Goal: Task Accomplishment & Management: Complete application form

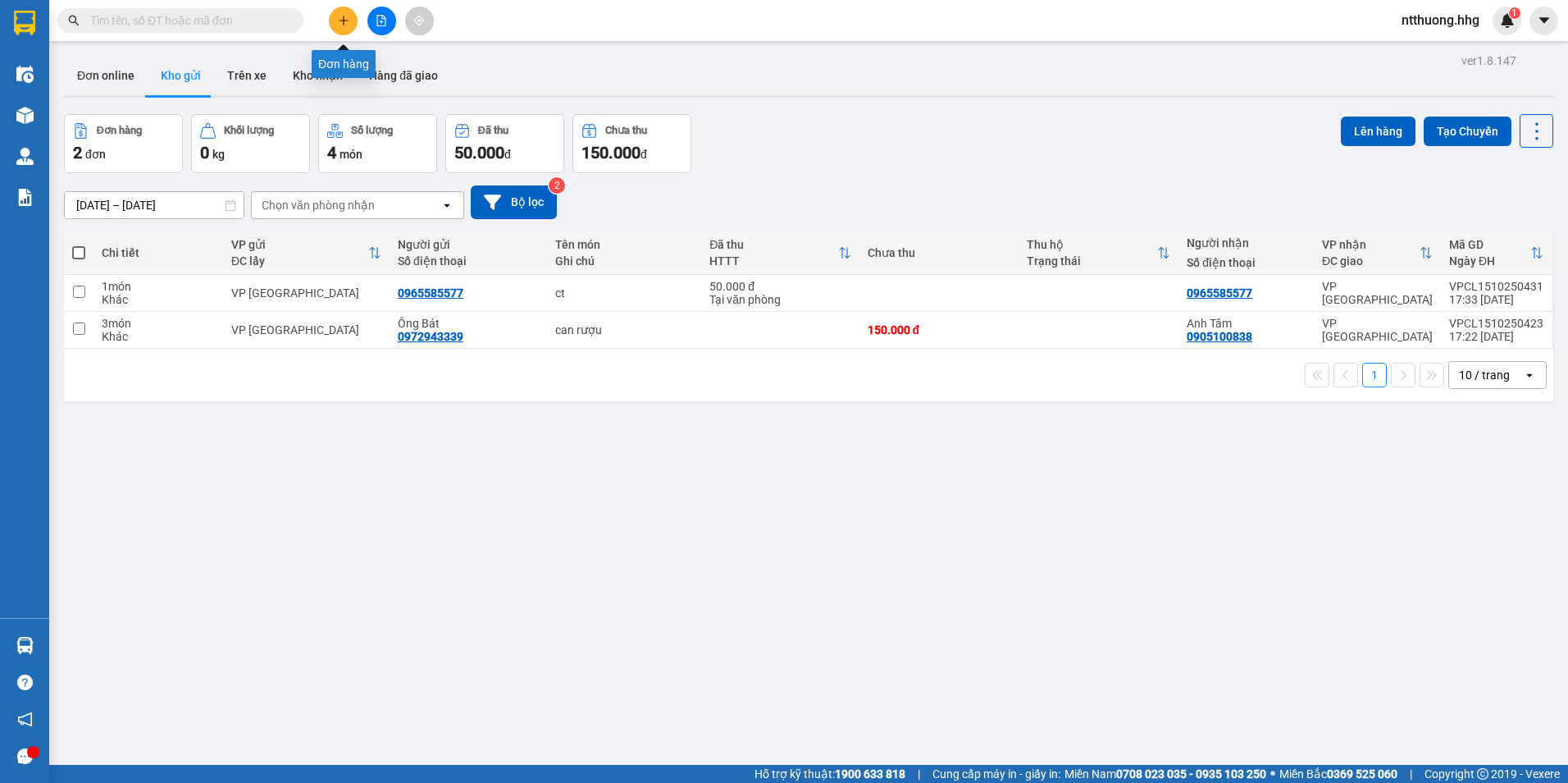
click at [343, 24] on icon "plus" at bounding box center [343, 20] width 1 height 9
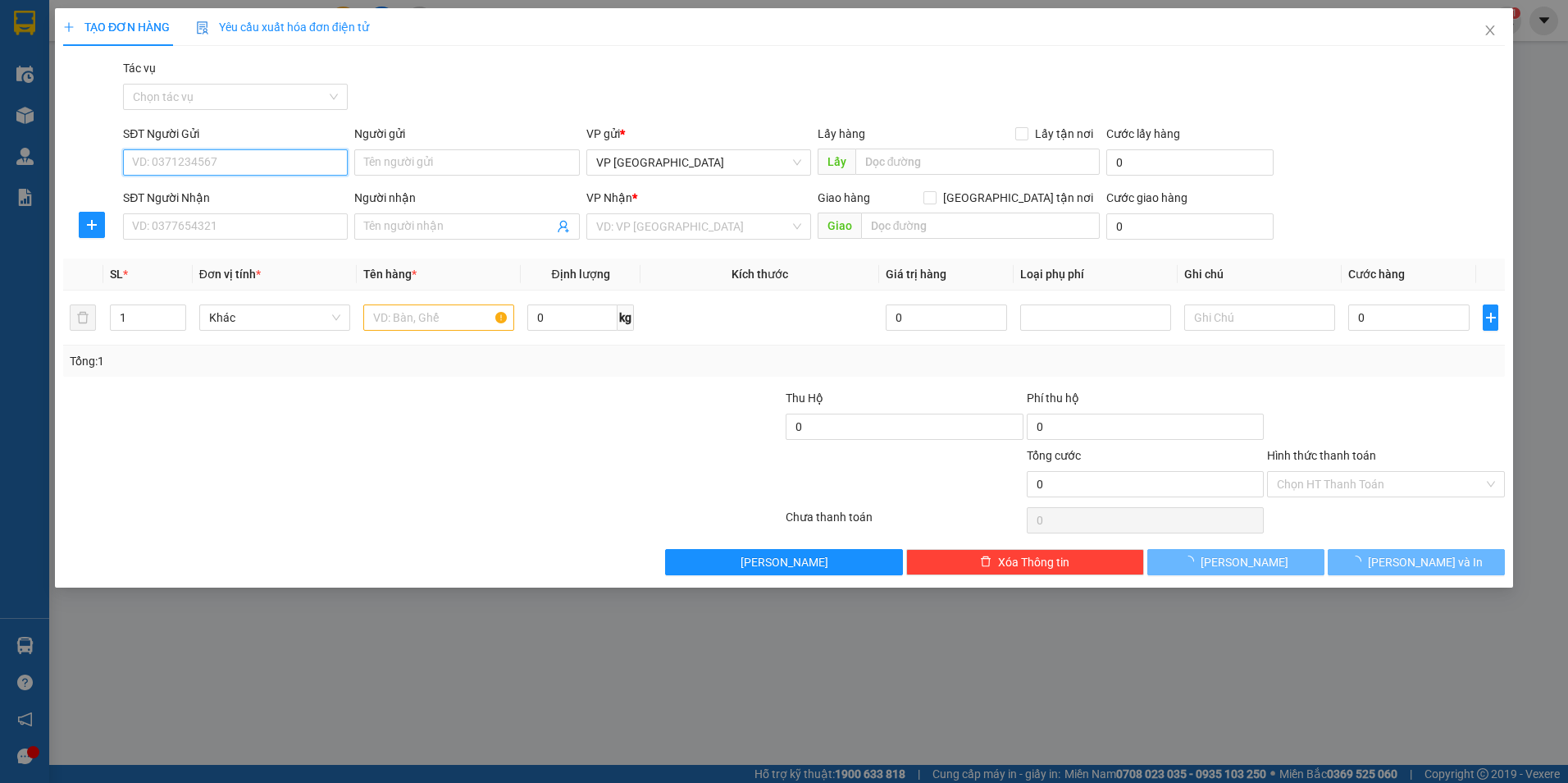
click at [311, 164] on input "SĐT Người Gửi" at bounding box center [235, 162] width 225 height 26
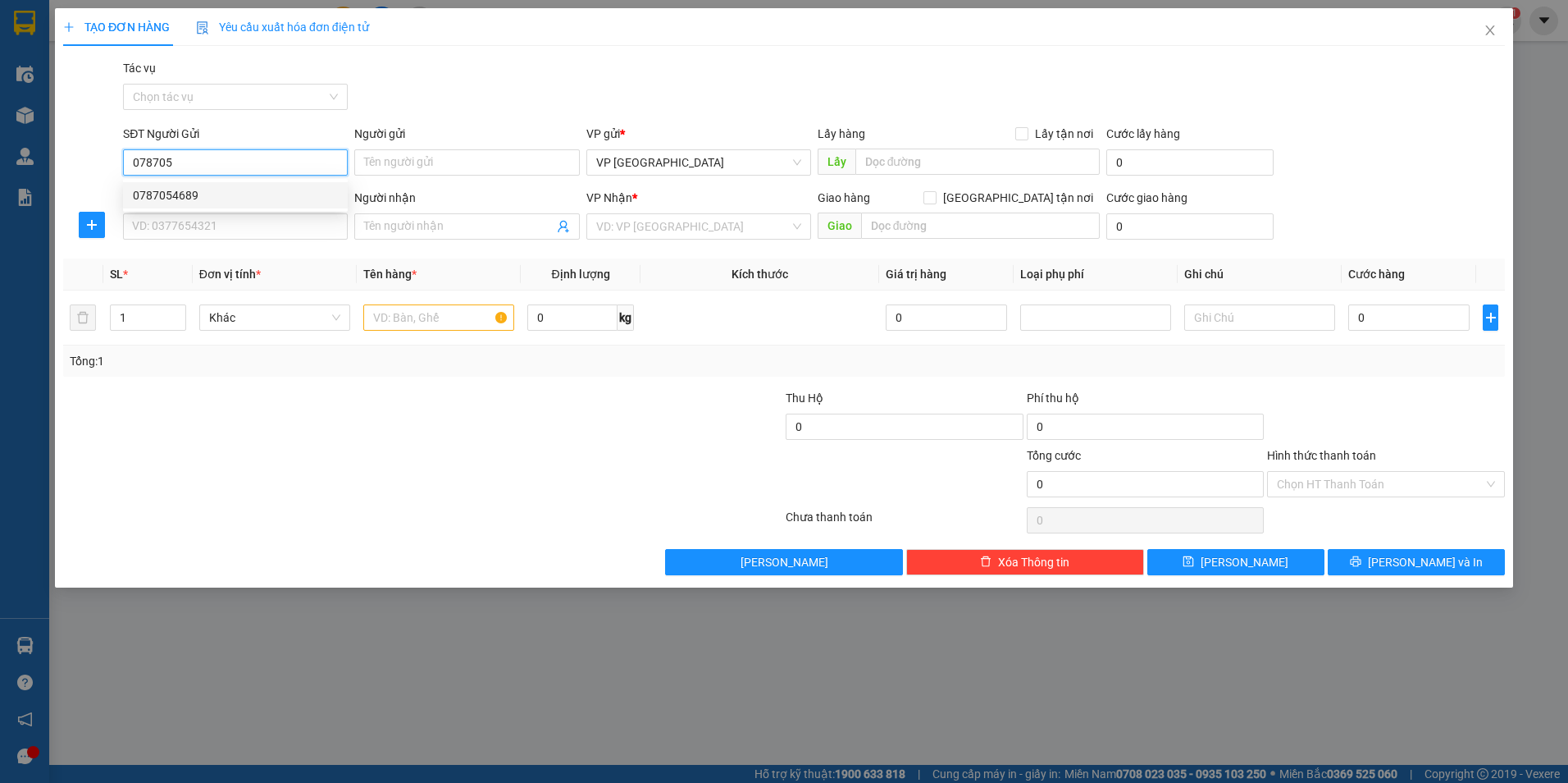
click at [170, 191] on div "0787054689" at bounding box center [235, 196] width 205 height 18
type input "0787054689"
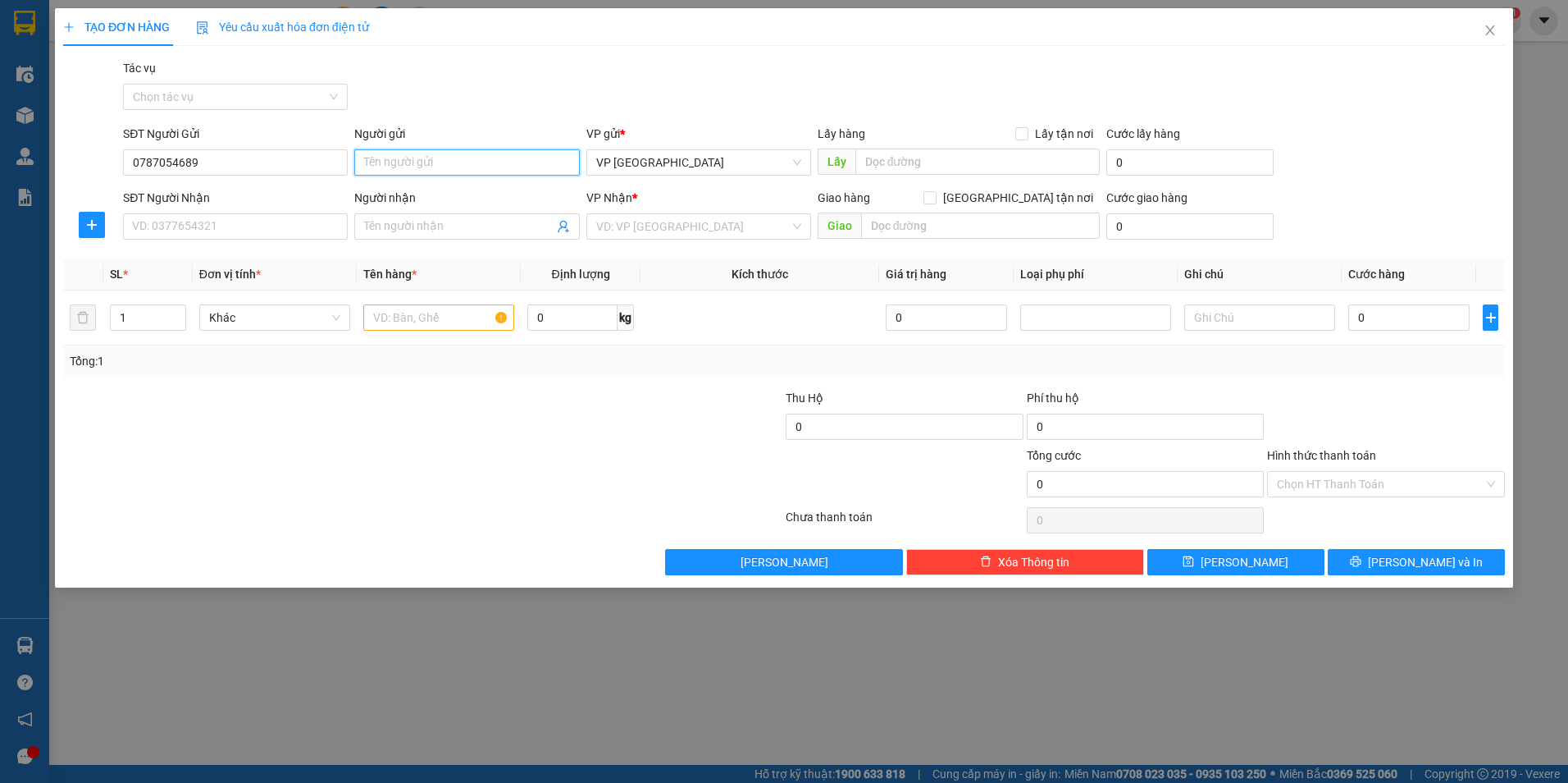
click at [445, 169] on input "Người gửi" at bounding box center [466, 162] width 225 height 26
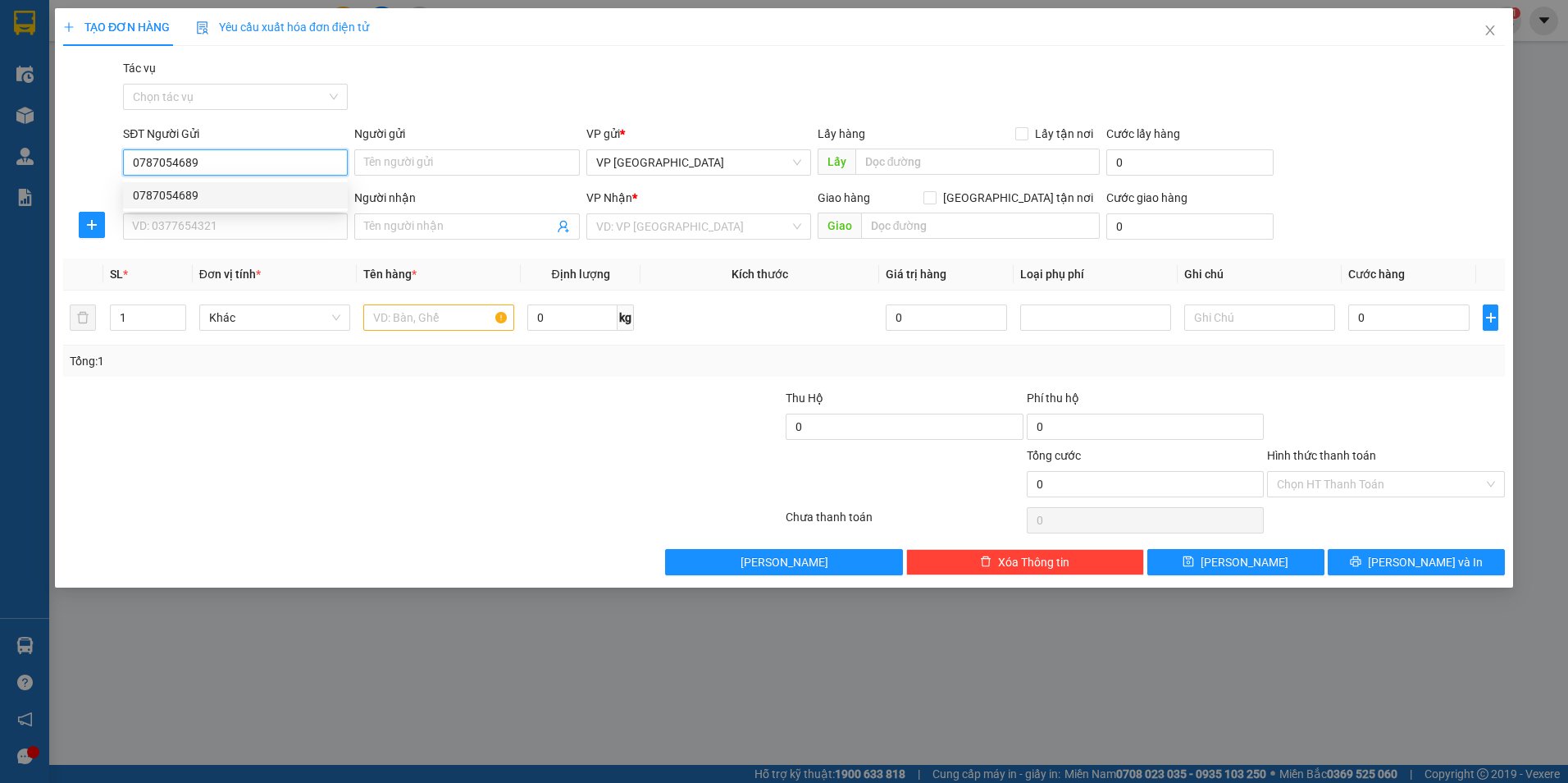
drag, startPoint x: 132, startPoint y: 161, endPoint x: 215, endPoint y: 162, distance: 83.0
click at [215, 162] on input "0787054689" at bounding box center [235, 162] width 225 height 26
click at [221, 236] on input "SĐT Người Nhận" at bounding box center [235, 226] width 225 height 26
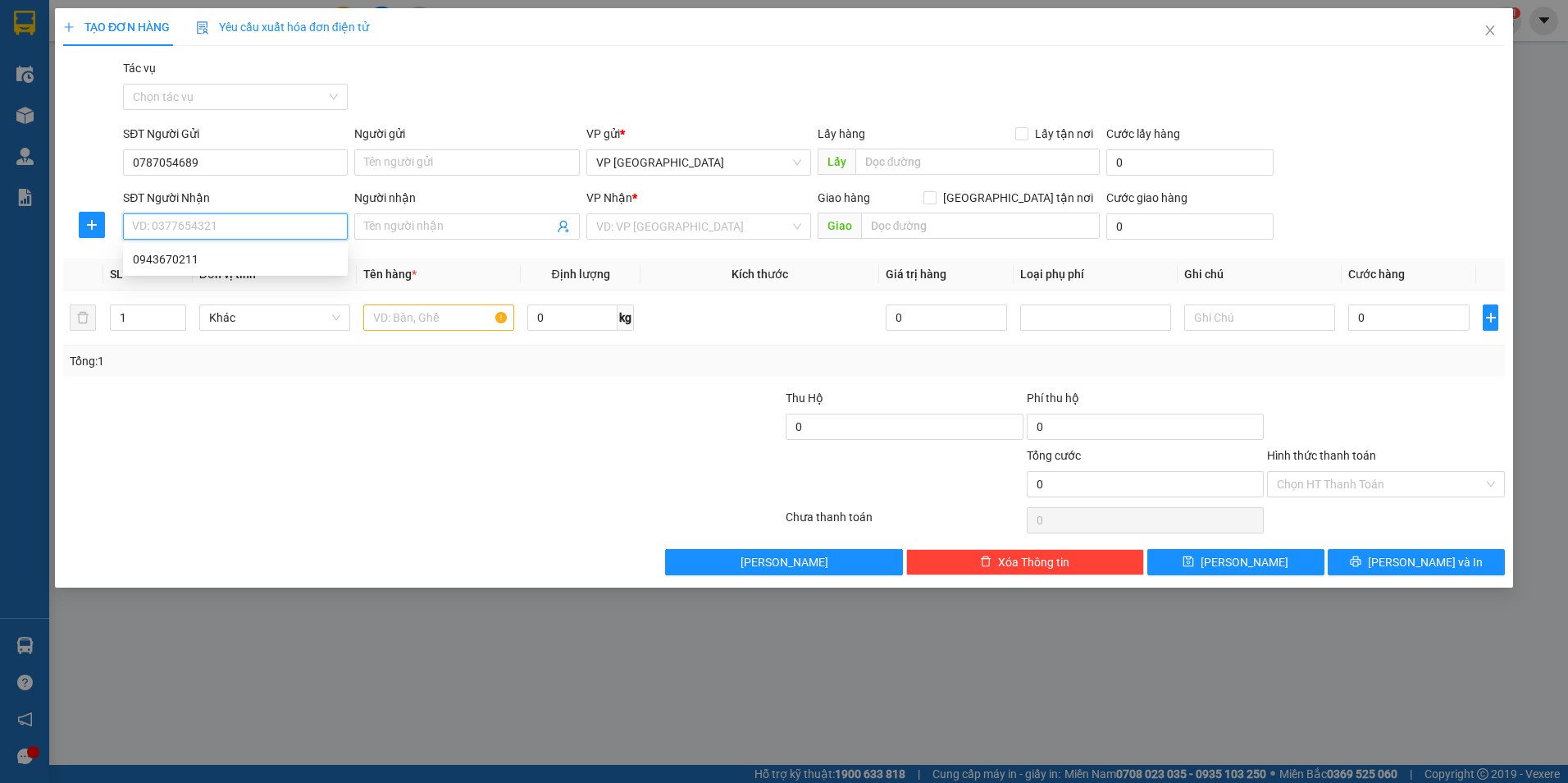
drag, startPoint x: 221, startPoint y: 236, endPoint x: 202, endPoint y: 227, distance: 21.0
drag, startPoint x: 202, startPoint y: 227, endPoint x: 171, endPoint y: 218, distance: 32.3
click at [171, 218] on input "SĐT Người Nhận" at bounding box center [235, 226] width 225 height 26
click at [238, 230] on input "0787054689" at bounding box center [235, 226] width 225 height 26
type input "0787054689"
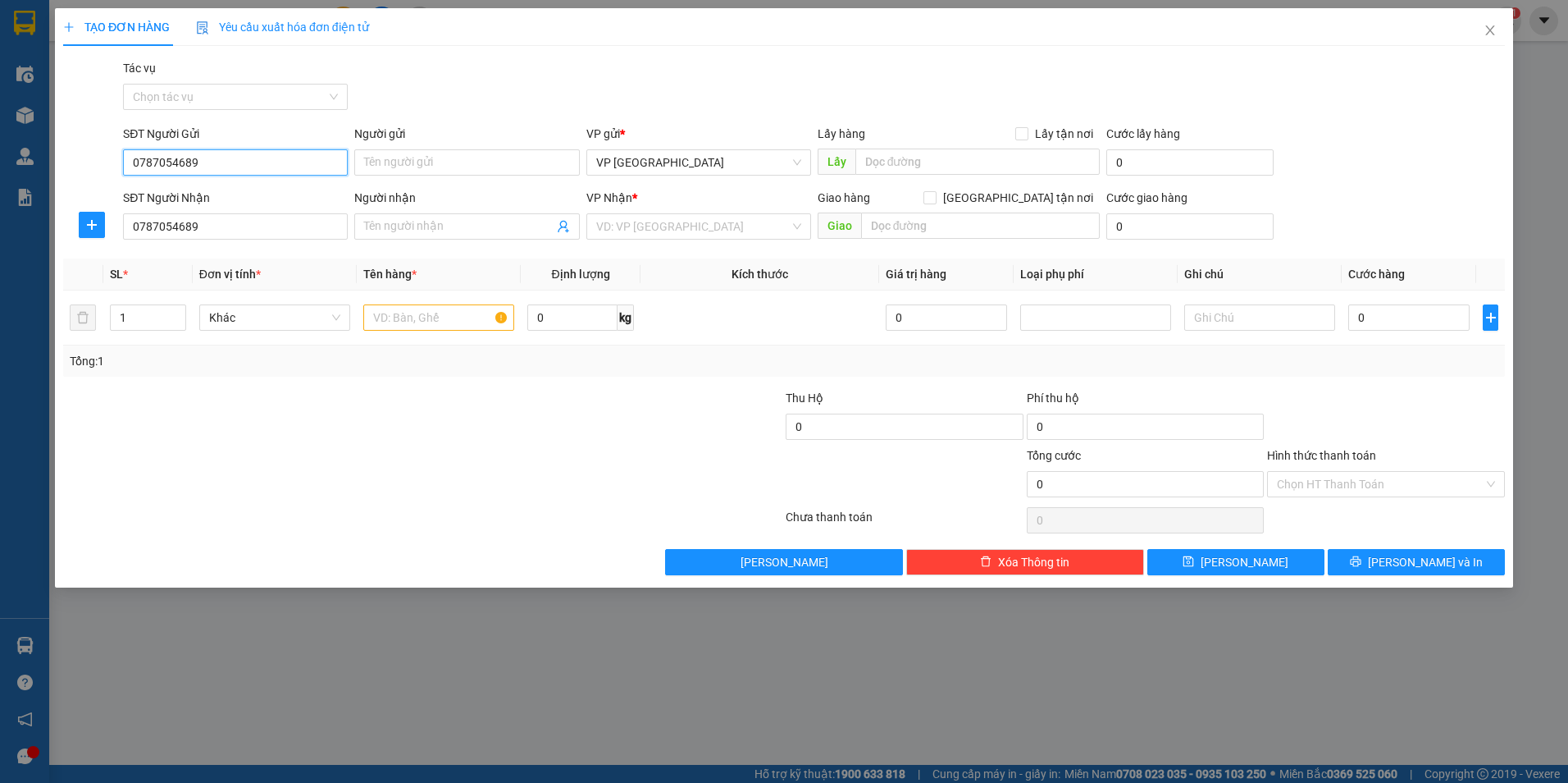
click at [232, 164] on input "0787054689" at bounding box center [235, 162] width 225 height 26
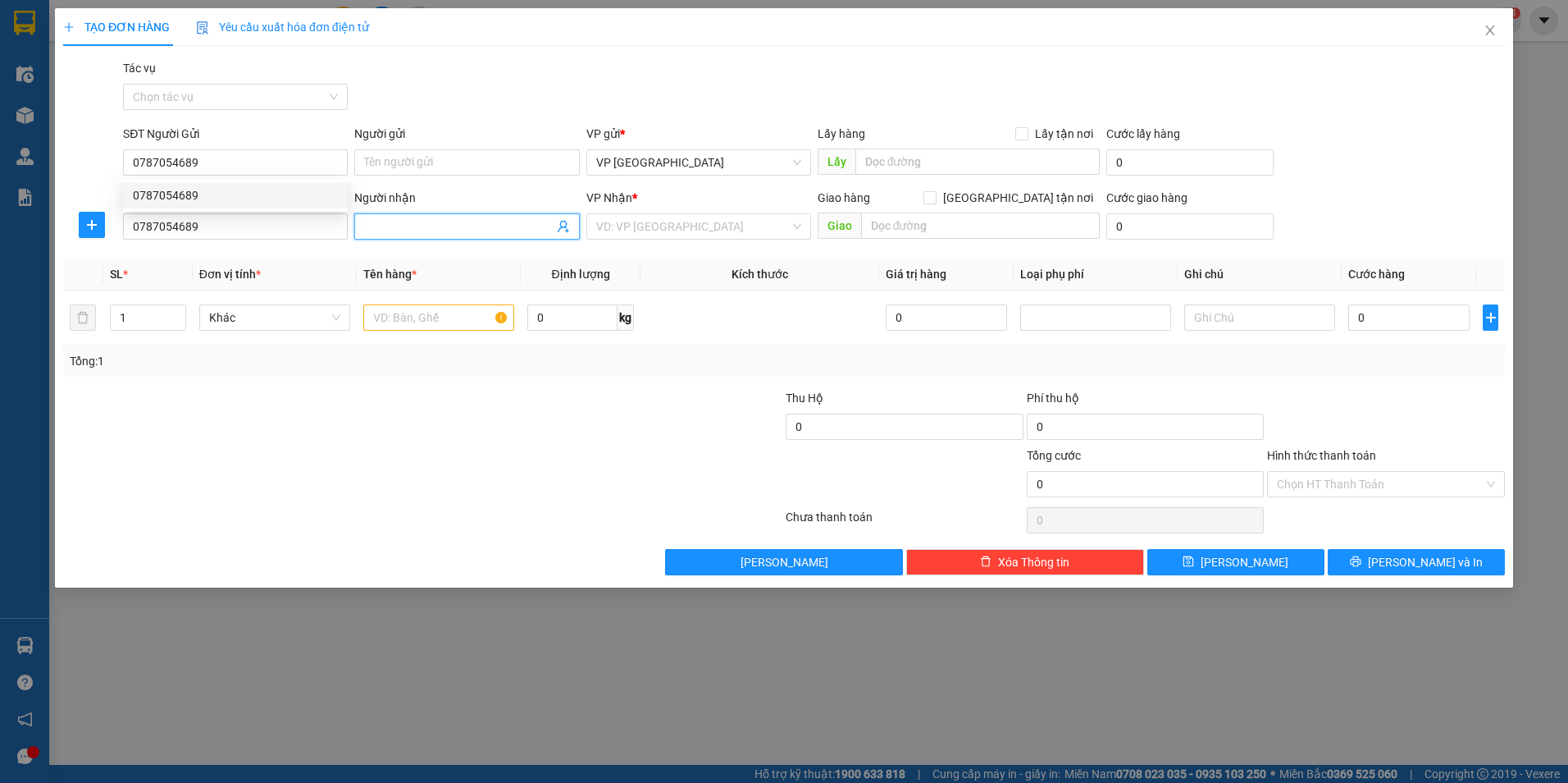
click at [423, 228] on input "Người nhận" at bounding box center [458, 226] width 188 height 18
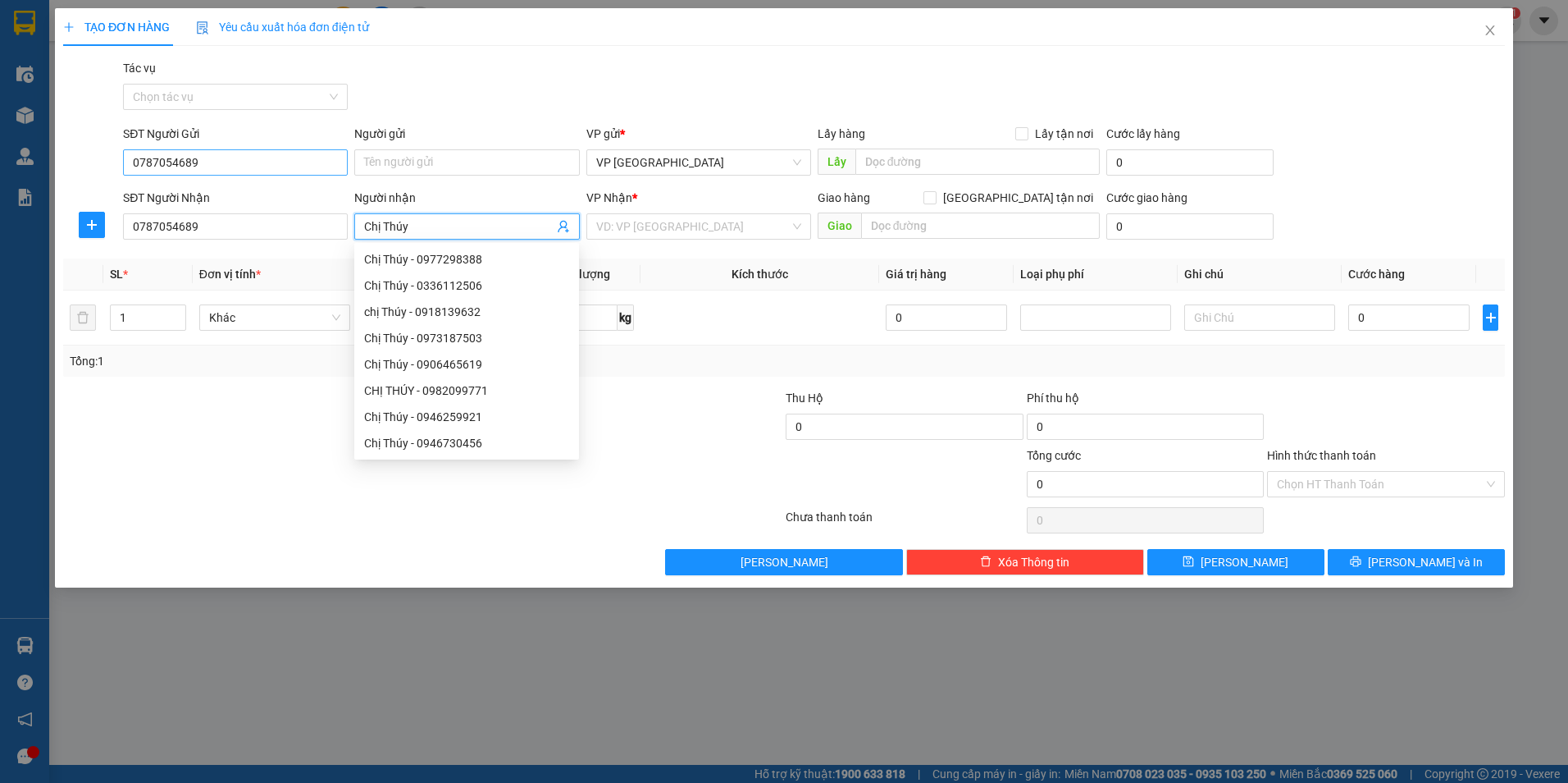
type input "Chị Thúy"
click at [244, 165] on input "0787054689" at bounding box center [235, 162] width 225 height 26
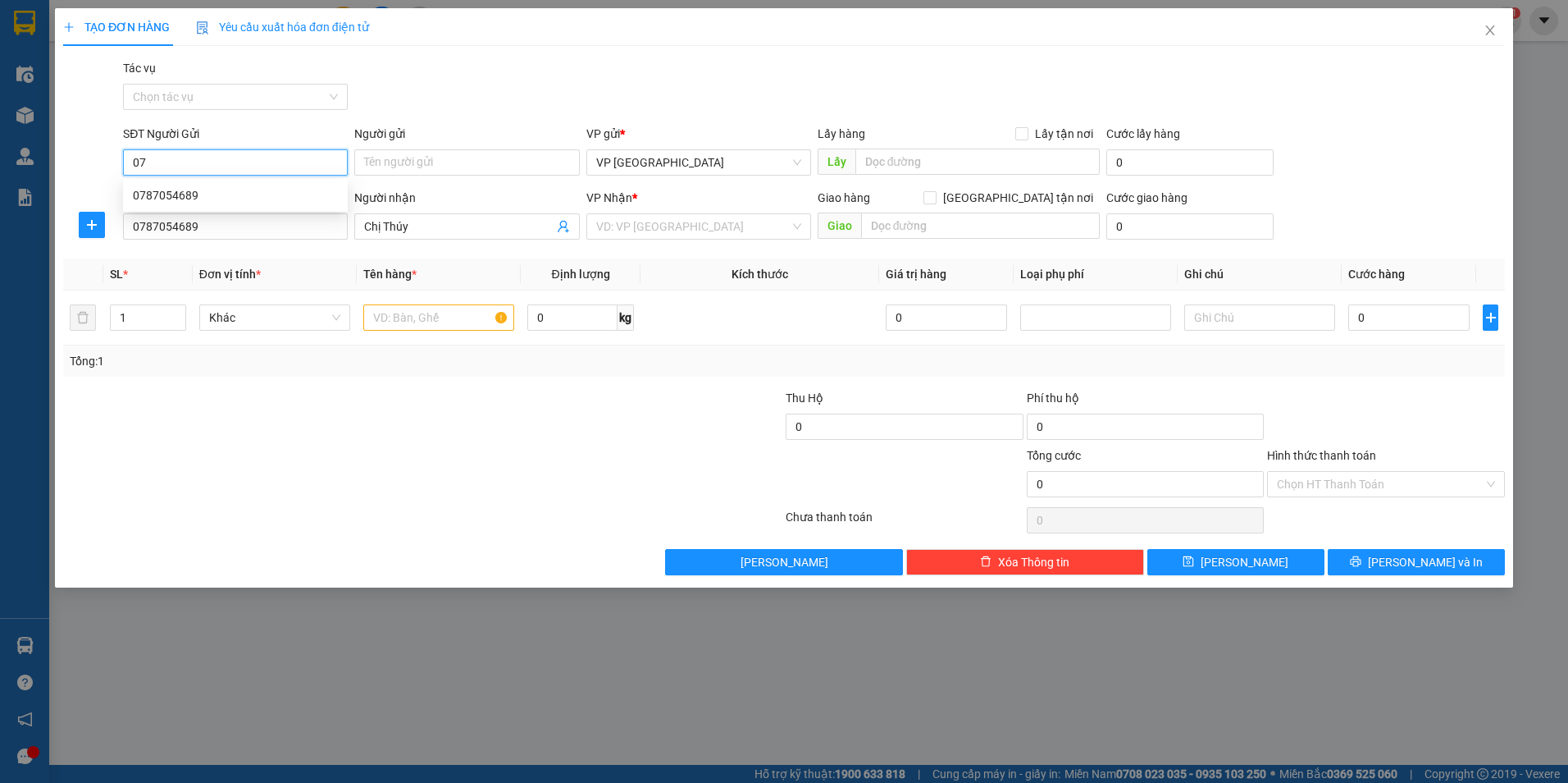
type input "0"
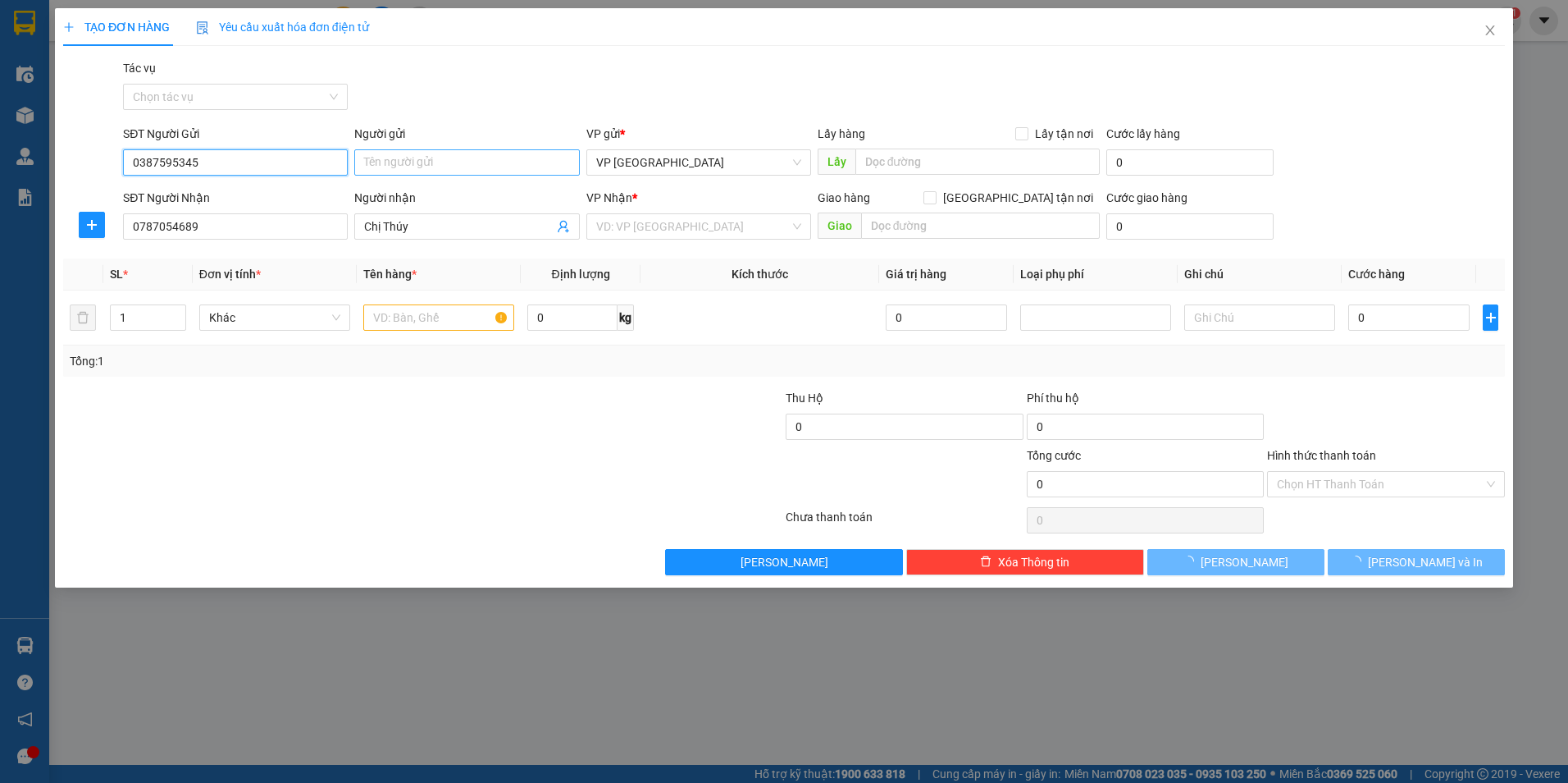
type input "0387595345"
click at [375, 164] on input "Người gửi" at bounding box center [466, 162] width 225 height 26
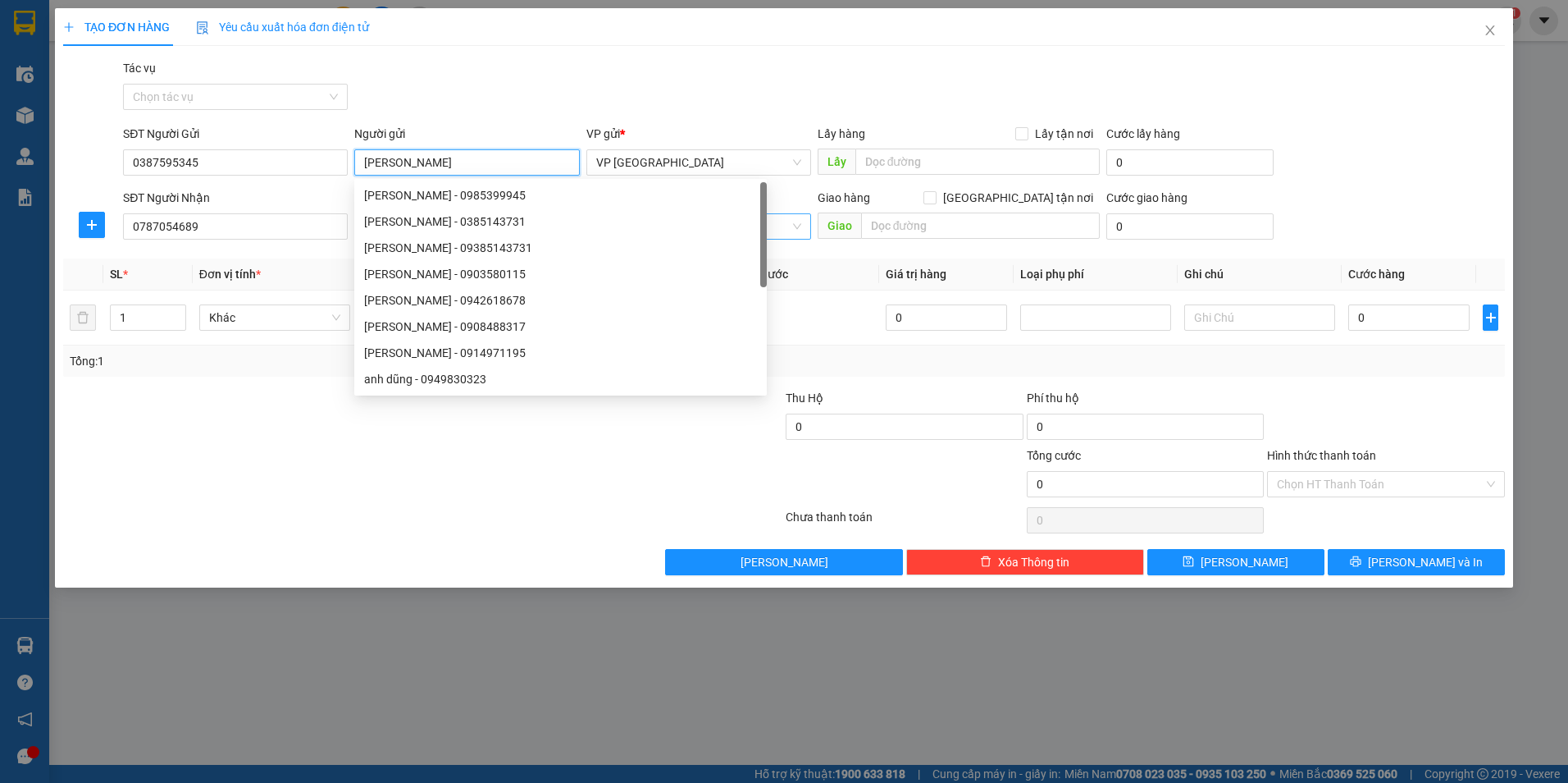
type input "[PERSON_NAME]"
click at [759, 234] on input "search" at bounding box center [692, 226] width 193 height 25
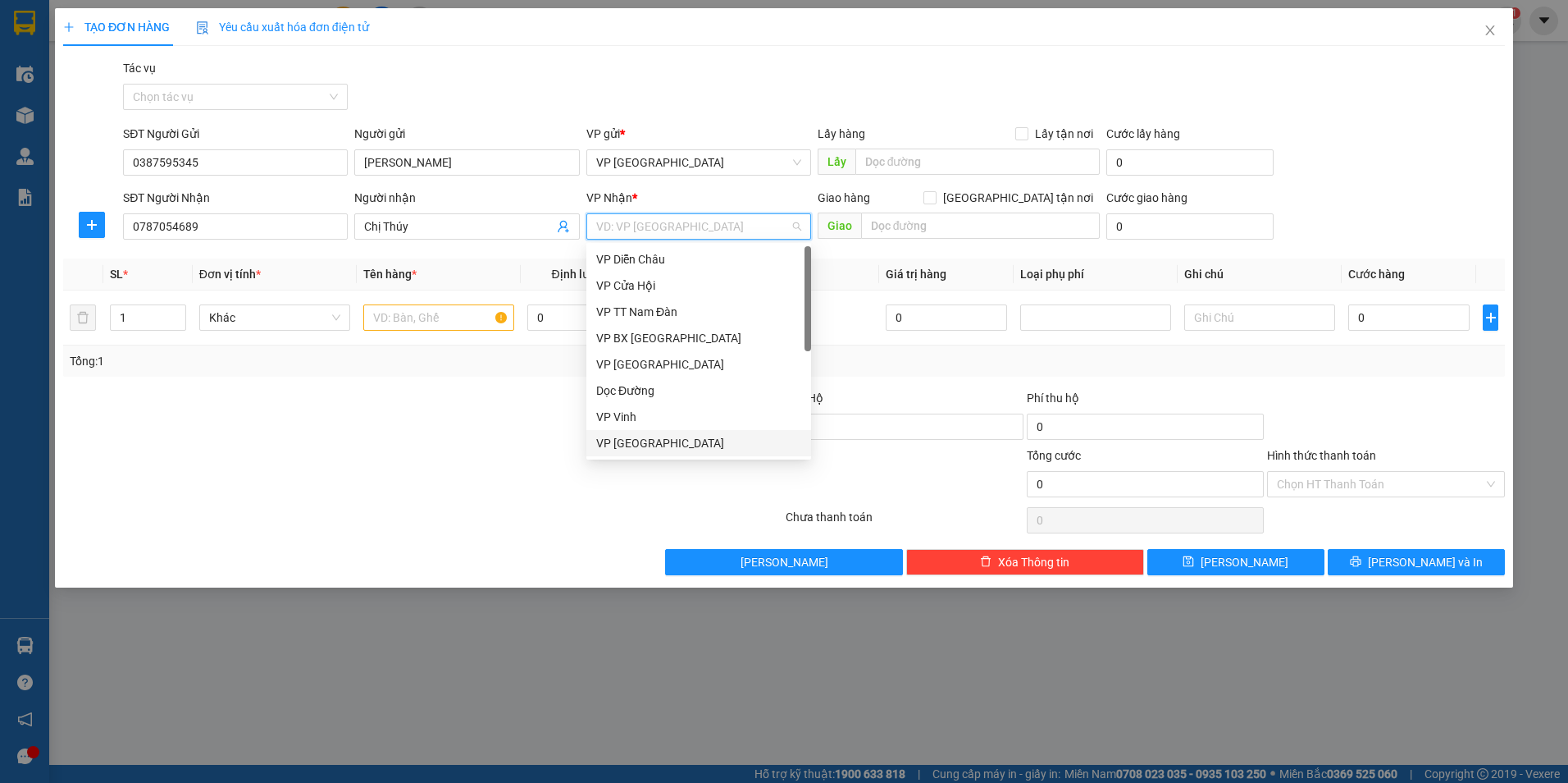
click at [683, 439] on div "VP [GEOGRAPHIC_DATA]" at bounding box center [698, 443] width 205 height 18
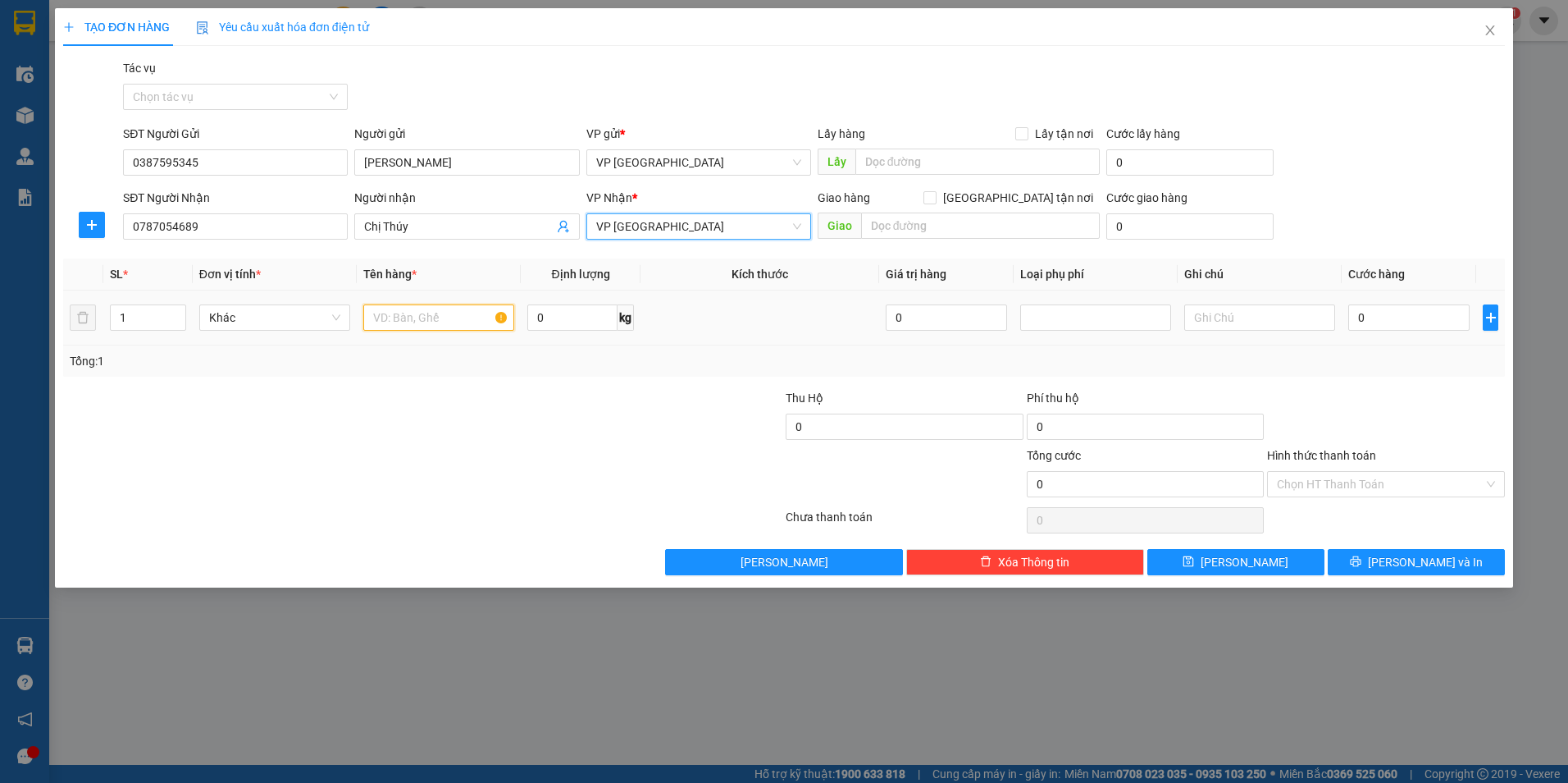
click at [452, 316] on input "text" at bounding box center [438, 318] width 151 height 26
type input "xốp + bì"
type input "2"
click at [175, 315] on icon "up" at bounding box center [177, 314] width 6 height 6
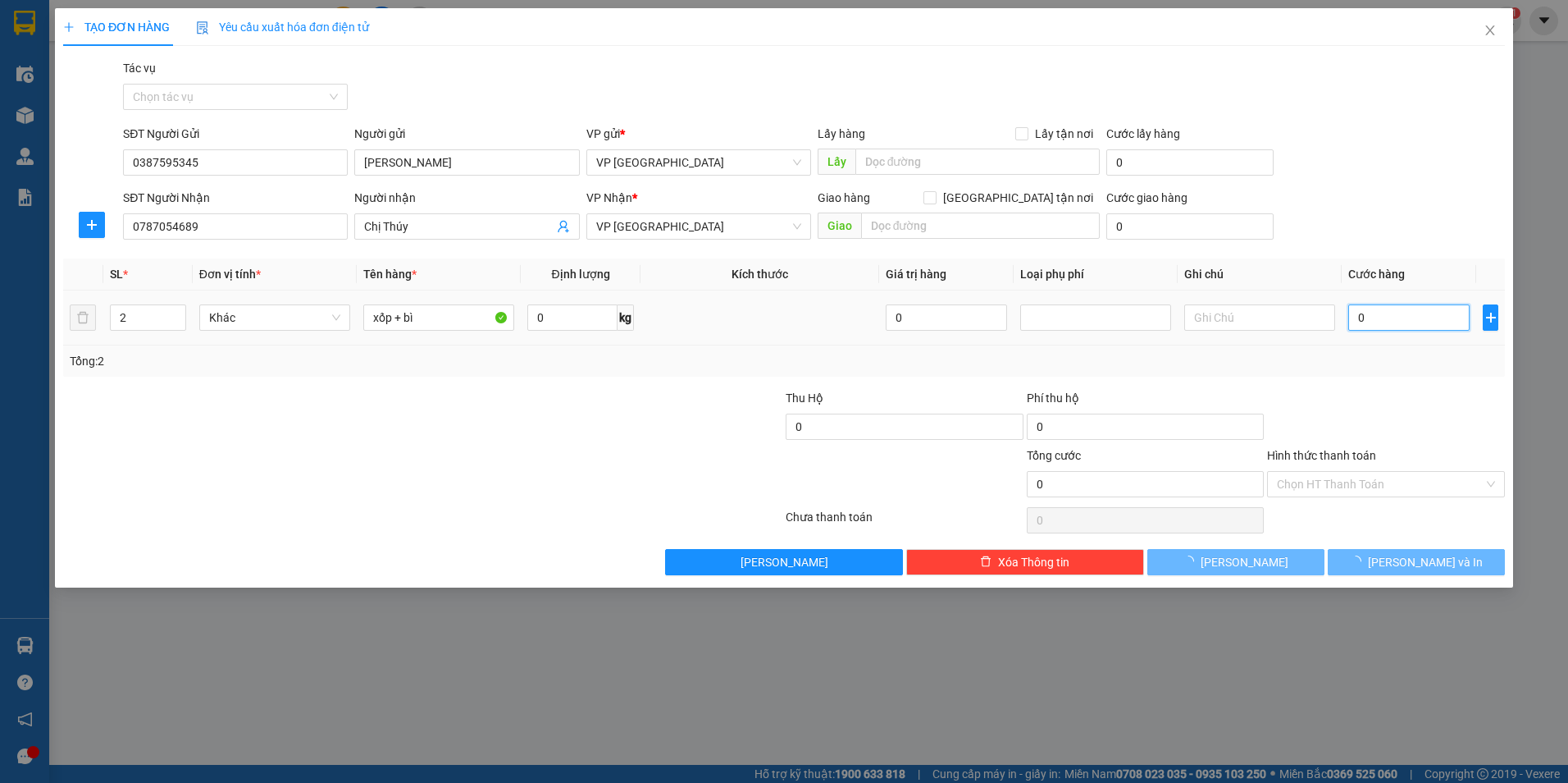
click at [1401, 307] on input "0" at bounding box center [1408, 318] width 121 height 26
type input "1"
type input "10"
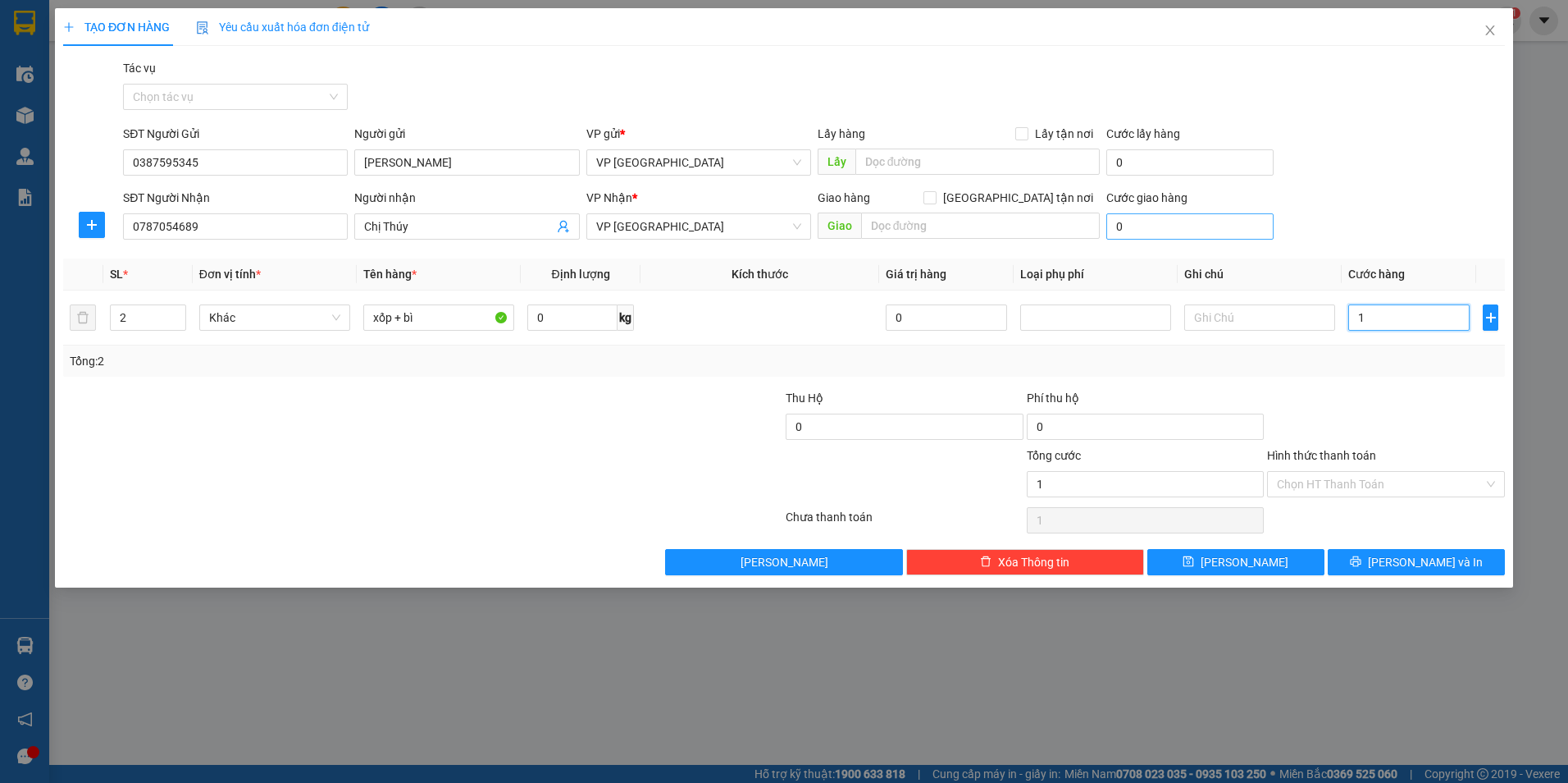
type input "10"
type input "100"
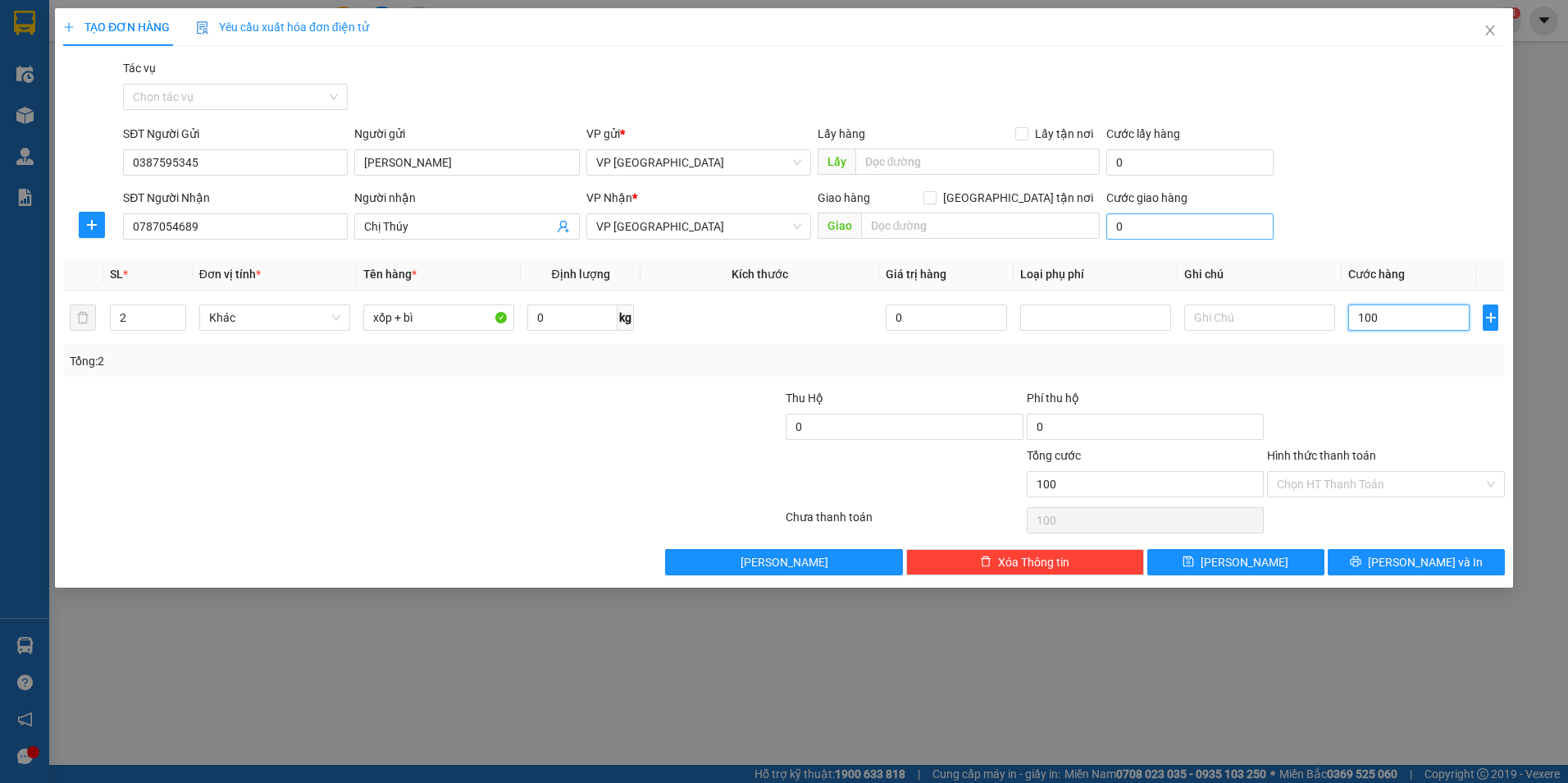
type input "1.000"
type input "10.000"
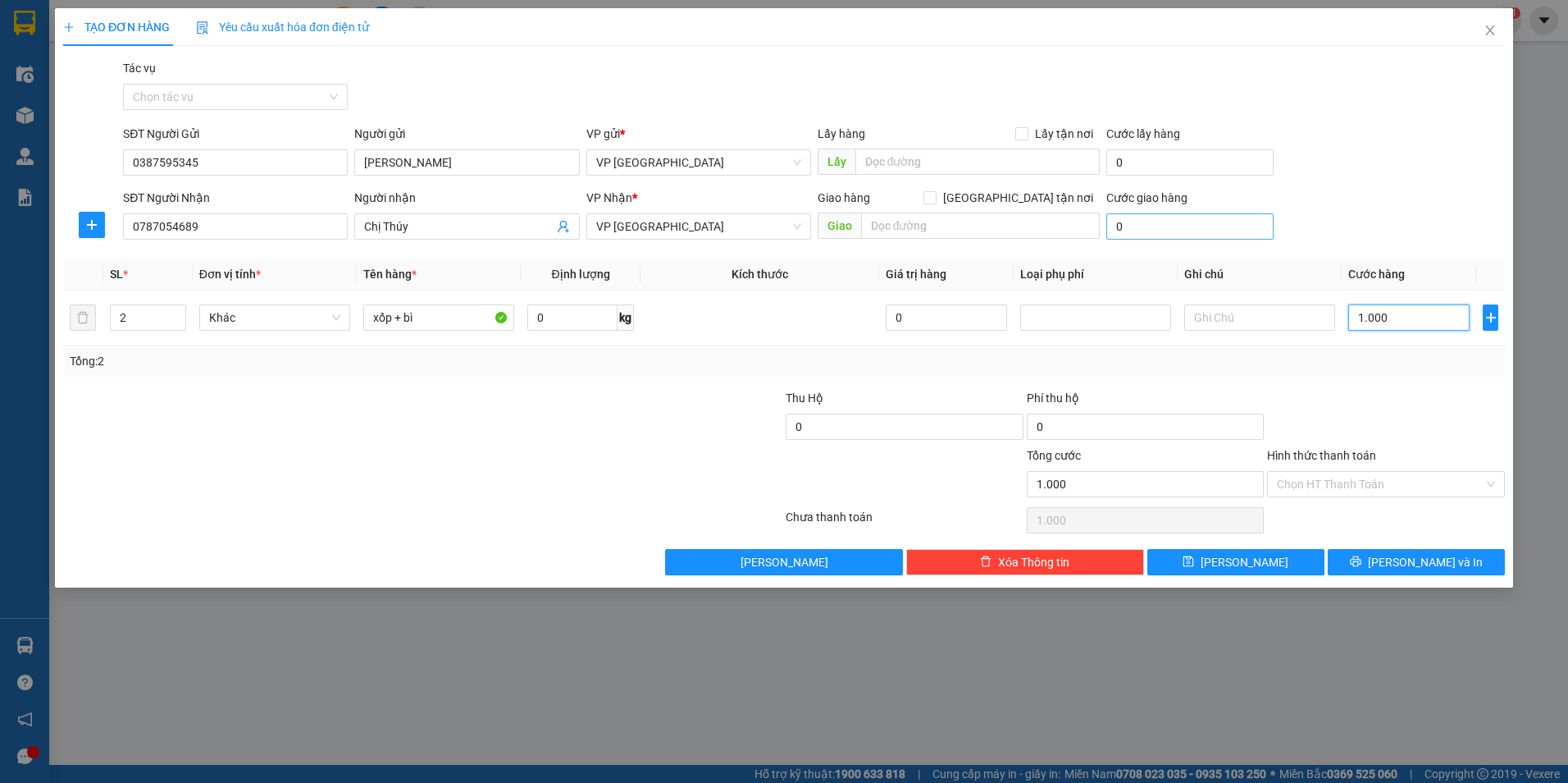
type input "10.000"
type input "100.000"
type input "10.000"
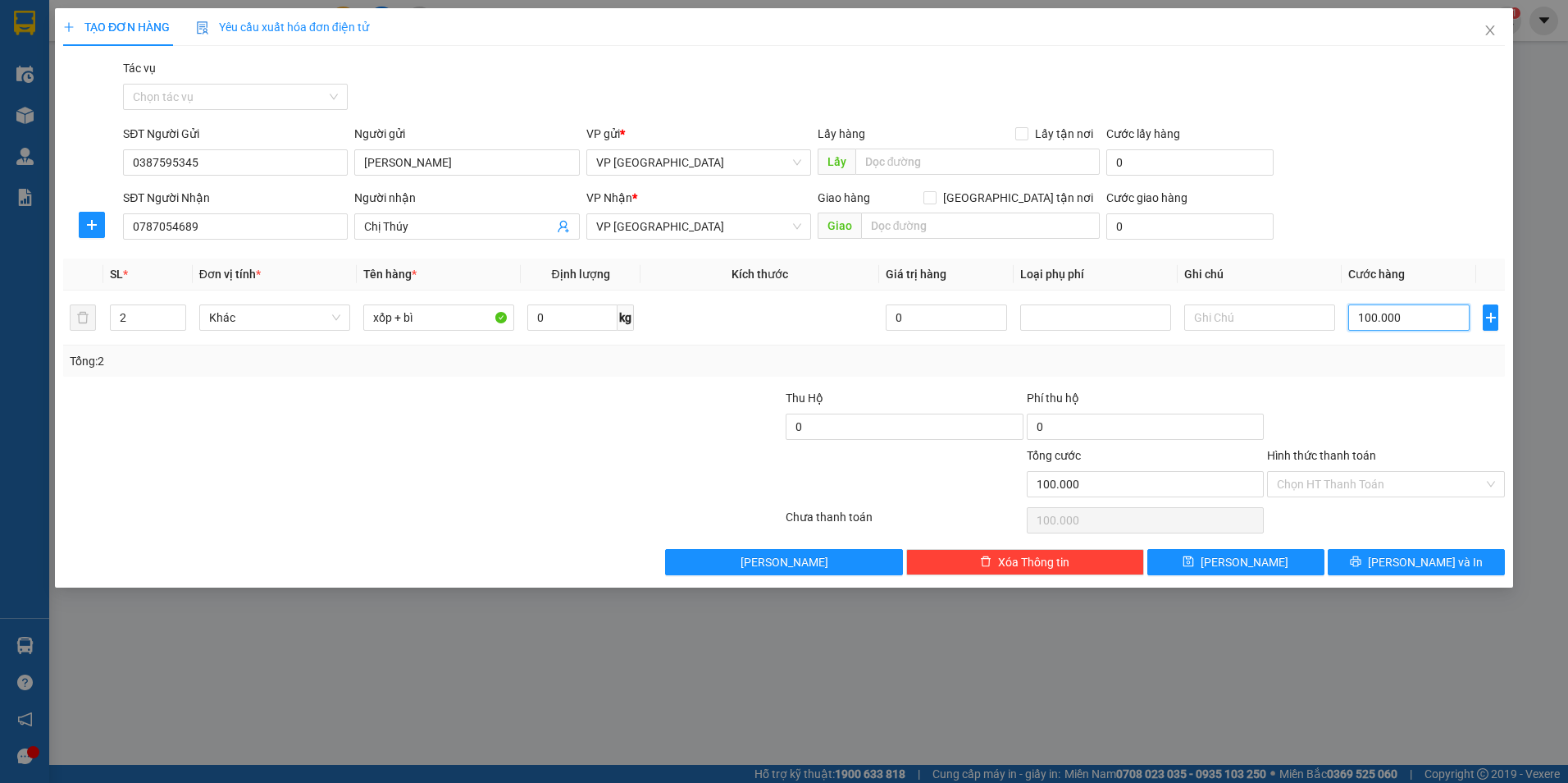
type input "10.000"
type input "1.000"
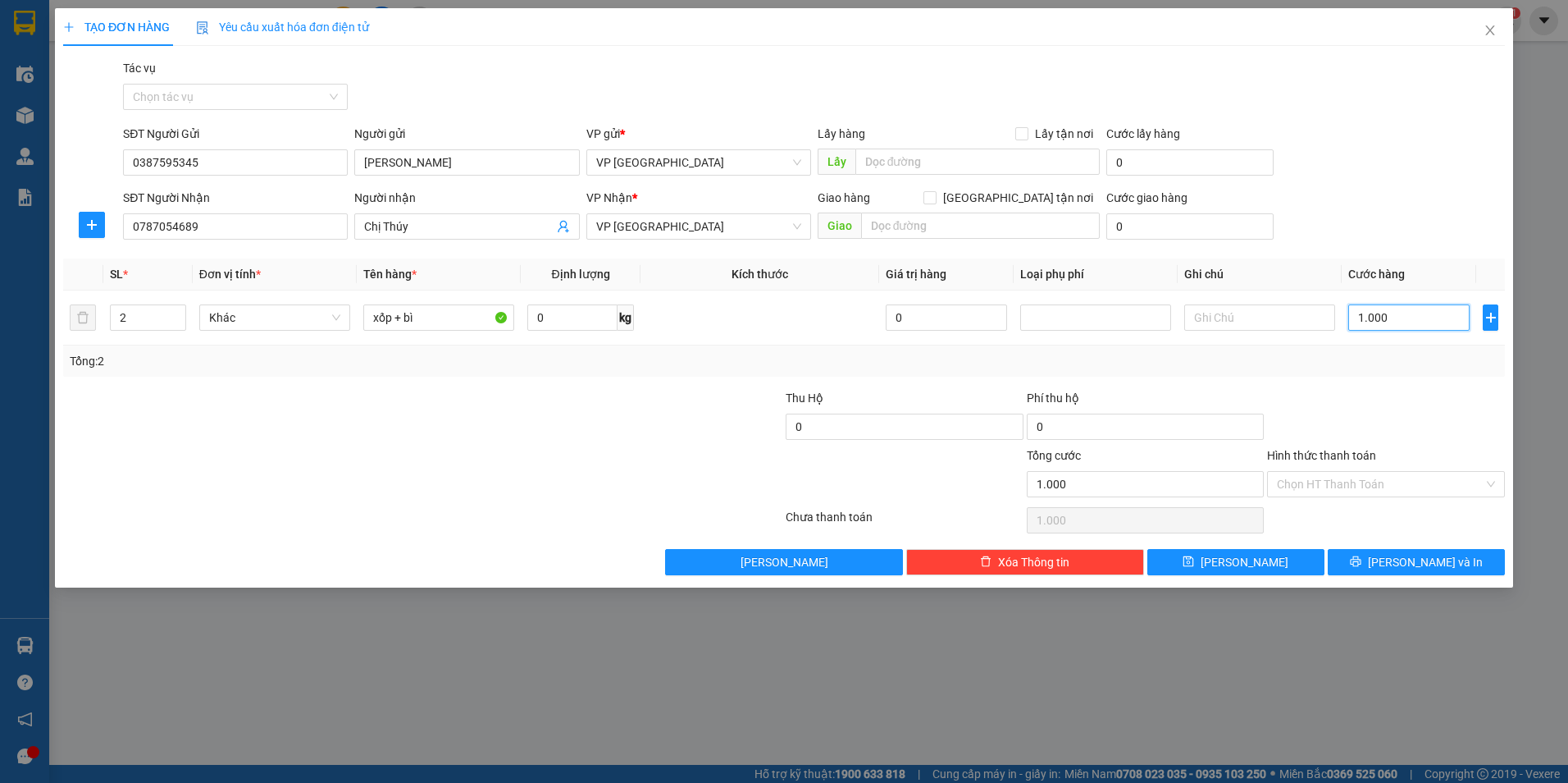
type input "100"
type input "10"
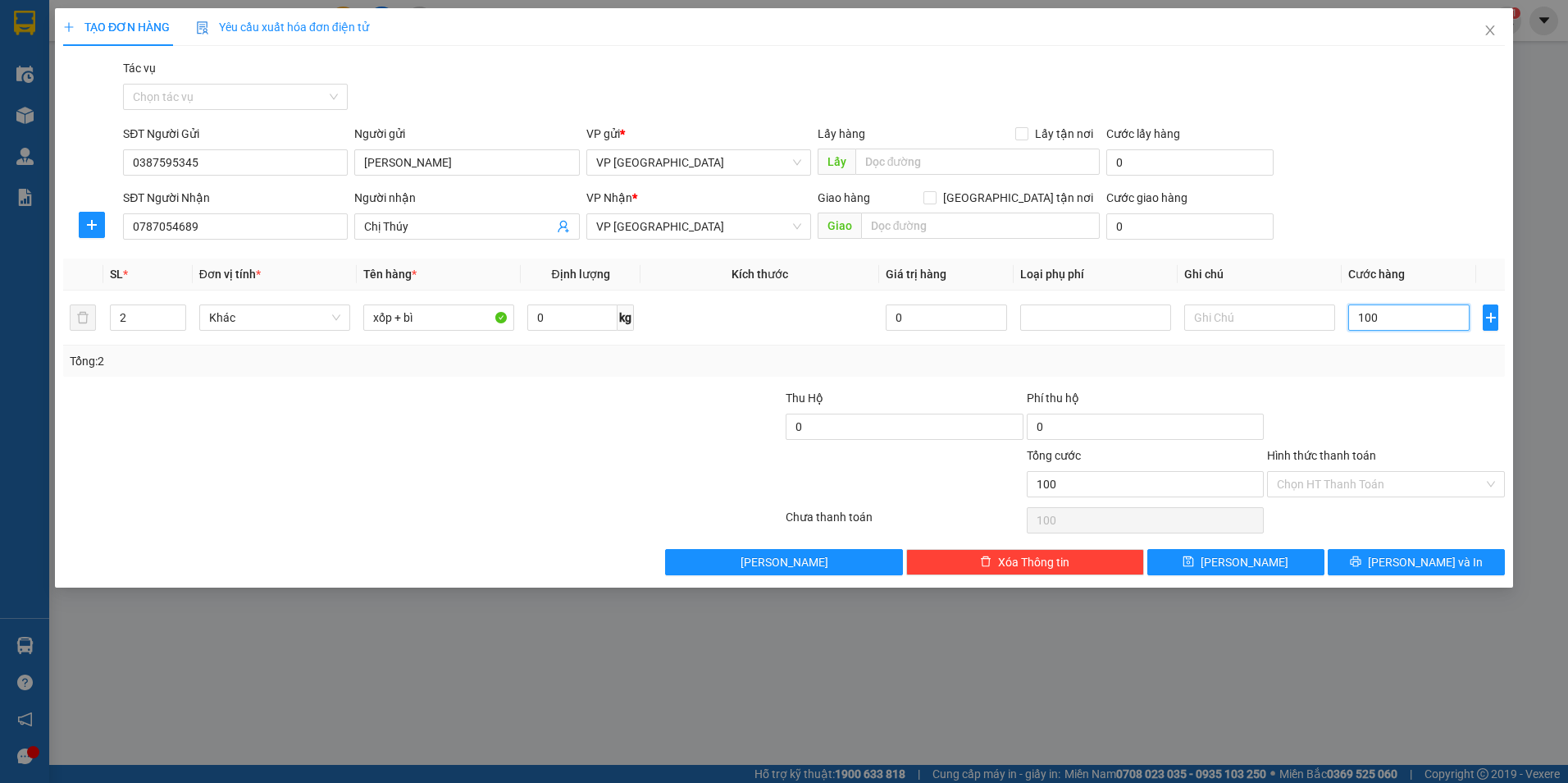
type input "10"
type input "1"
type input "0"
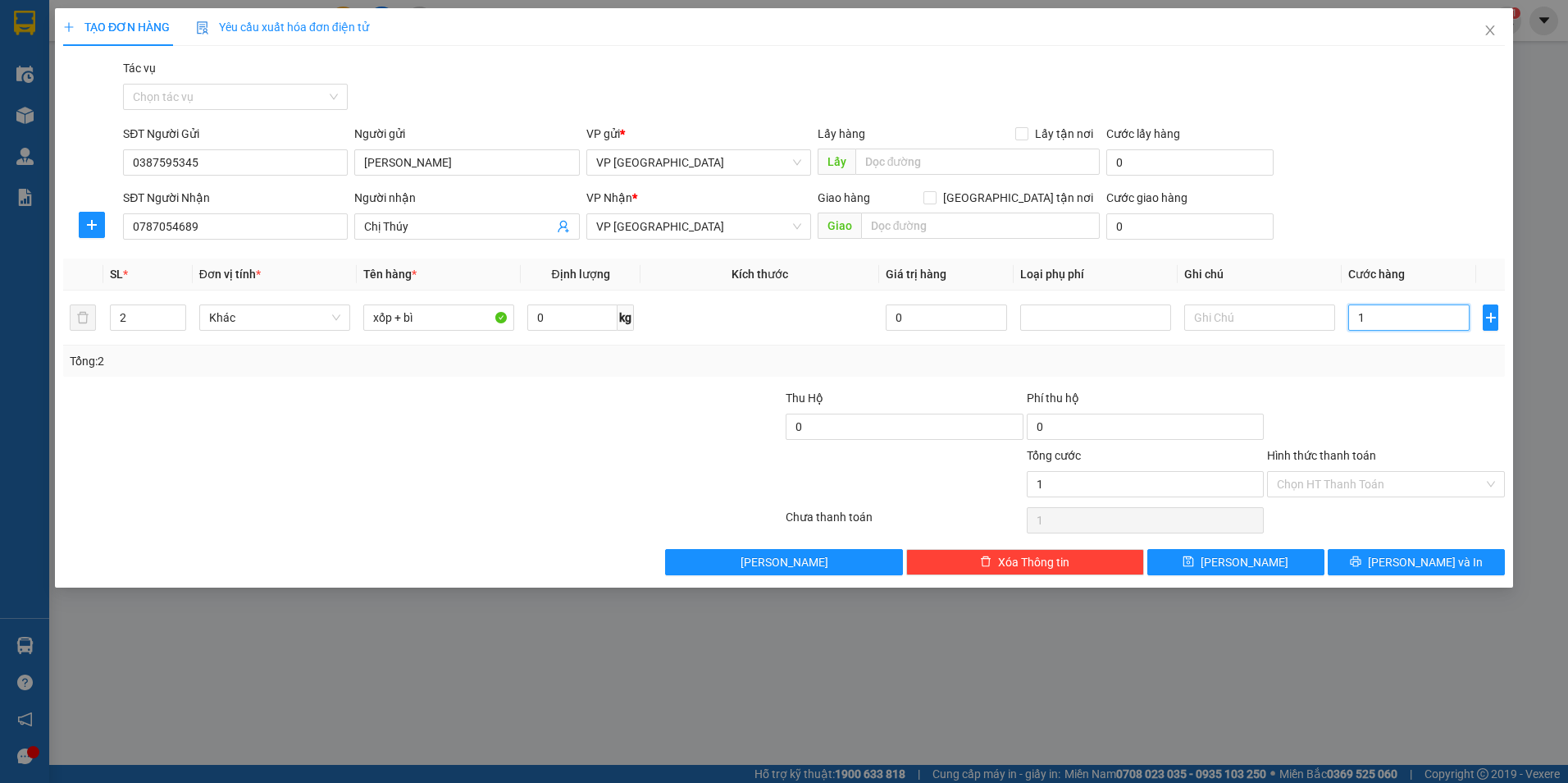
type input "0"
type input "01"
type input "1"
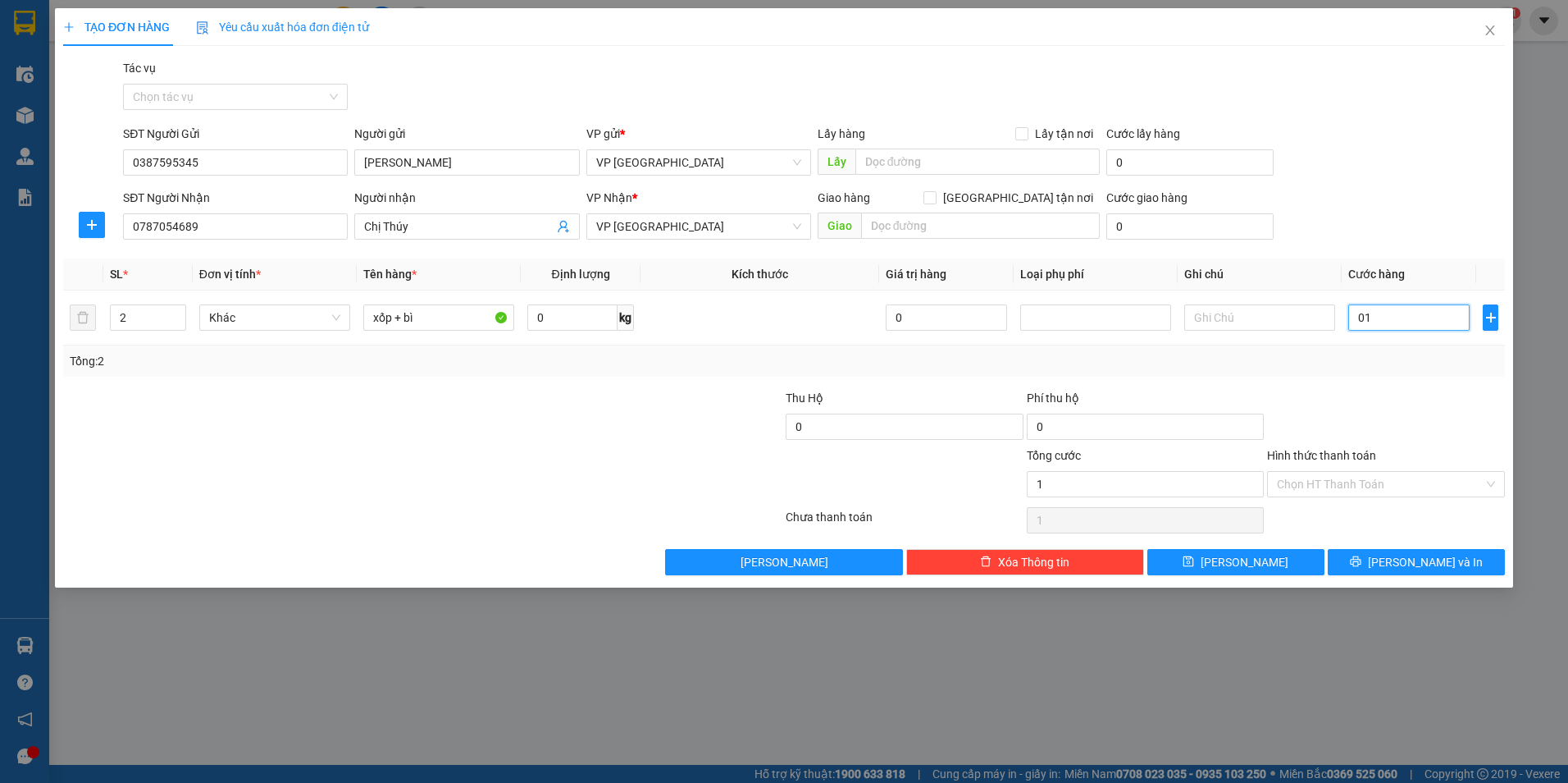
type input "012"
type input "12"
type input "0.120"
type input "120"
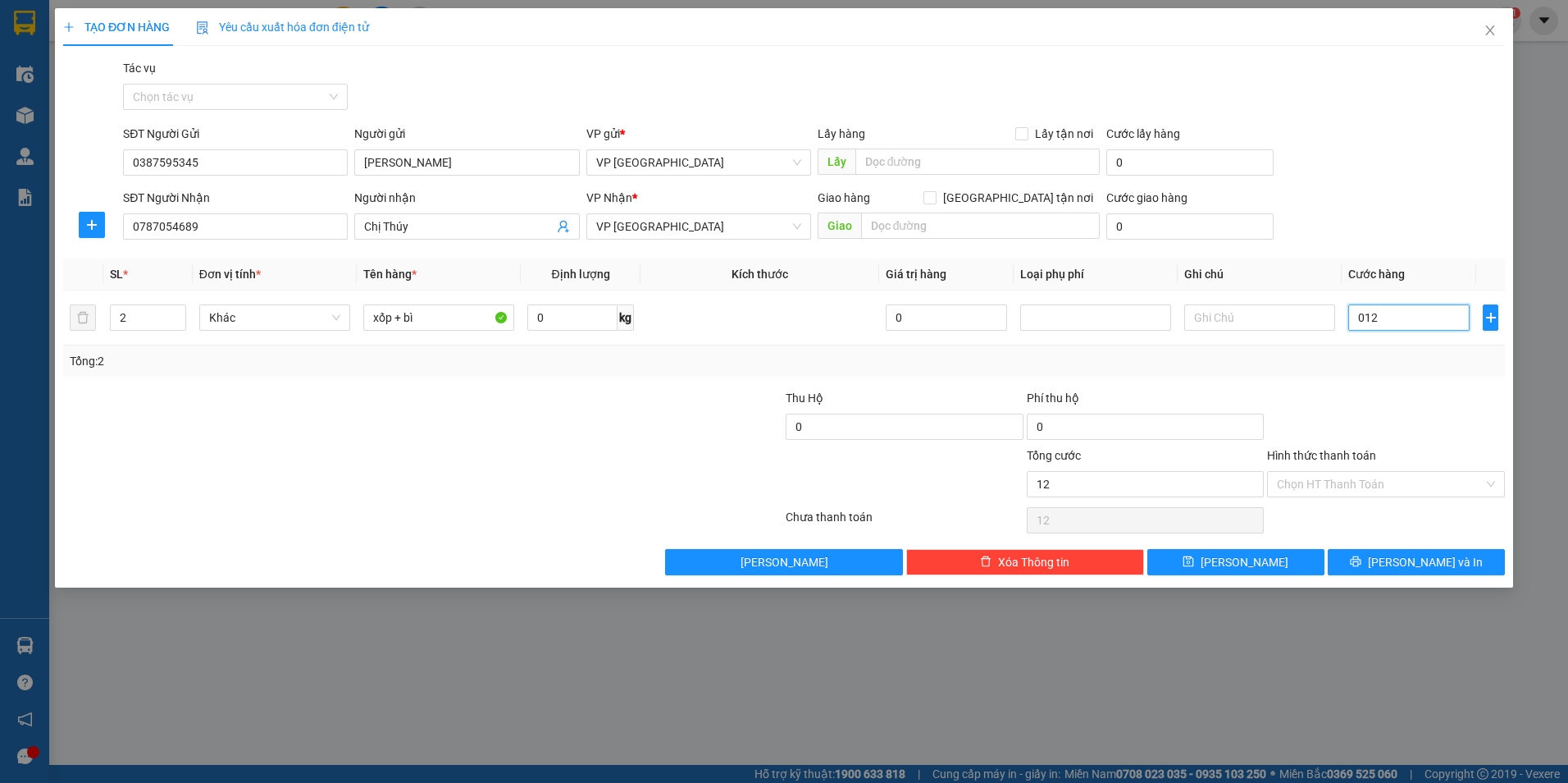
type input "120"
type input "01.200"
type input "1.200"
type input "012.000"
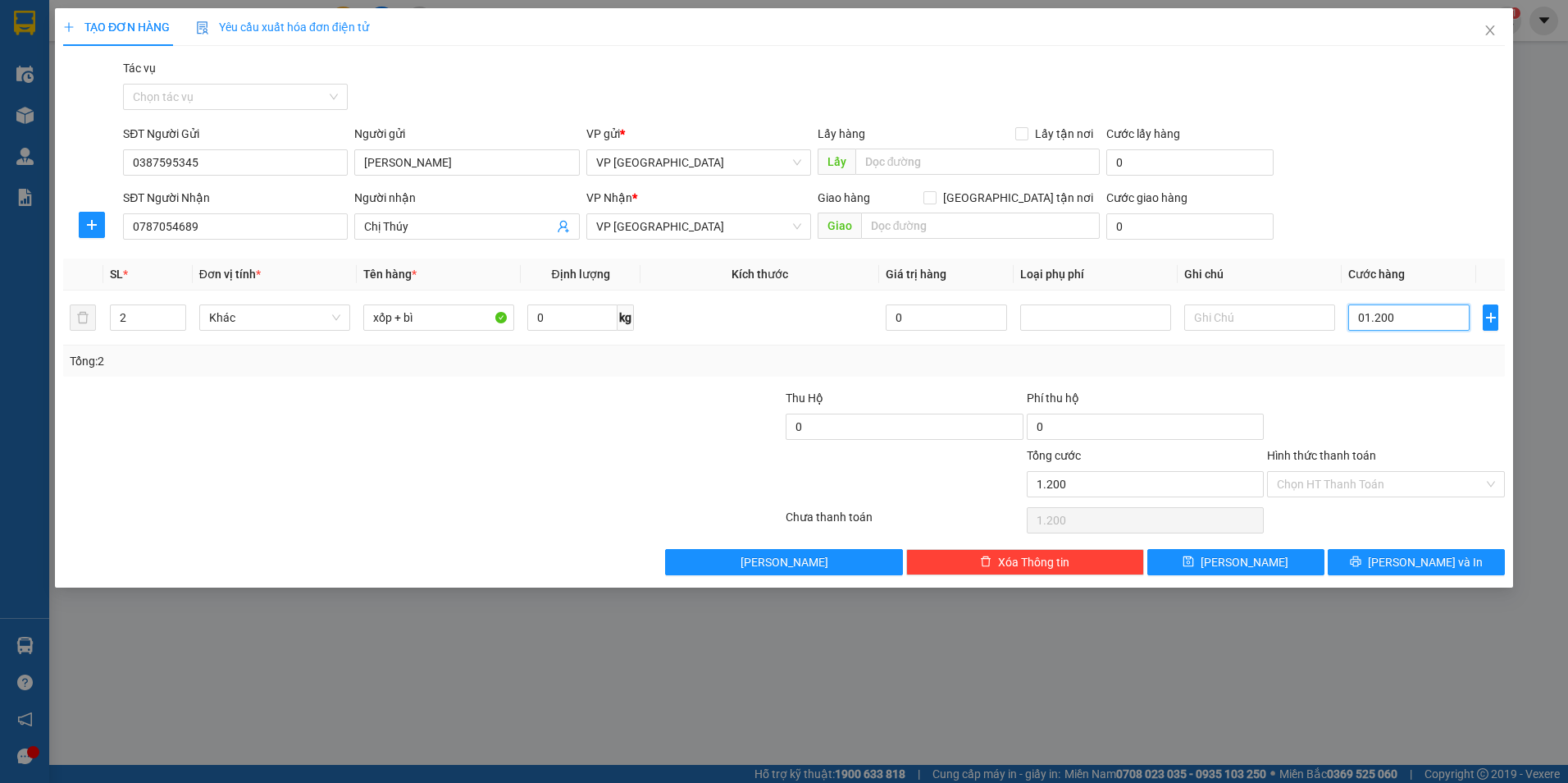
type input "12.000"
type input "0.120.000"
type input "120.000"
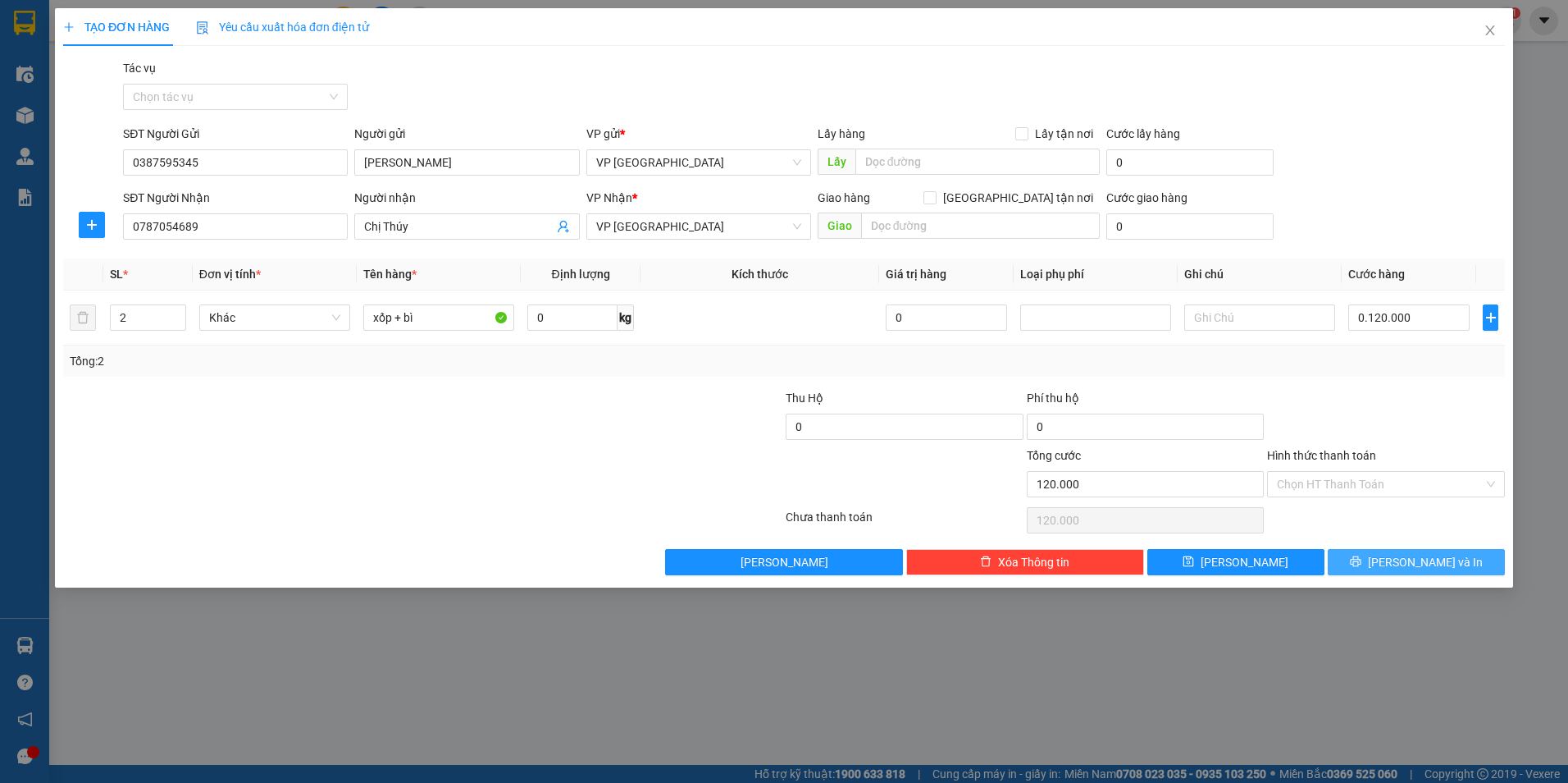
type input "120.000"
click at [1435, 562] on span "[PERSON_NAME] và In" at bounding box center [1425, 562] width 115 height 18
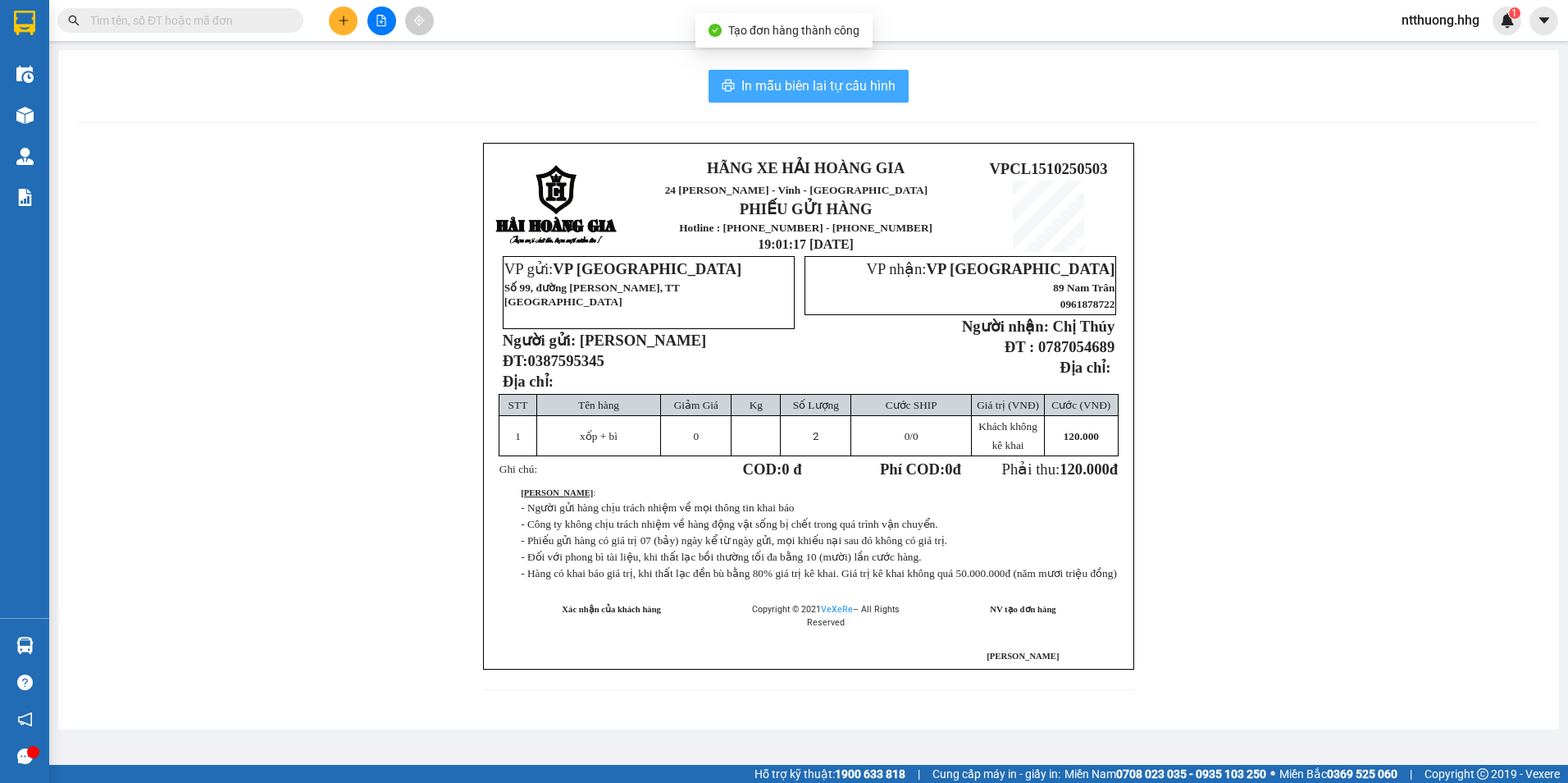
click at [872, 95] on span "In mẫu biên lai tự cấu hình" at bounding box center [817, 85] width 154 height 21
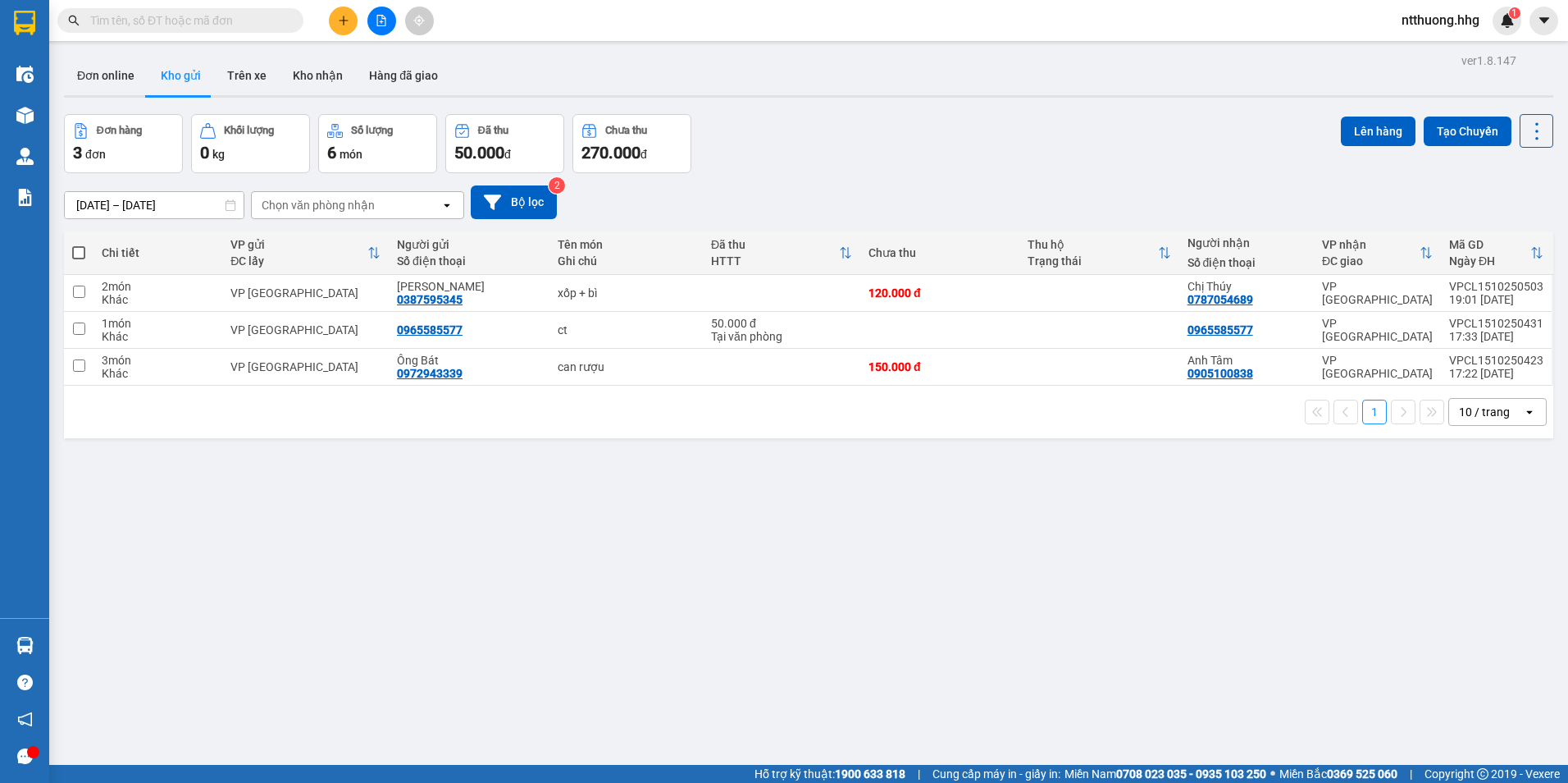
scroll to position [833, 0]
click at [350, 23] on button at bounding box center [343, 21] width 29 height 29
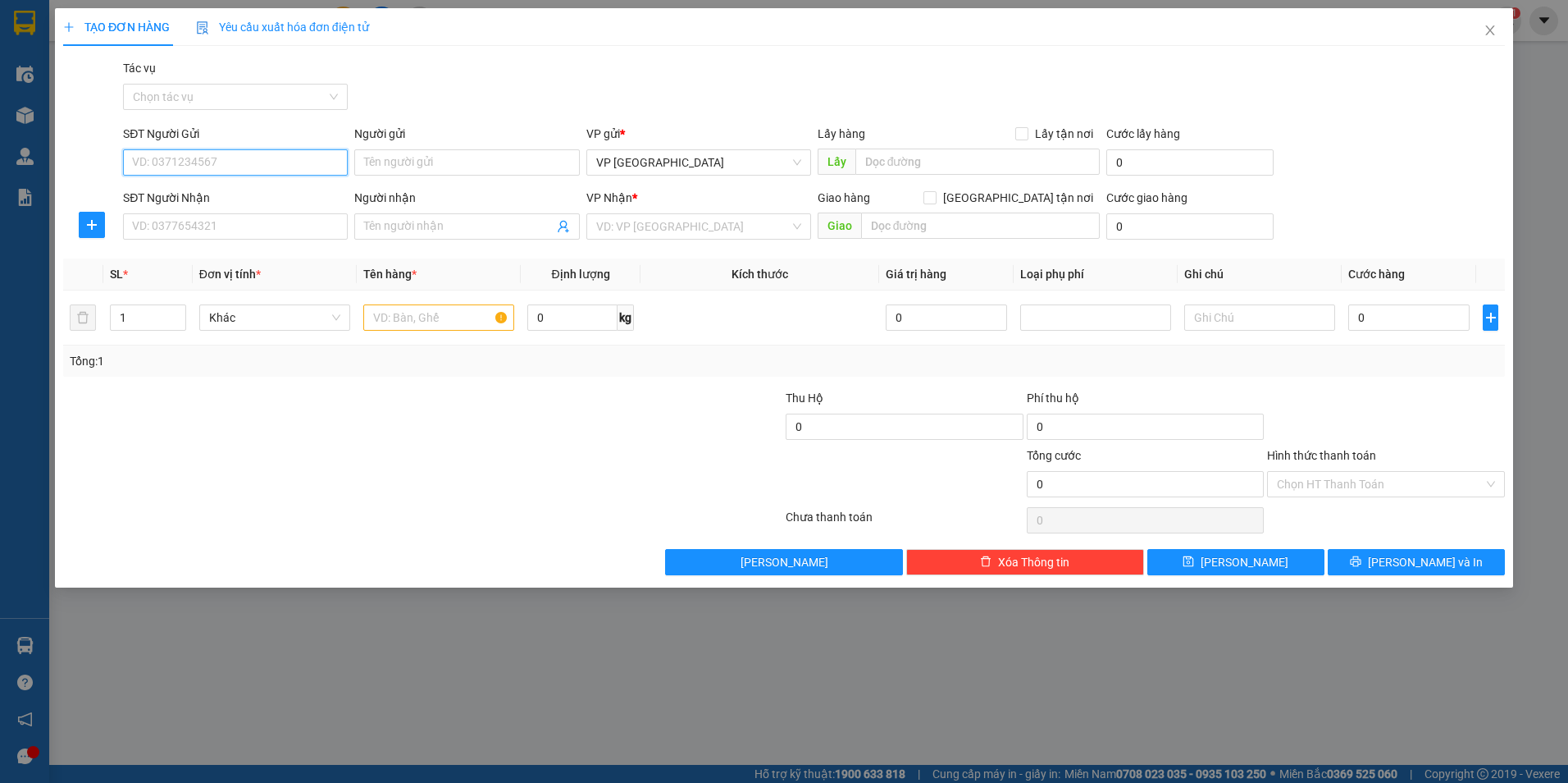
click at [226, 164] on input "SĐT Người Gửi" at bounding box center [235, 162] width 225 height 26
type input "0837776568"
click at [247, 198] on div "0837776568 - Anh Chỉnh" at bounding box center [235, 196] width 205 height 18
type input "Anh Chỉnh"
type input "0837776568"
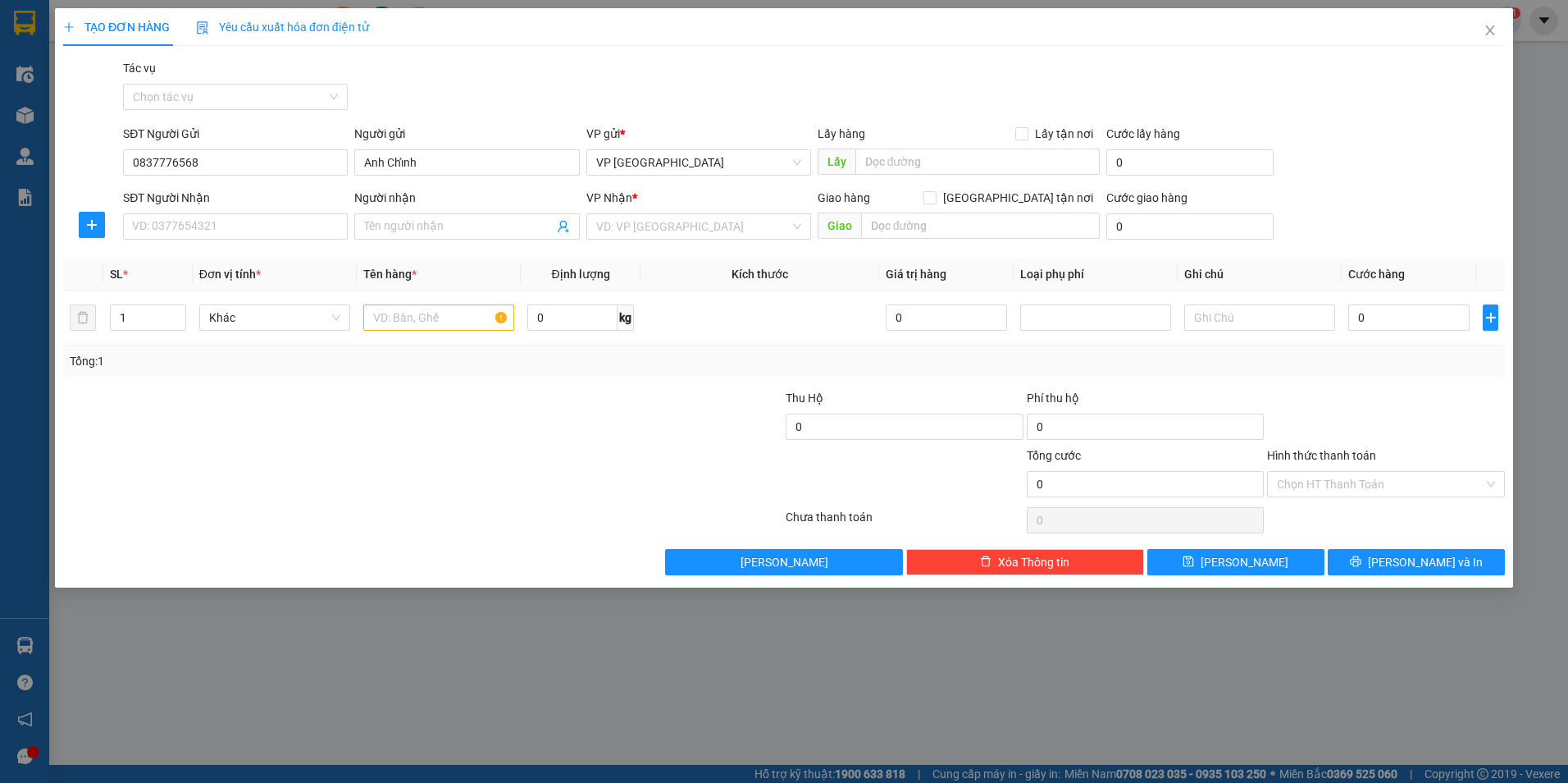
click at [209, 239] on div "SĐT Người Nhận VD: 0377654321" at bounding box center [235, 217] width 225 height 58
click at [212, 231] on input "SĐT Người Nhận" at bounding box center [235, 226] width 225 height 26
click at [177, 258] on div "0854669199 - dung" at bounding box center [235, 259] width 205 height 18
type input "0854669199"
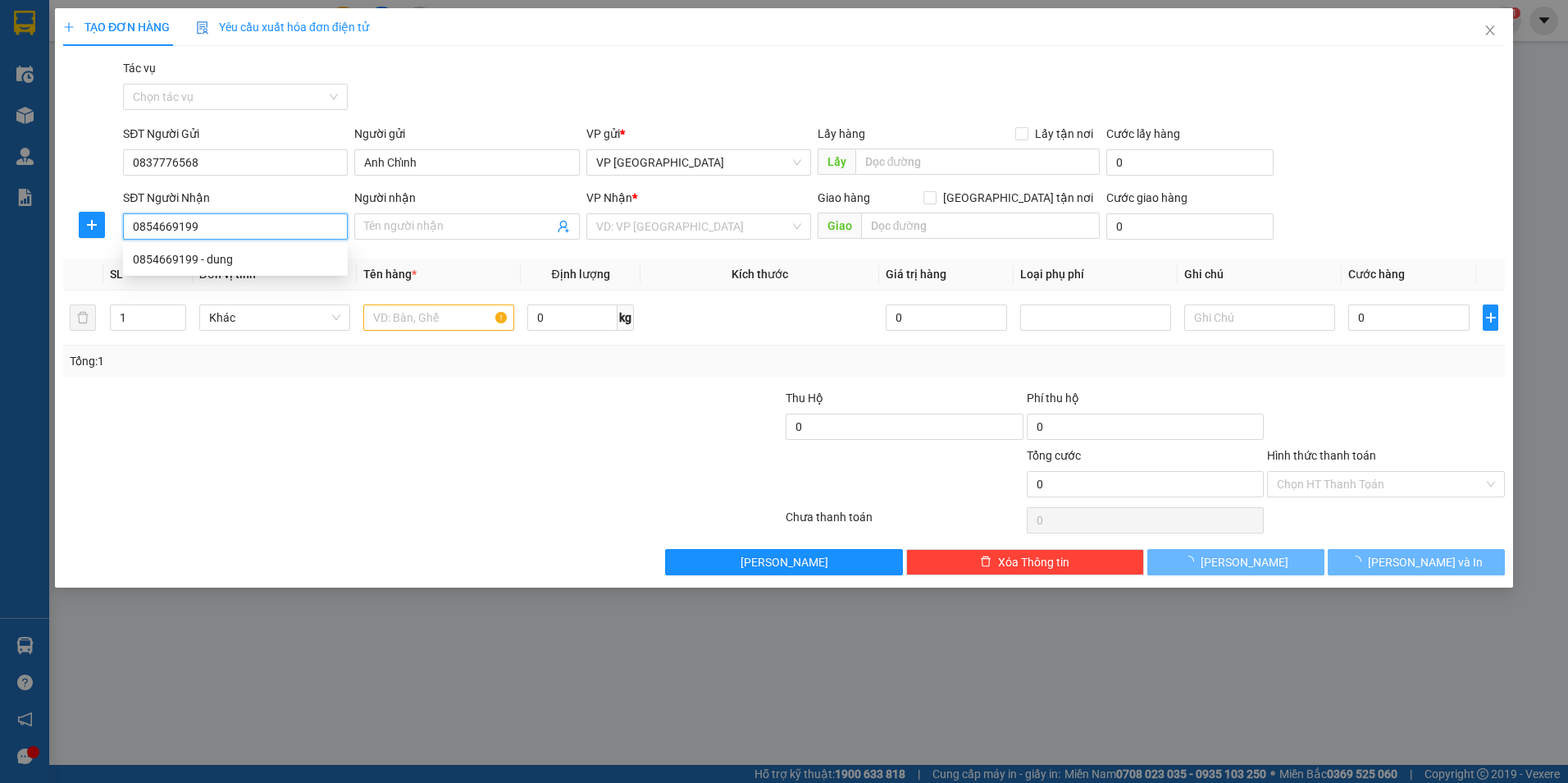
type input "dung"
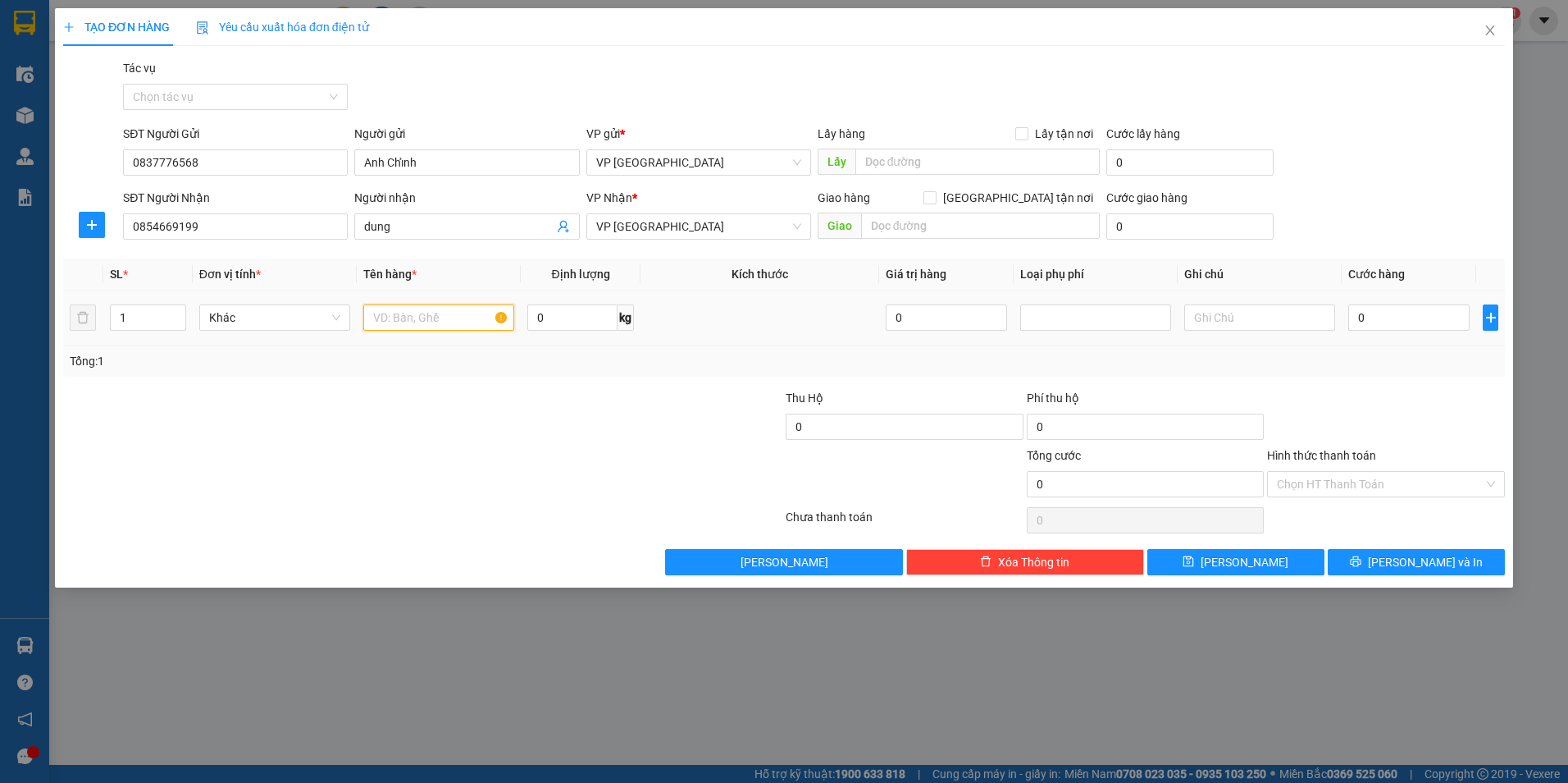
click at [437, 314] on input "text" at bounding box center [438, 318] width 151 height 26
type input "xốp + bì"
click at [1406, 319] on input "0" at bounding box center [1408, 318] width 121 height 26
type input "7"
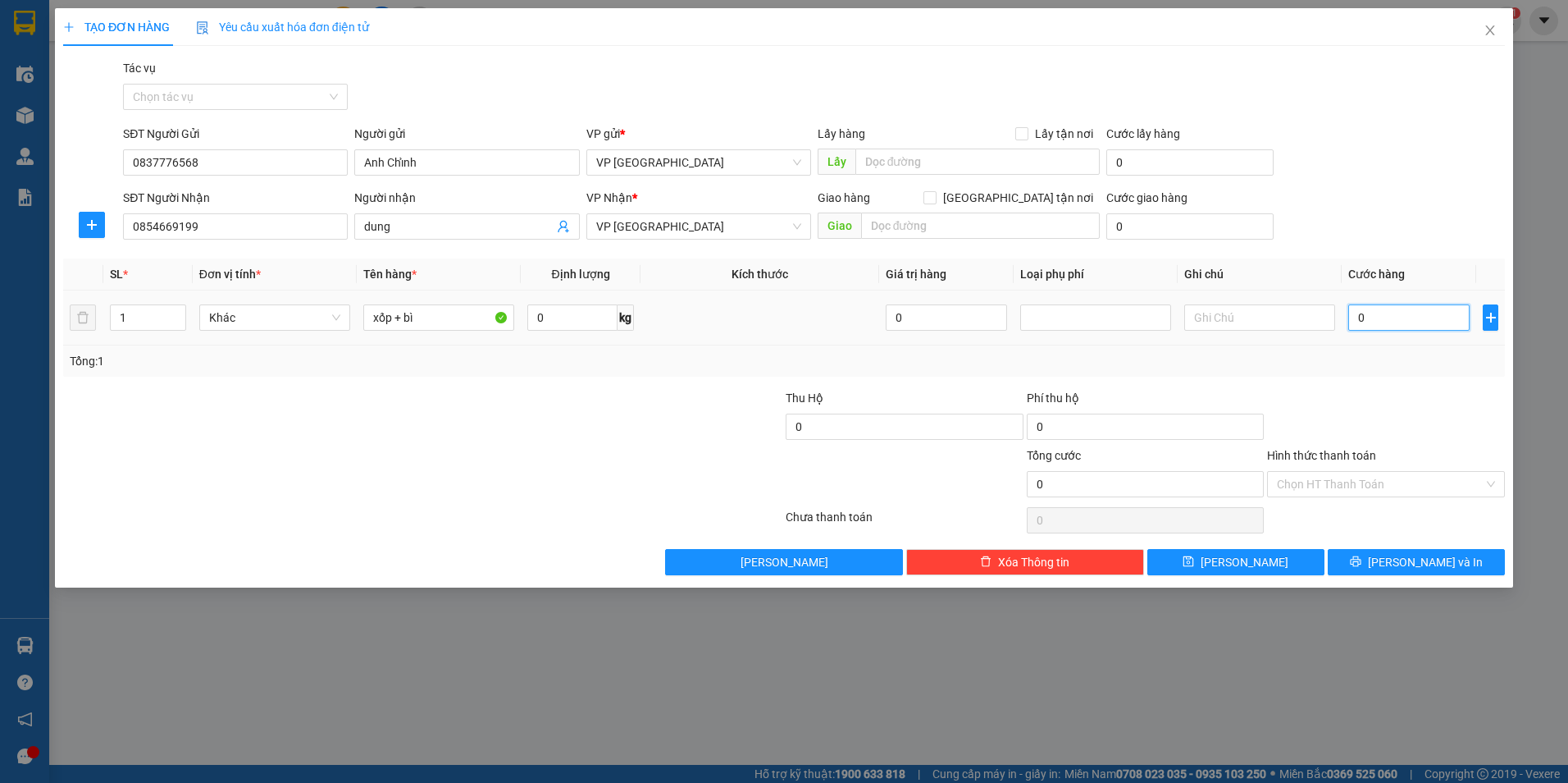
type input "7"
type input "70"
type input "700"
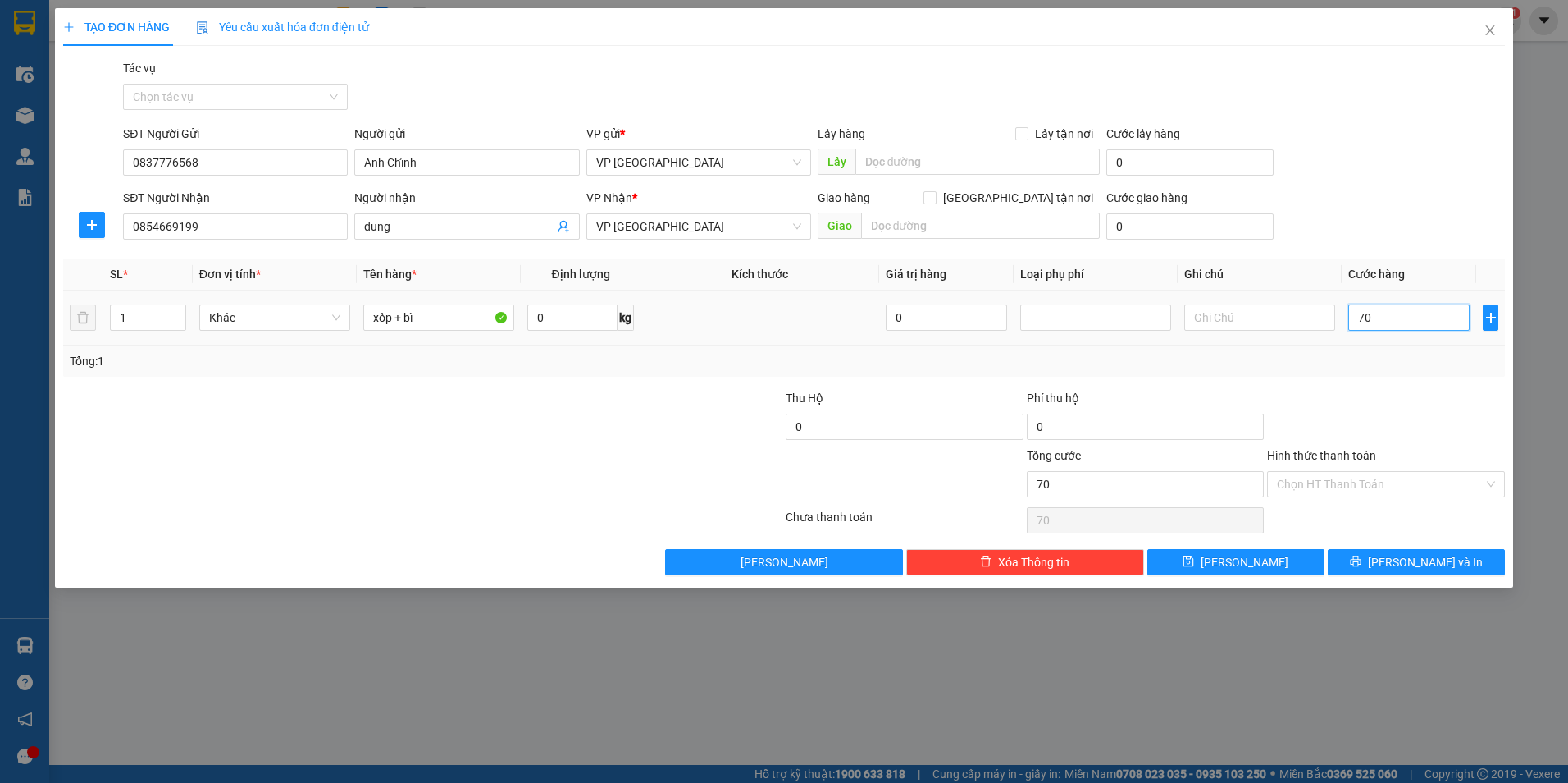
type input "700"
type input "7.000"
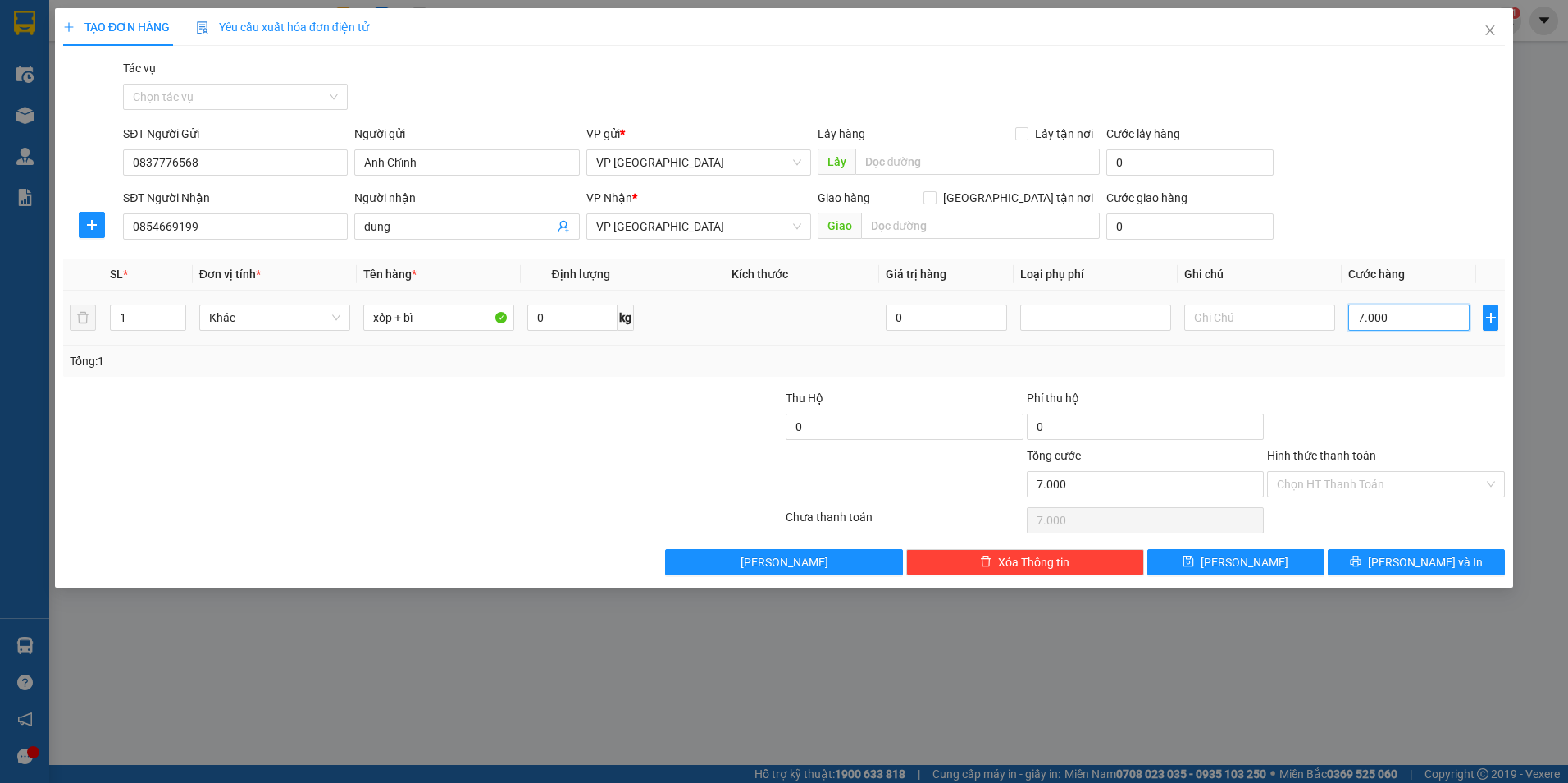
type input "70.000"
click at [1430, 480] on input "Hình thức thanh toán" at bounding box center [1380, 483] width 206 height 25
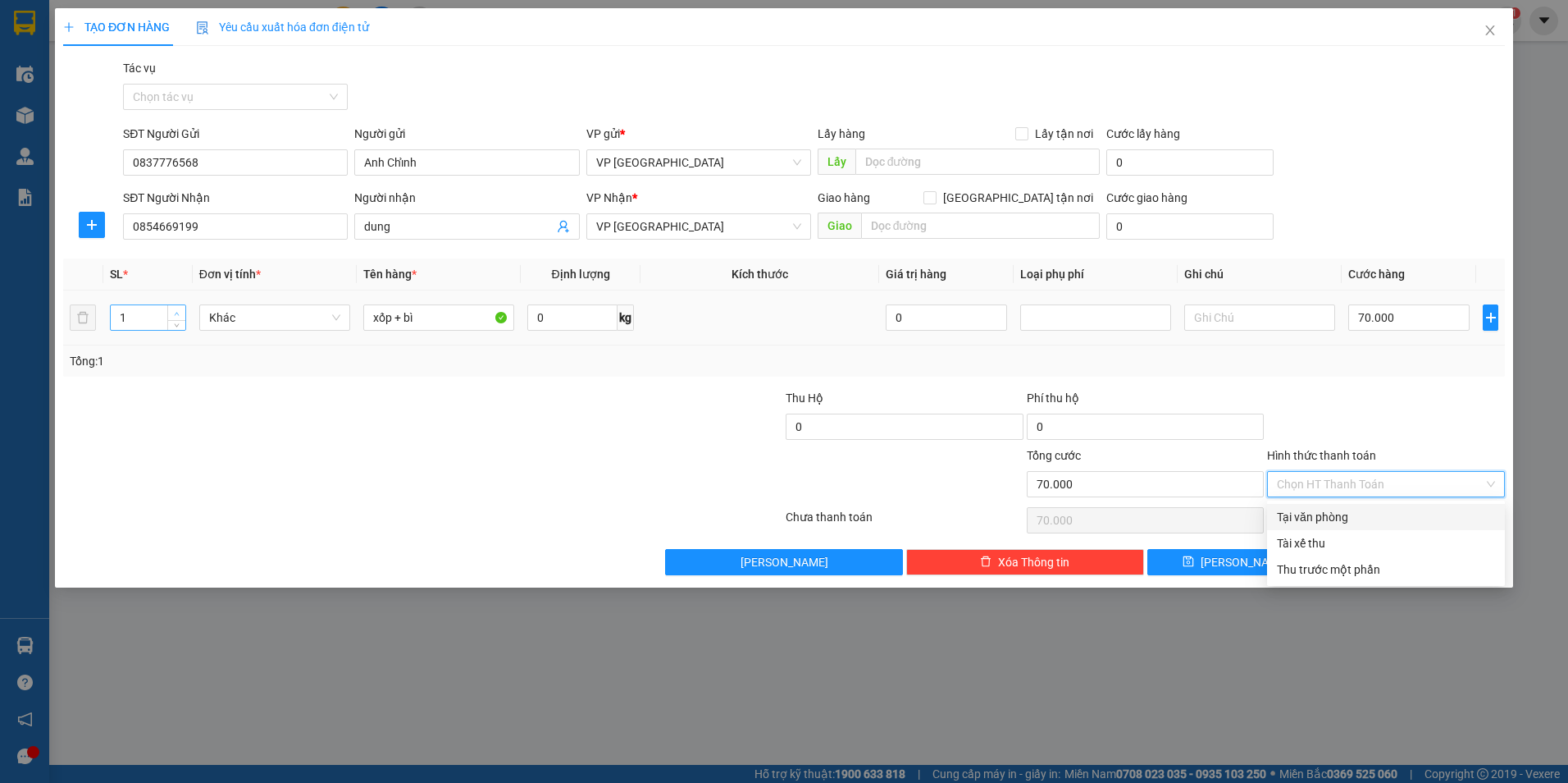
type input "2"
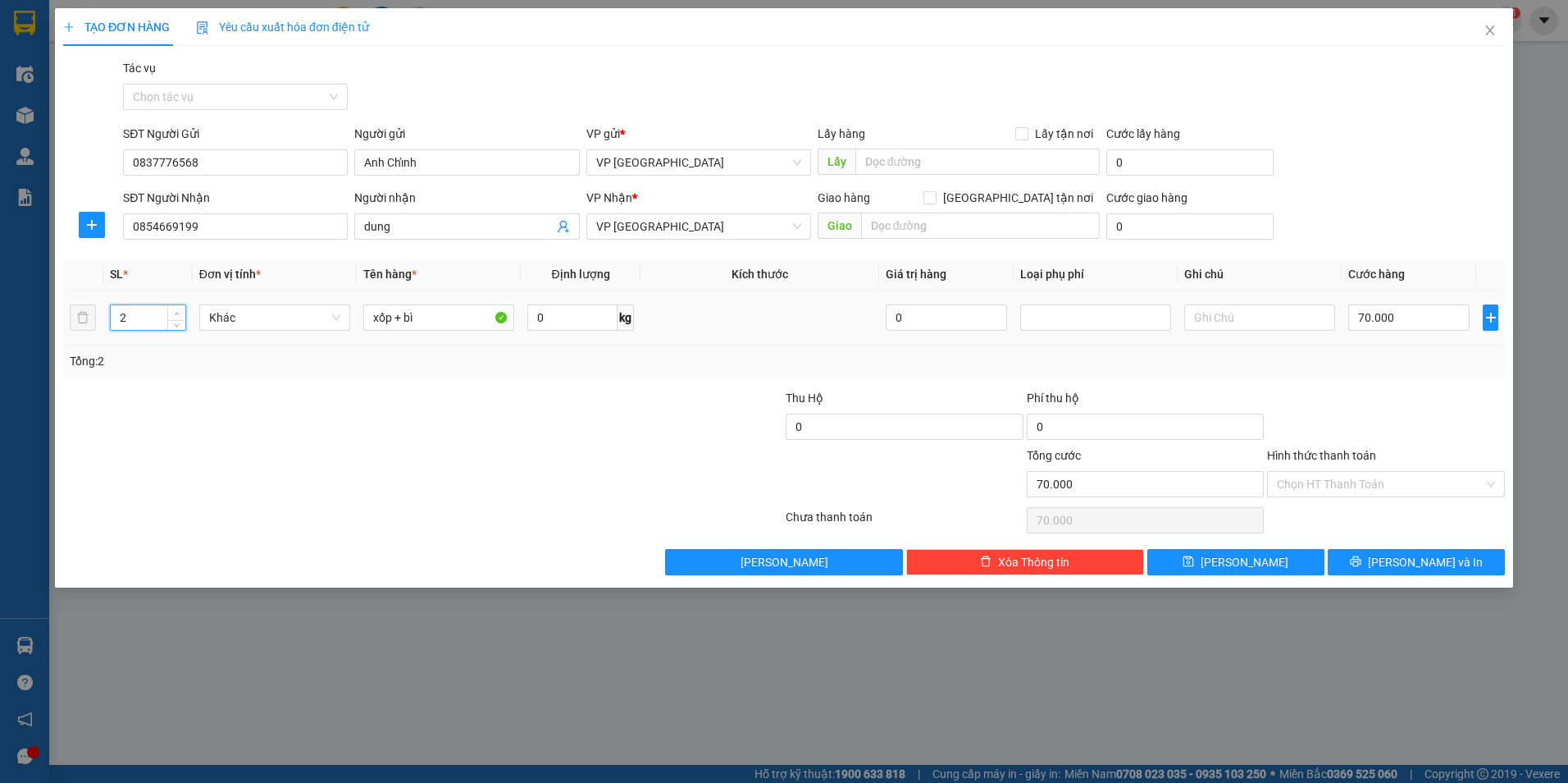
click at [173, 313] on span "up" at bounding box center [178, 314] width 10 height 10
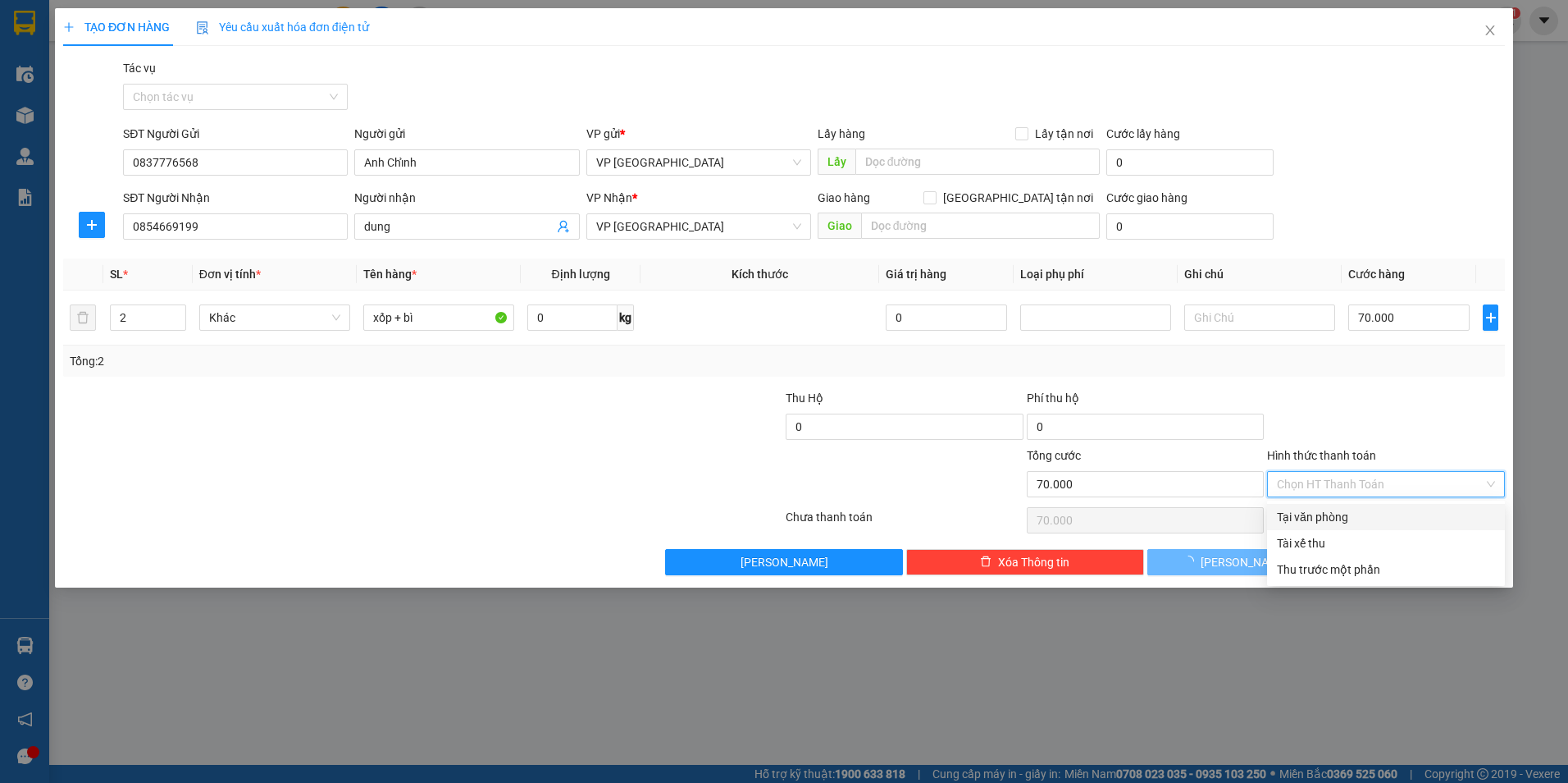
click at [1467, 480] on input "Hình thức thanh toán" at bounding box center [1380, 483] width 206 height 25
click at [1454, 512] on div "Tại văn phòng" at bounding box center [1386, 517] width 218 height 18
type input "0"
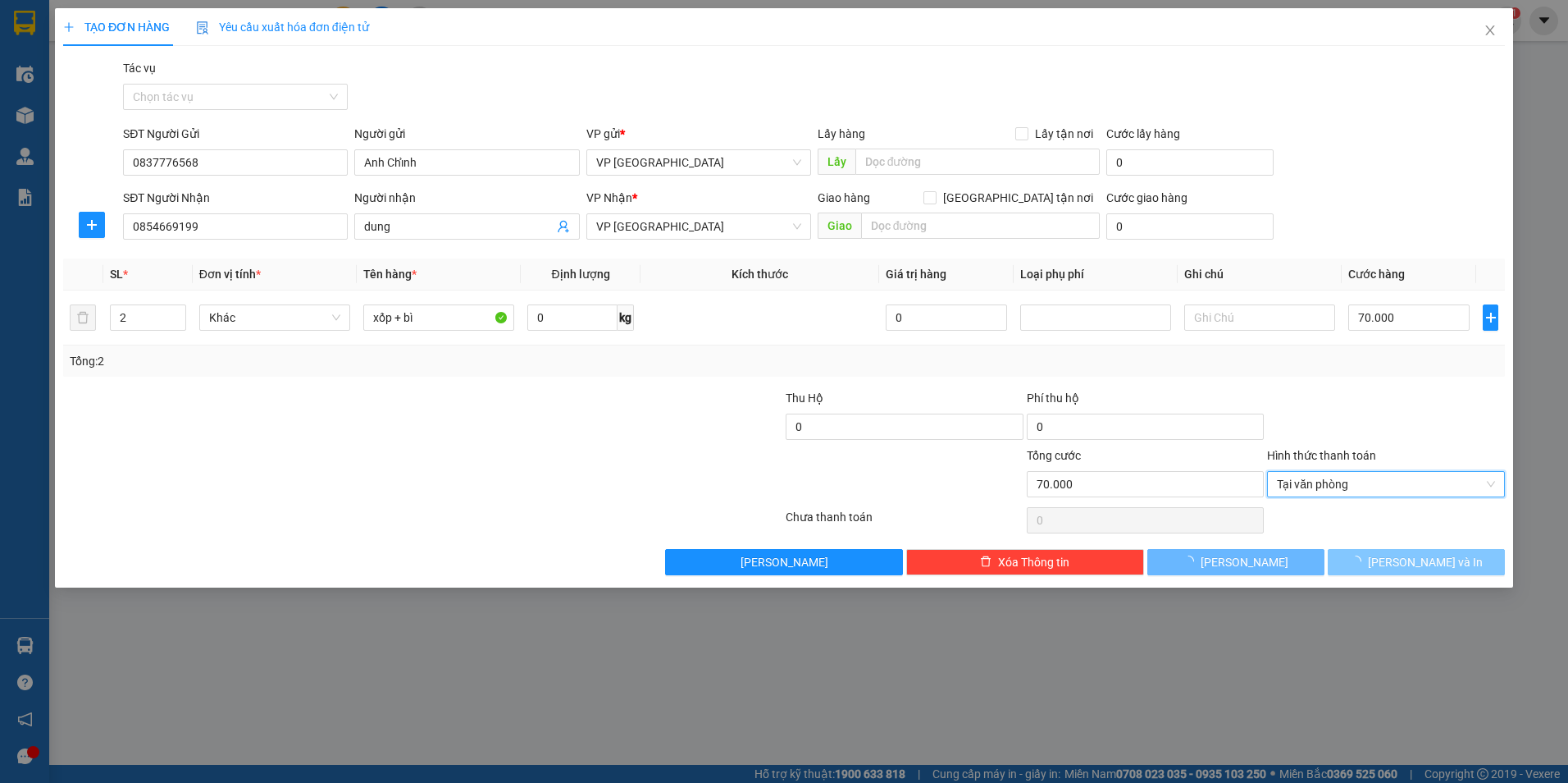
type input "0"
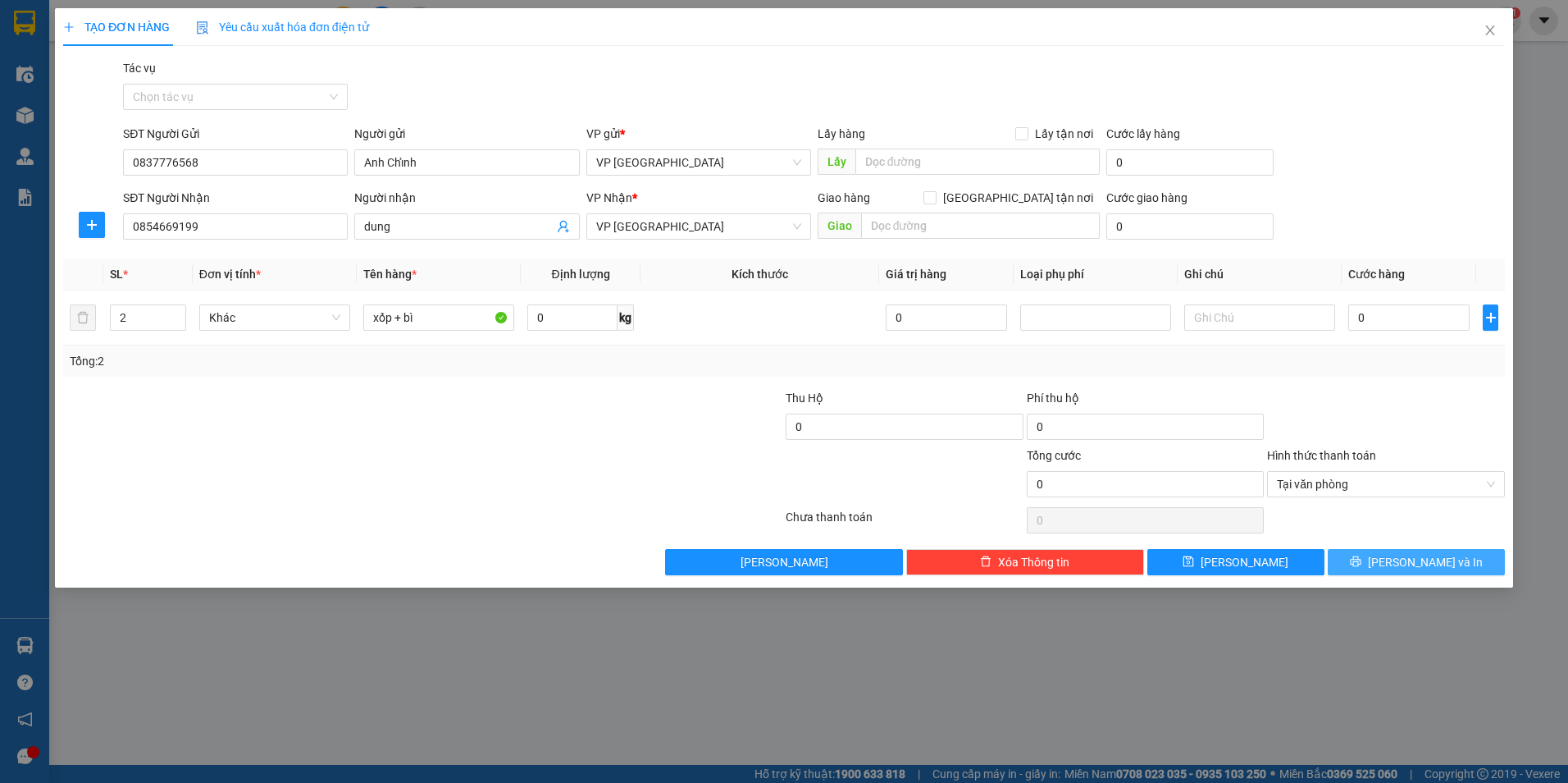
click at [1453, 569] on button "[PERSON_NAME] và In" at bounding box center [1416, 562] width 178 height 26
click at [1395, 312] on input "0" at bounding box center [1408, 318] width 121 height 26
type input "7"
type input "70"
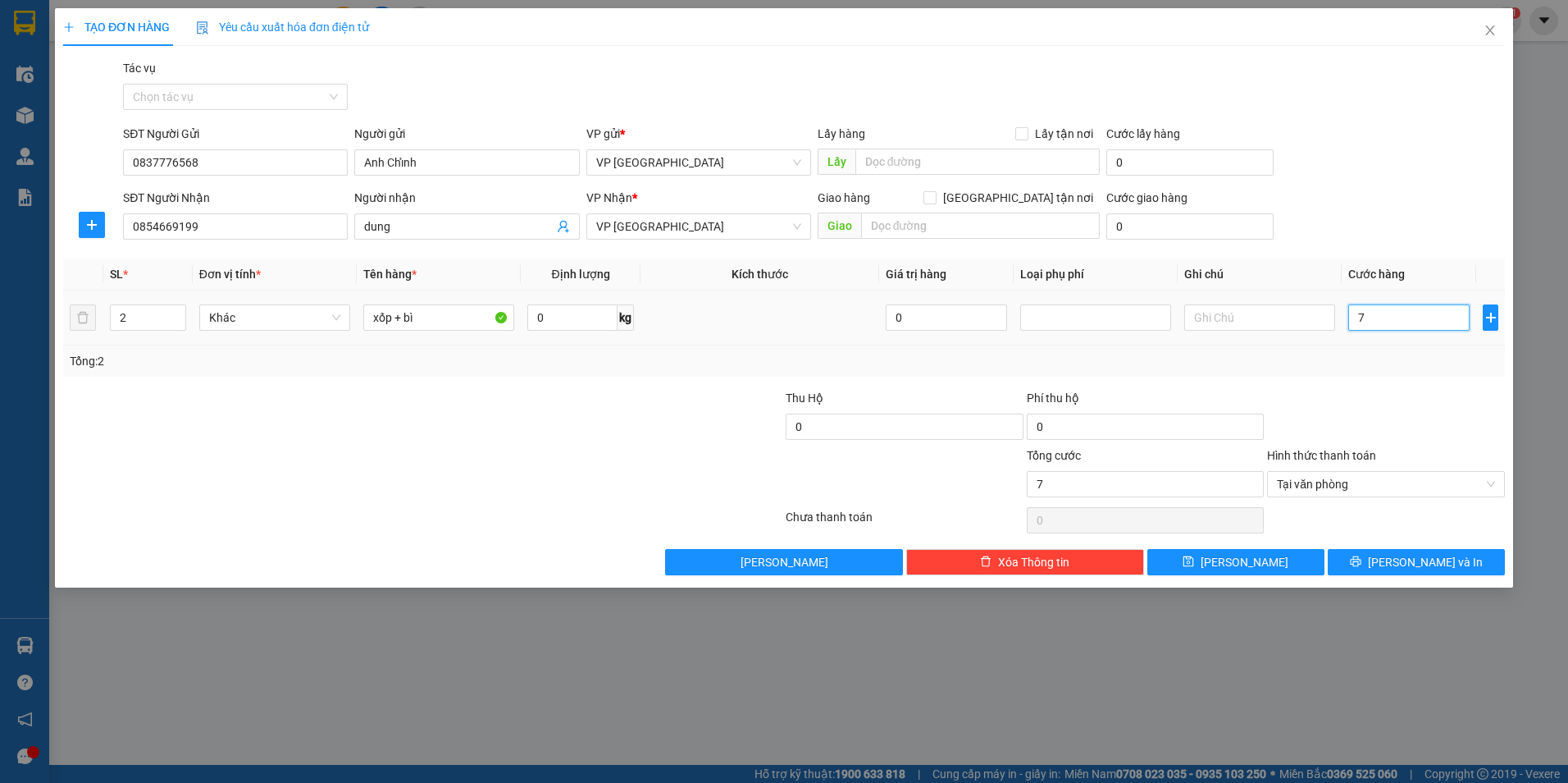
type input "70"
type input "700"
type input "7.000"
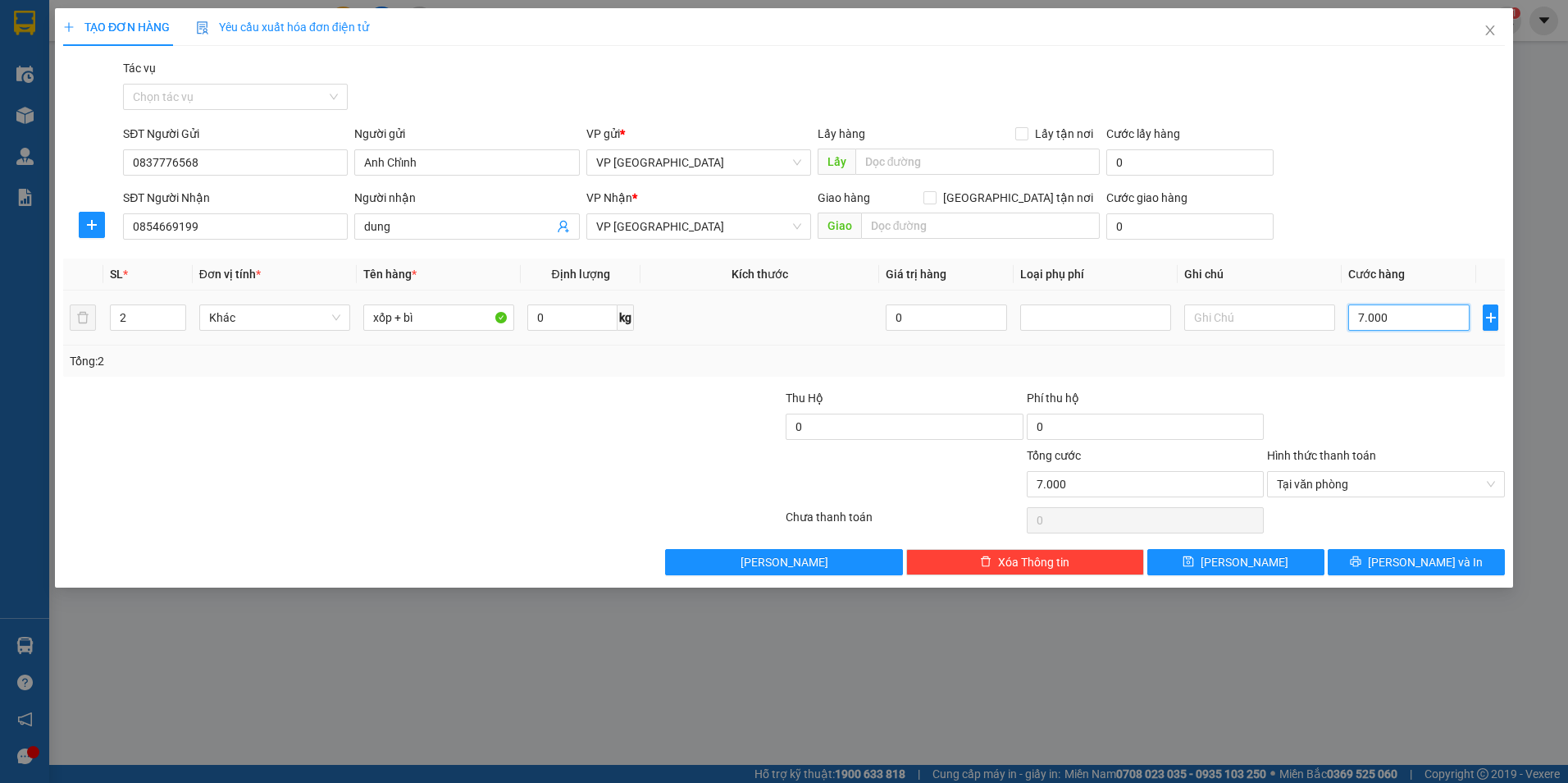
type input "70.000"
click at [1458, 562] on button "[PERSON_NAME] và In" at bounding box center [1416, 562] width 178 height 26
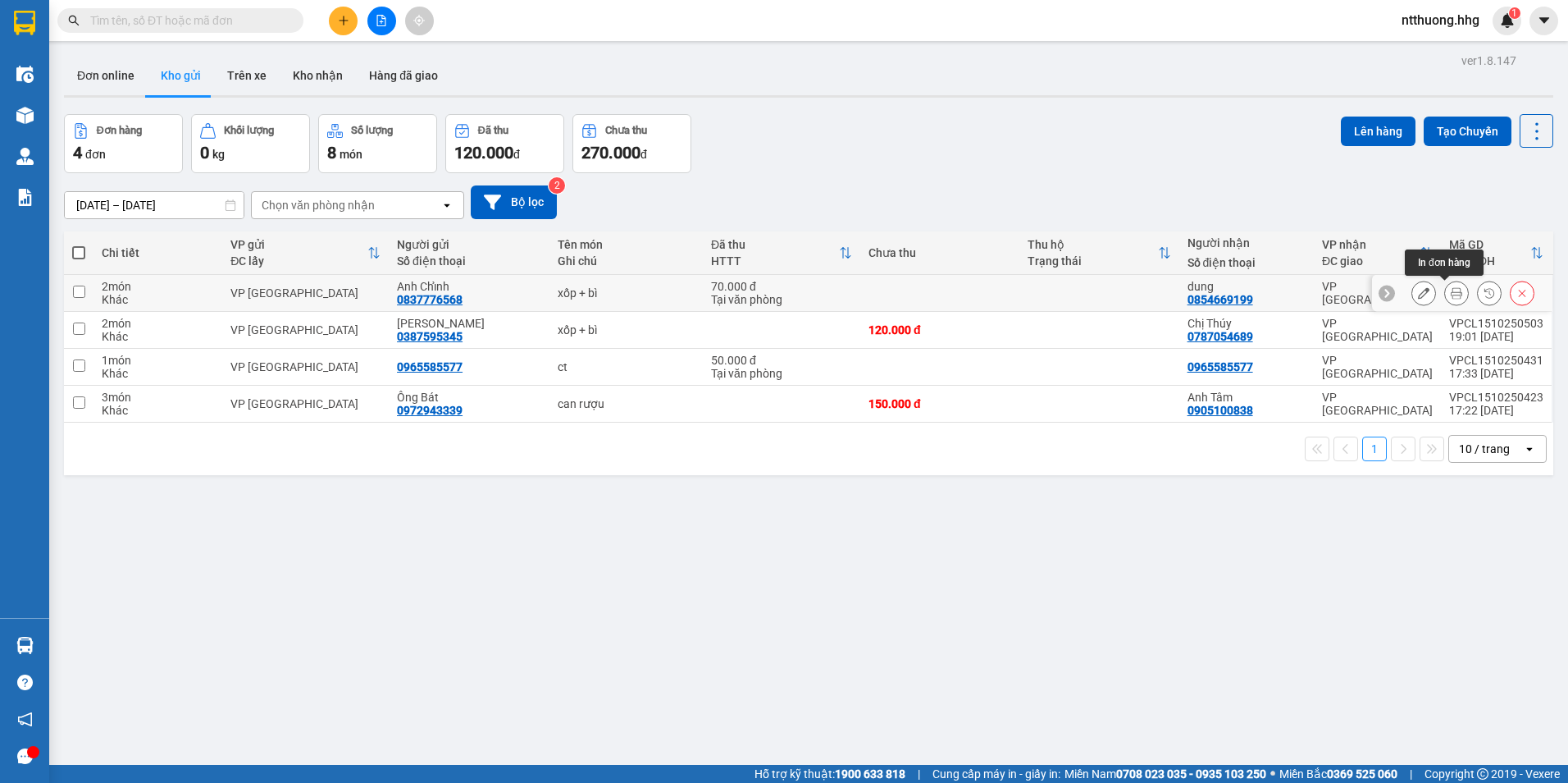
click at [1451, 295] on icon at bounding box center [1457, 293] width 12 height 12
click at [1418, 297] on icon at bounding box center [1424, 293] width 12 height 12
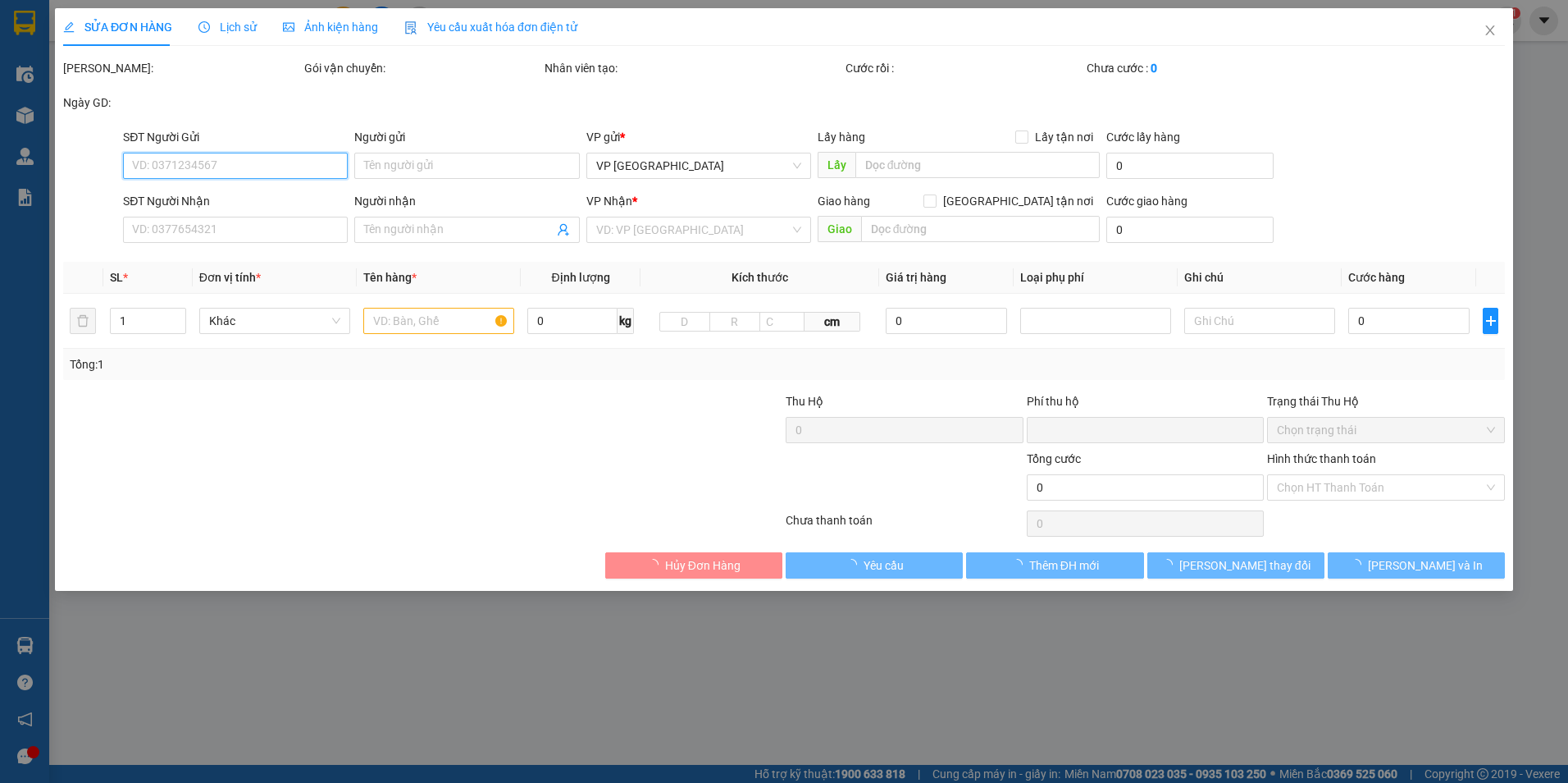
type input "0837776568"
type input "Anh Chỉnh"
type input "0854669199"
type input "dung"
type input "0"
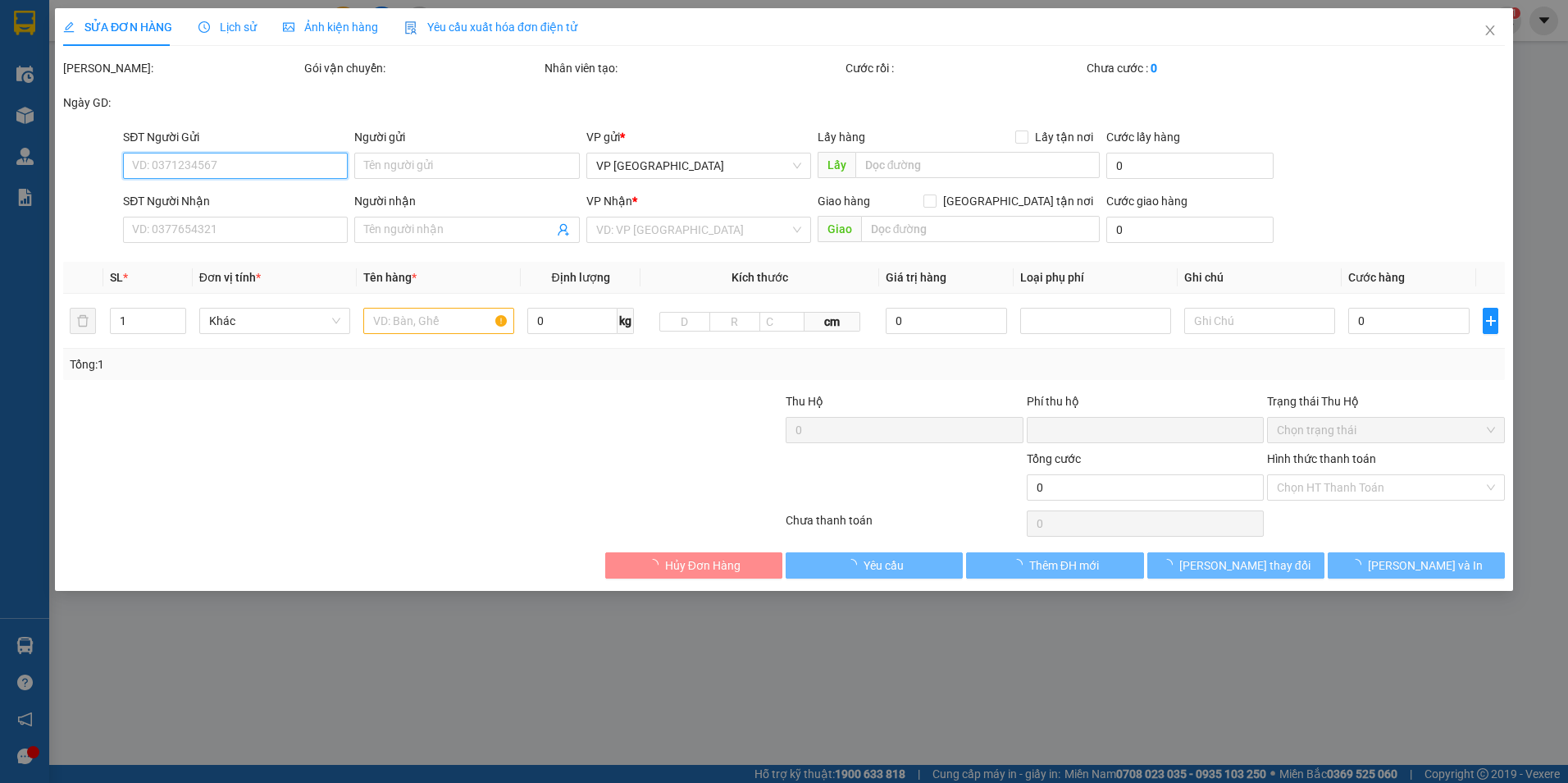
type input "70.000"
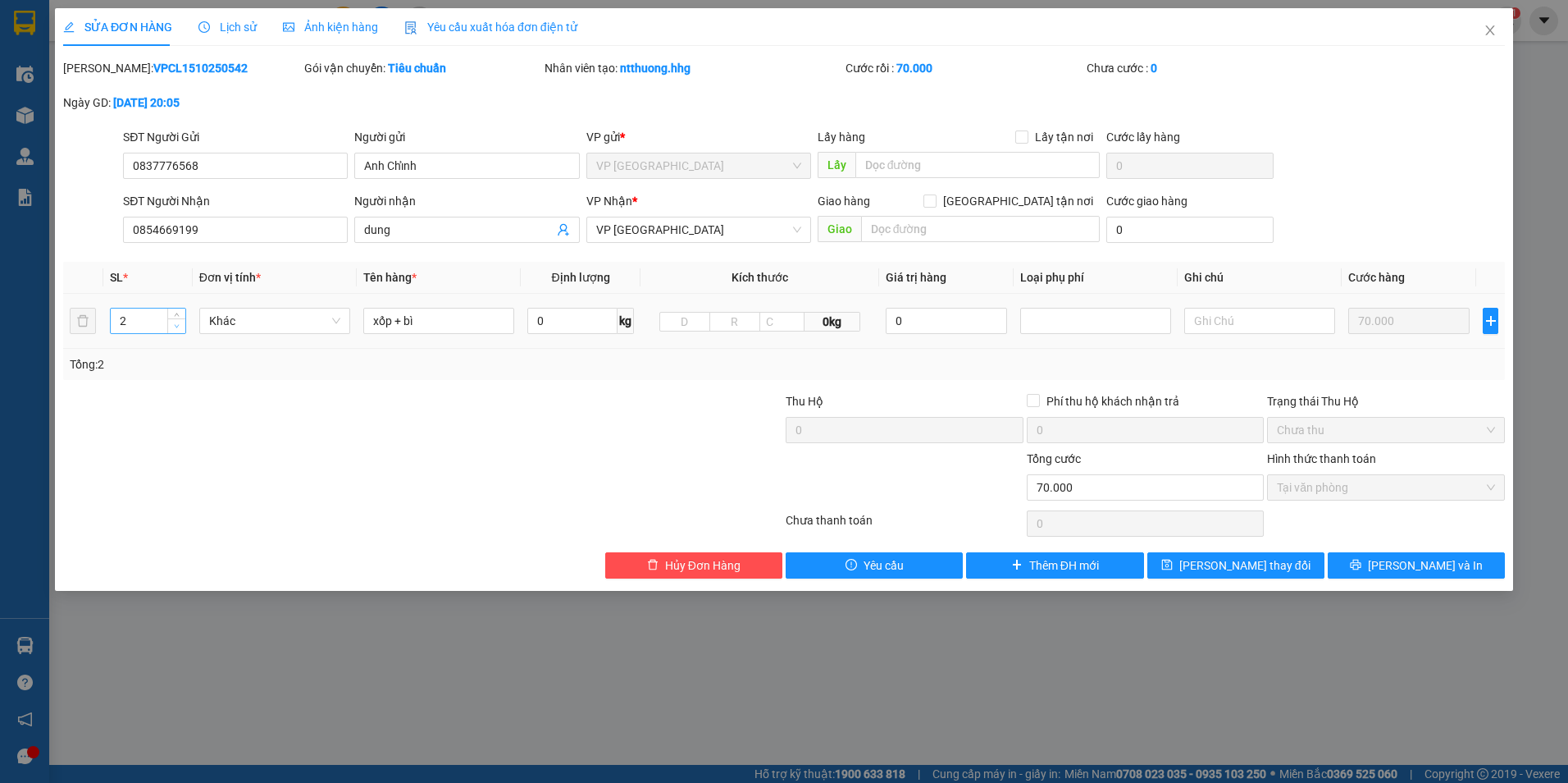
type input "1"
click at [180, 326] on icon "down" at bounding box center [177, 326] width 6 height 6
click at [1400, 561] on button "[PERSON_NAME] và In" at bounding box center [1416, 565] width 178 height 26
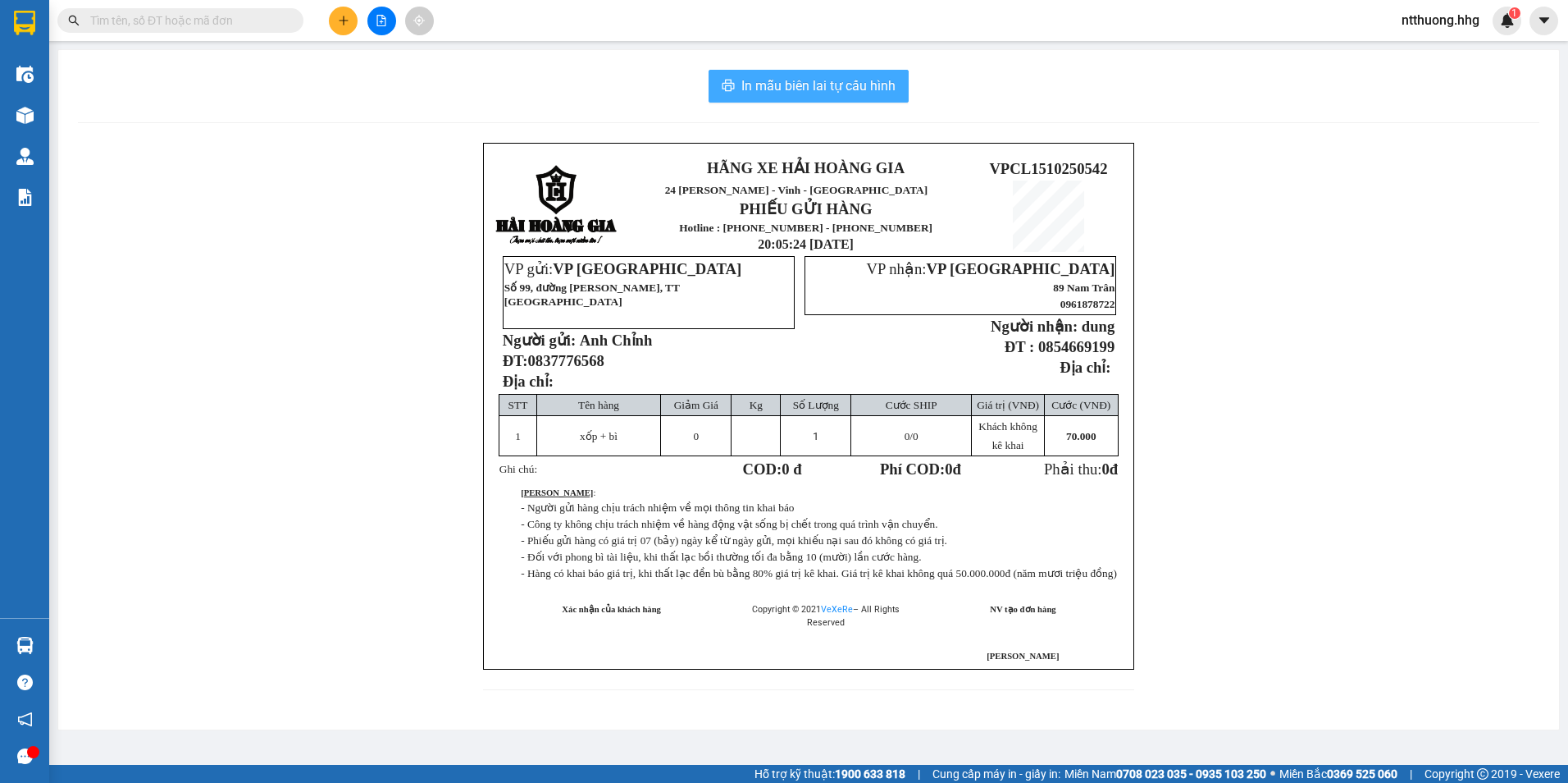
click at [875, 88] on span "In mẫu biên lai tự cấu hình" at bounding box center [817, 85] width 154 height 21
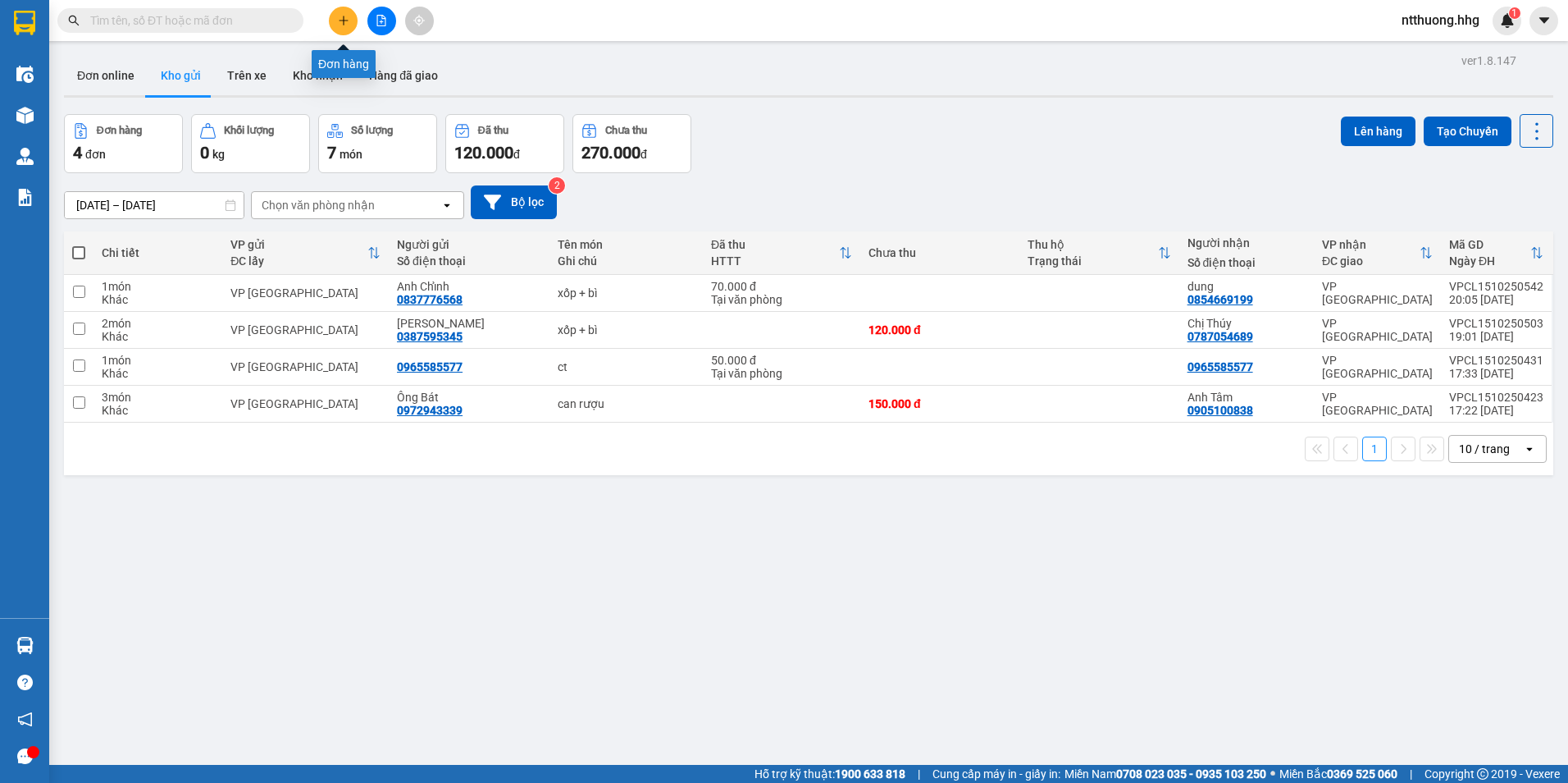
click at [338, 12] on button at bounding box center [343, 21] width 29 height 29
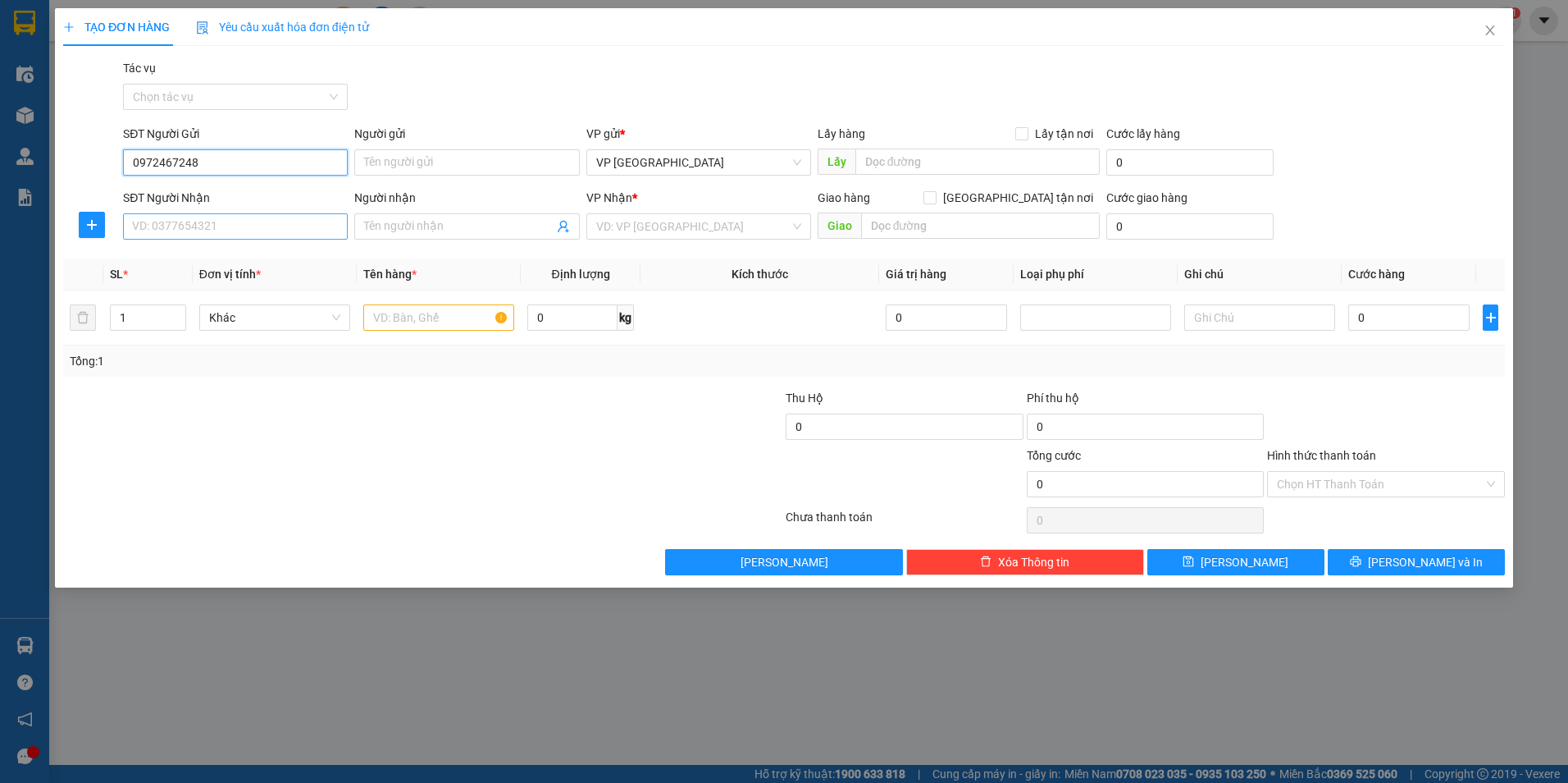
type input "0972467248"
click at [202, 234] on input "SĐT Người Nhận" at bounding box center [235, 226] width 225 height 26
drag, startPoint x: 245, startPoint y: 168, endPoint x: 229, endPoint y: 168, distance: 16.0
click at [229, 168] on input "0972467248" at bounding box center [235, 162] width 225 height 26
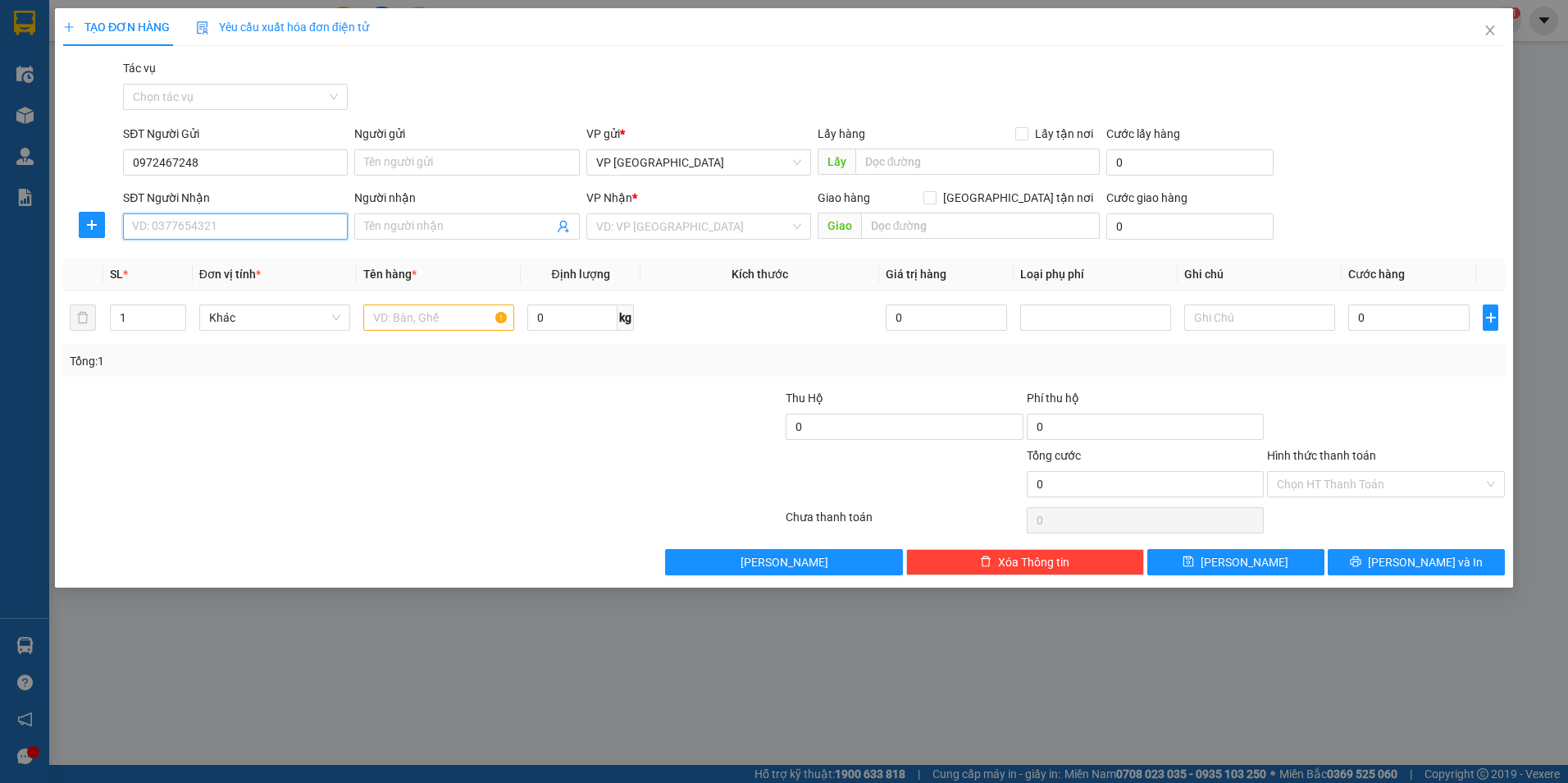
drag, startPoint x: 229, startPoint y: 168, endPoint x: 175, endPoint y: 222, distance: 76.4
click at [175, 222] on input "SĐT Người Nhận" at bounding box center [235, 226] width 225 height 26
type input "0972467248"
click at [446, 215] on span at bounding box center [466, 226] width 225 height 26
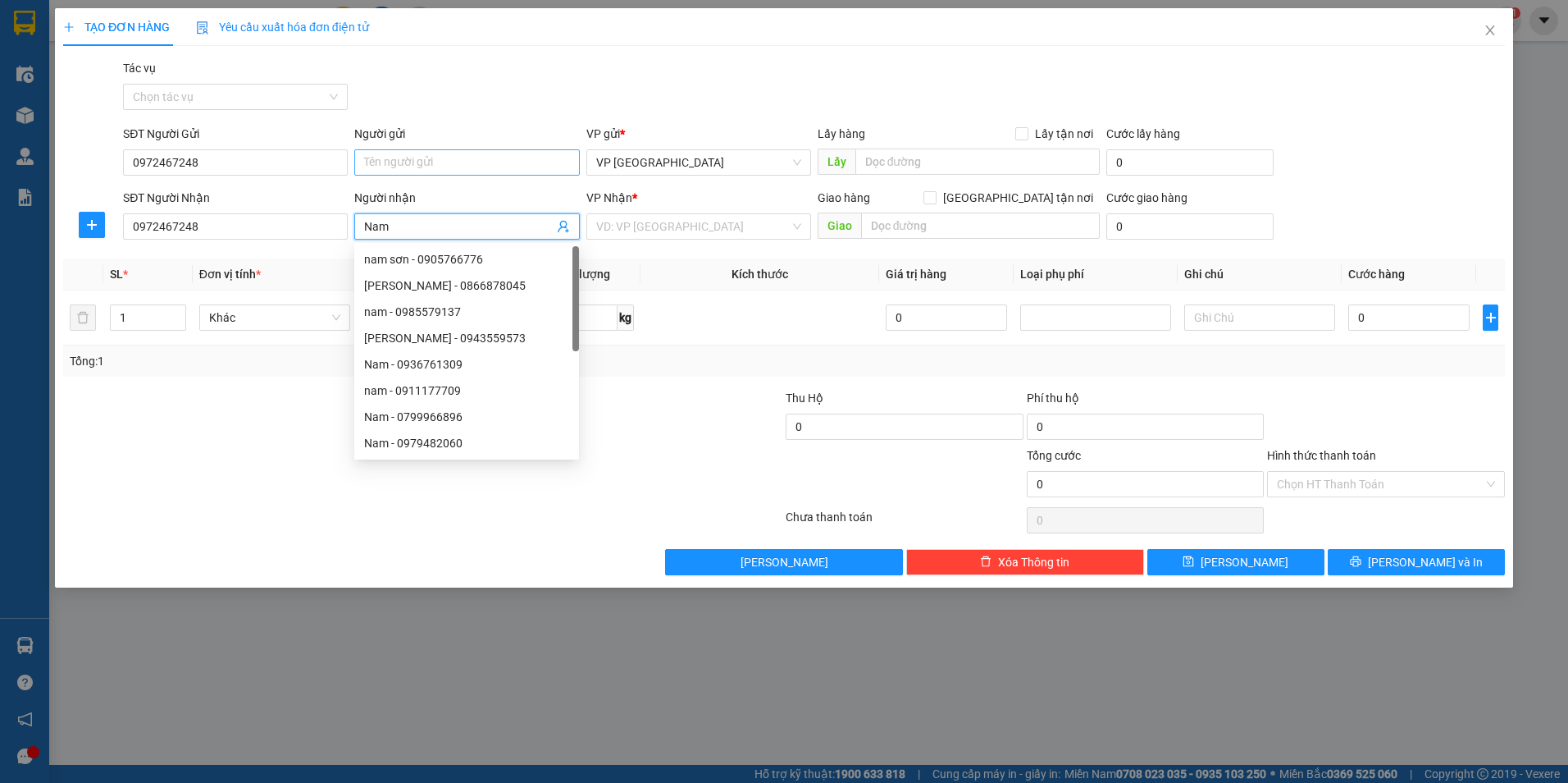
type input "Nam"
click at [456, 161] on input "Người gửi" at bounding box center [466, 162] width 225 height 26
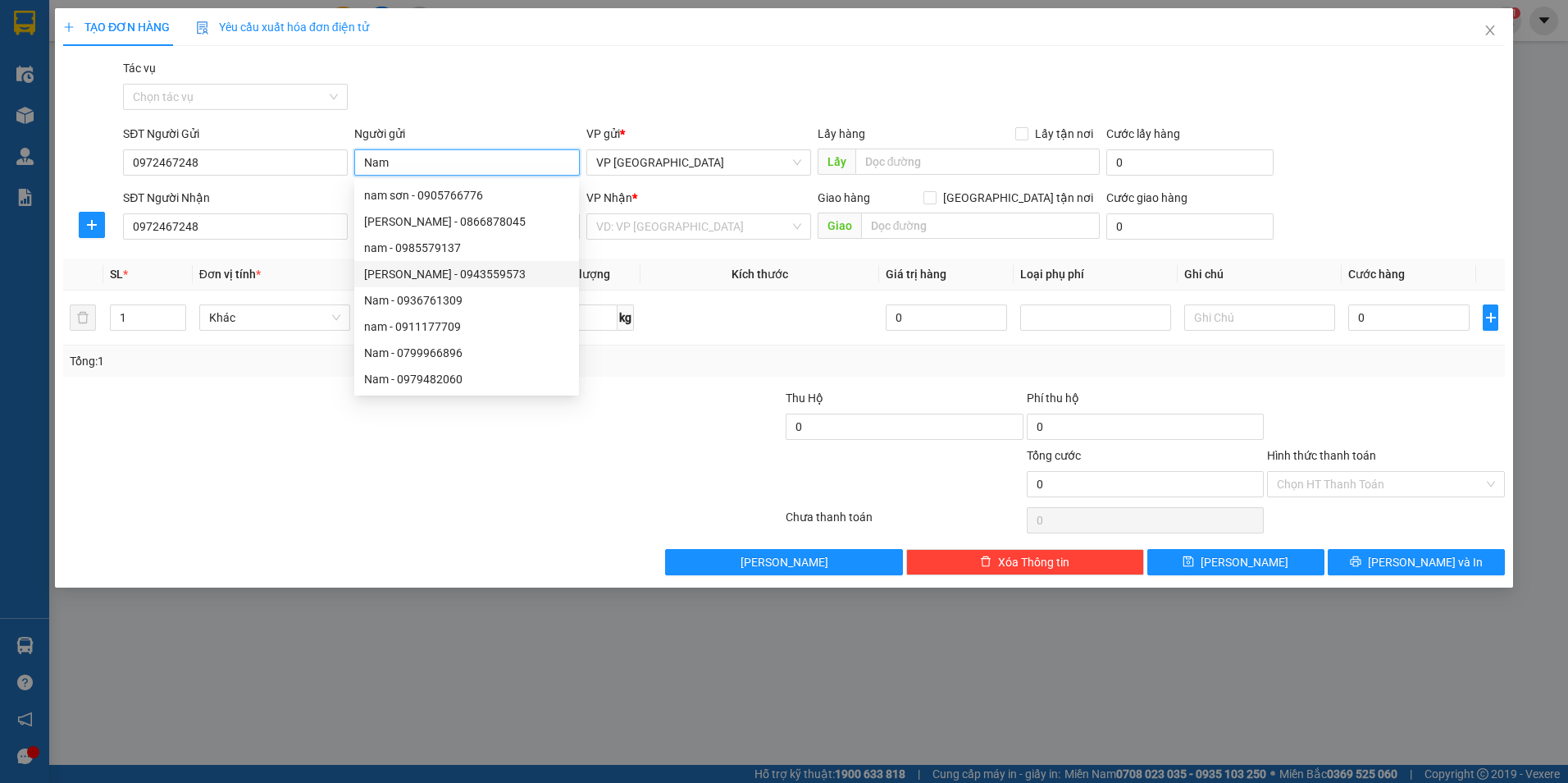
type input "Nam"
click at [665, 386] on div "Transit Pickup Surcharge Ids Transit Deliver Surcharge Ids Transit Deliver Surc…" at bounding box center [784, 318] width 1442 height 516
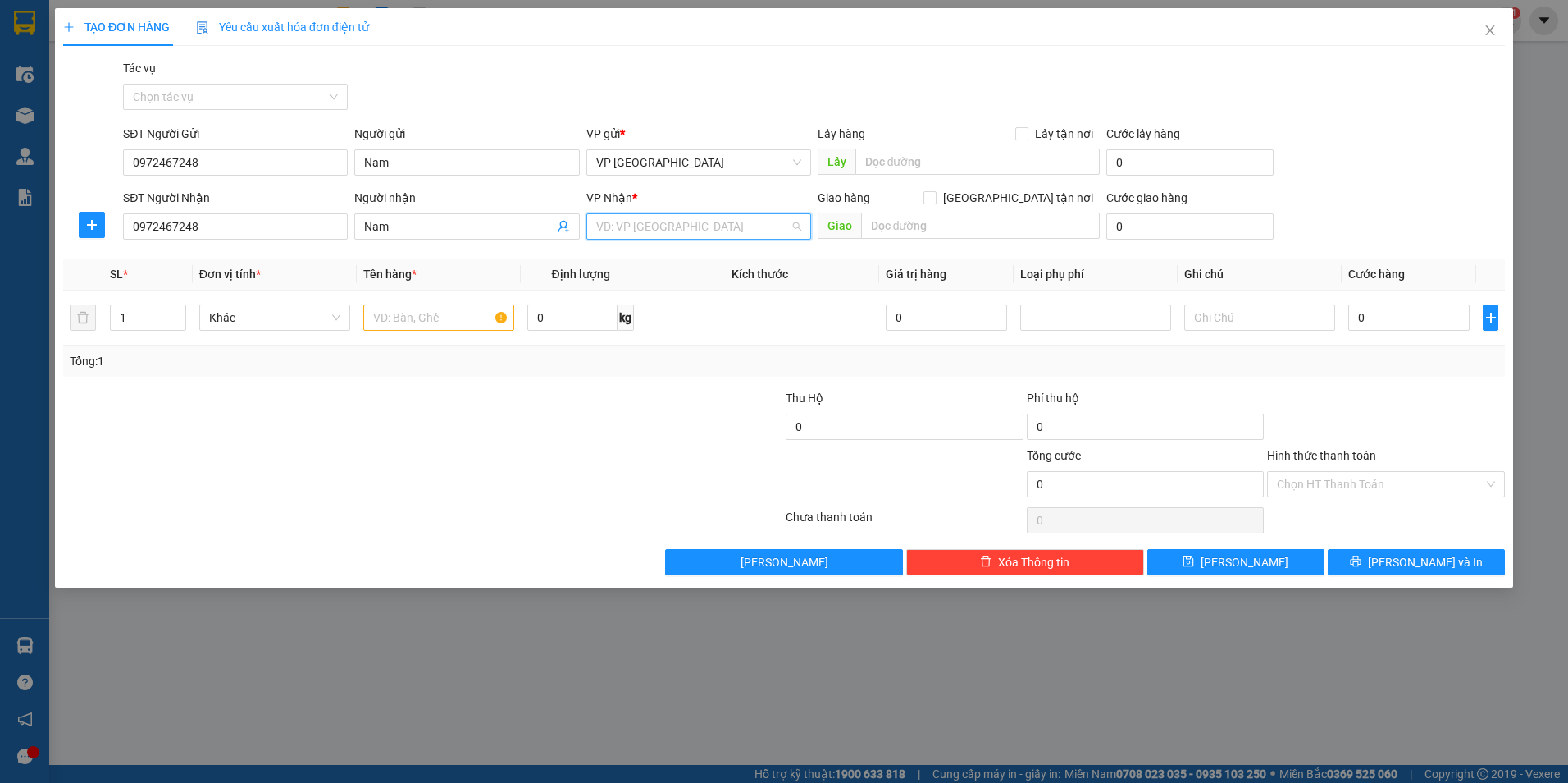
drag, startPoint x: 716, startPoint y: 232, endPoint x: 711, endPoint y: 249, distance: 17.7
click at [713, 244] on body "Kết quả tìm kiếm ( 0 ) Bộ lọc No Data ntthuong.hhg 1 Điều hành xe Kho hàng mới …" at bounding box center [784, 391] width 1568 height 783
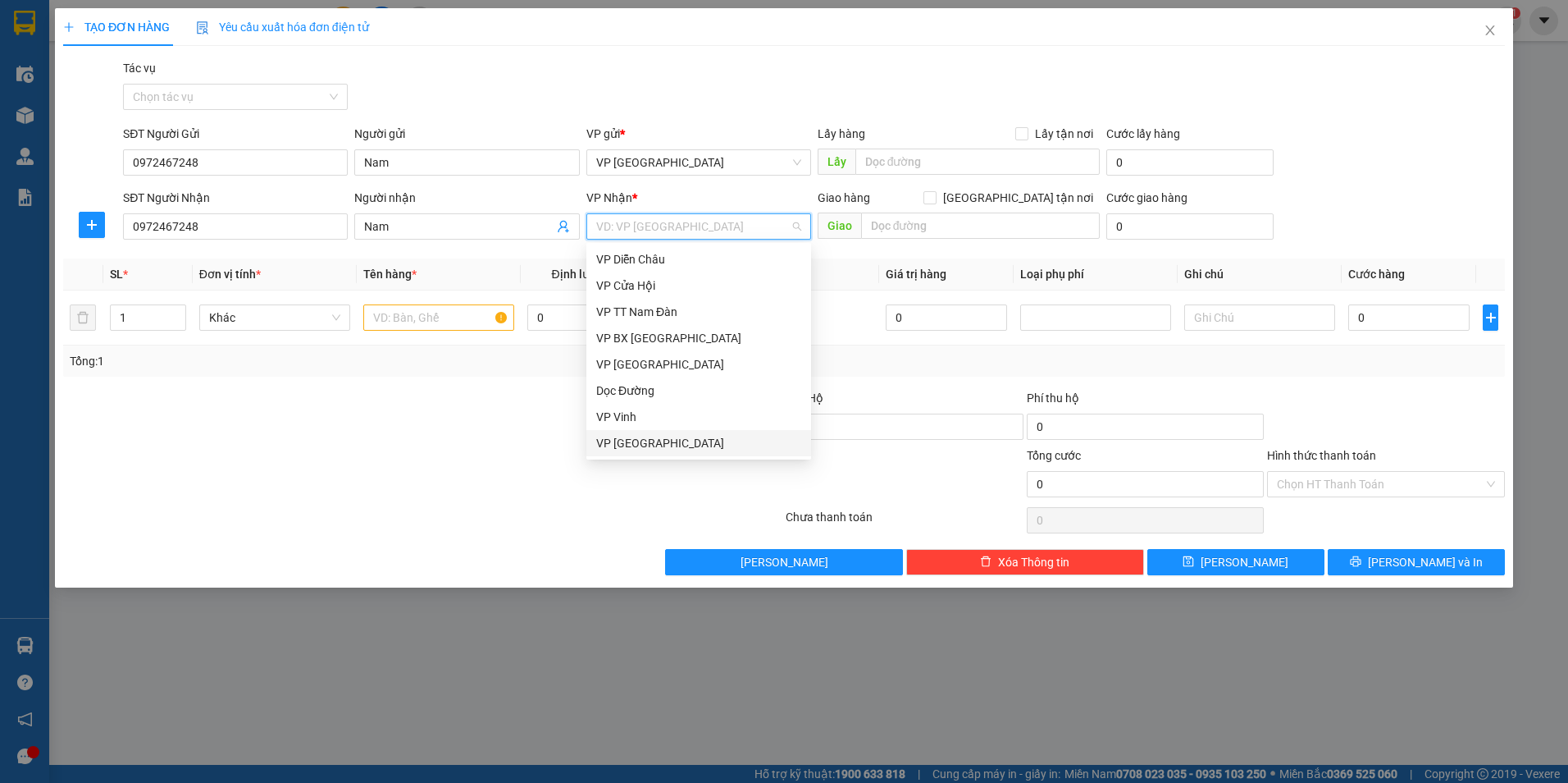
click at [611, 446] on div "VP [GEOGRAPHIC_DATA]" at bounding box center [698, 443] width 205 height 18
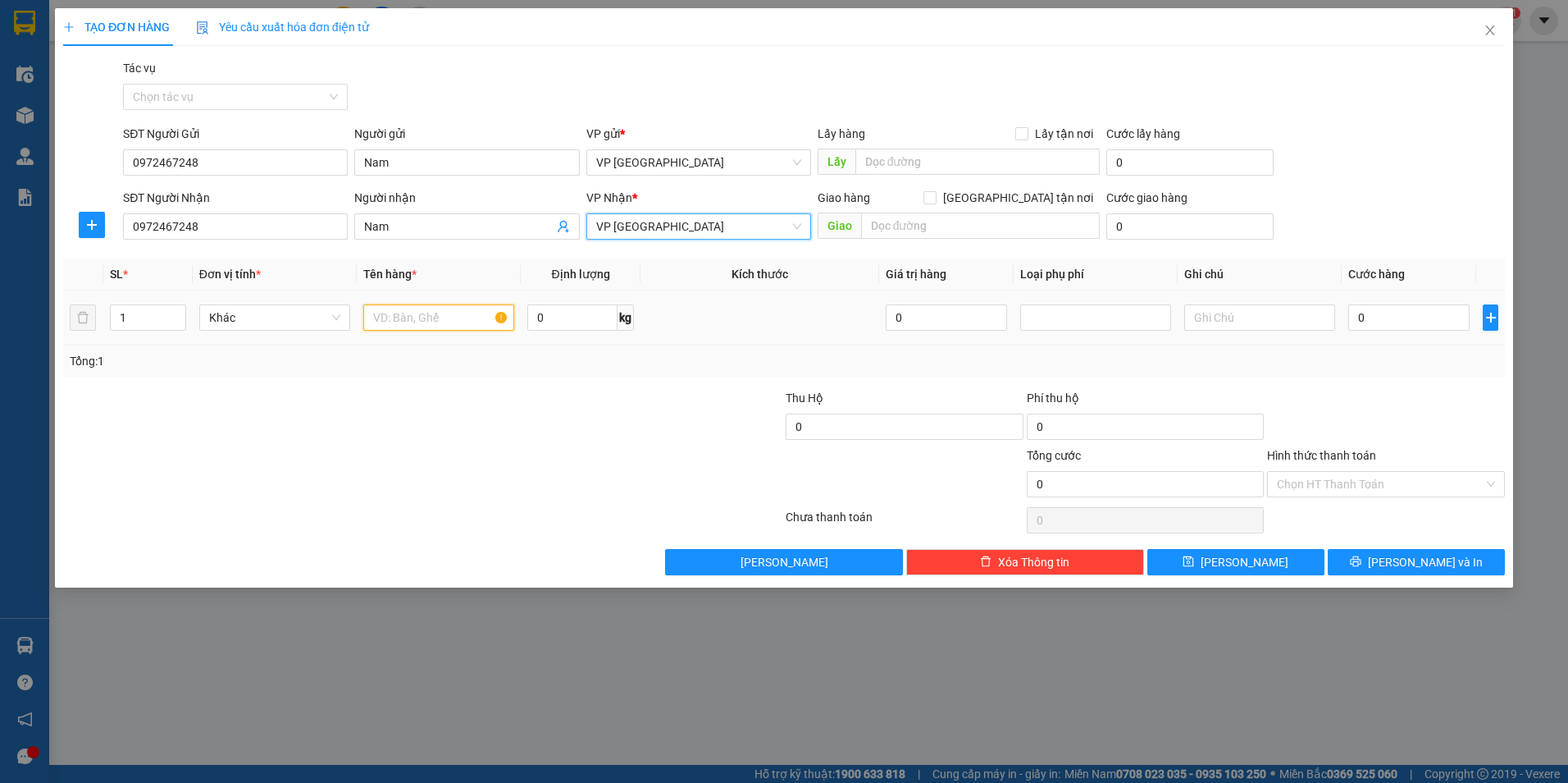
click at [456, 320] on input "text" at bounding box center [438, 318] width 151 height 26
type input "xốp"
click at [1409, 326] on input "0" at bounding box center [1408, 318] width 121 height 26
type input "5"
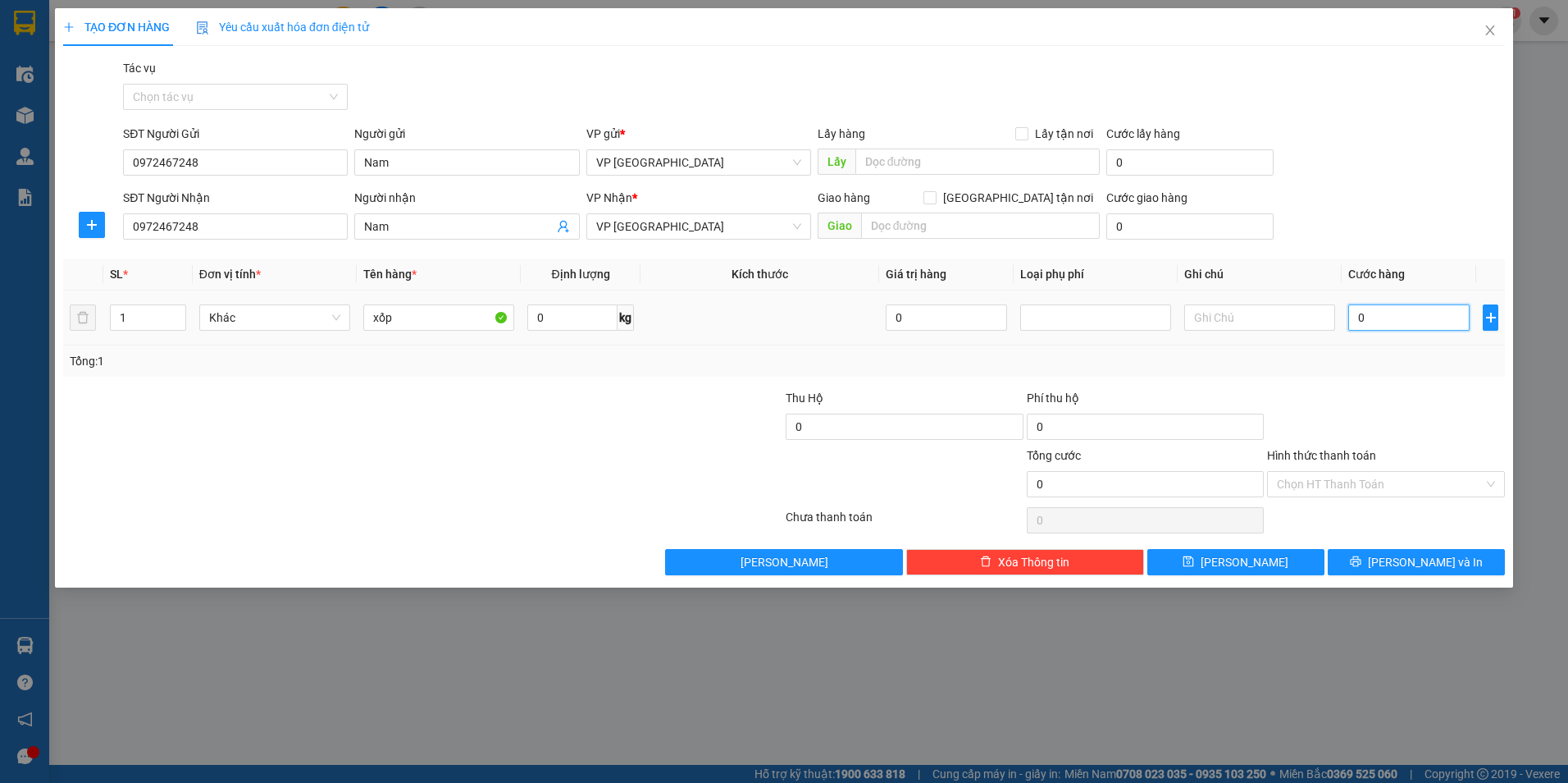
type input "5"
type input "50"
type input "500"
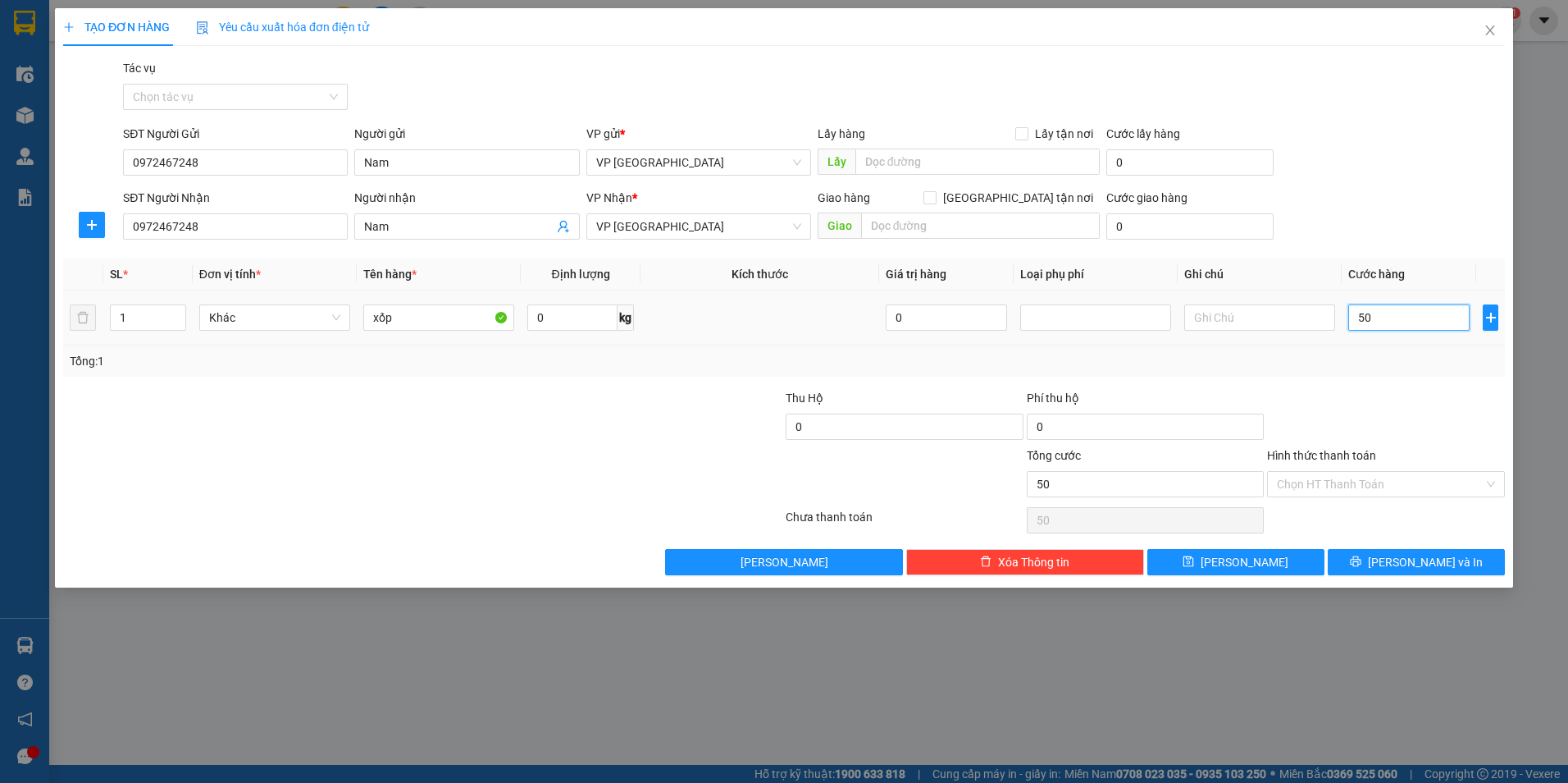
type input "500"
type input "5.000"
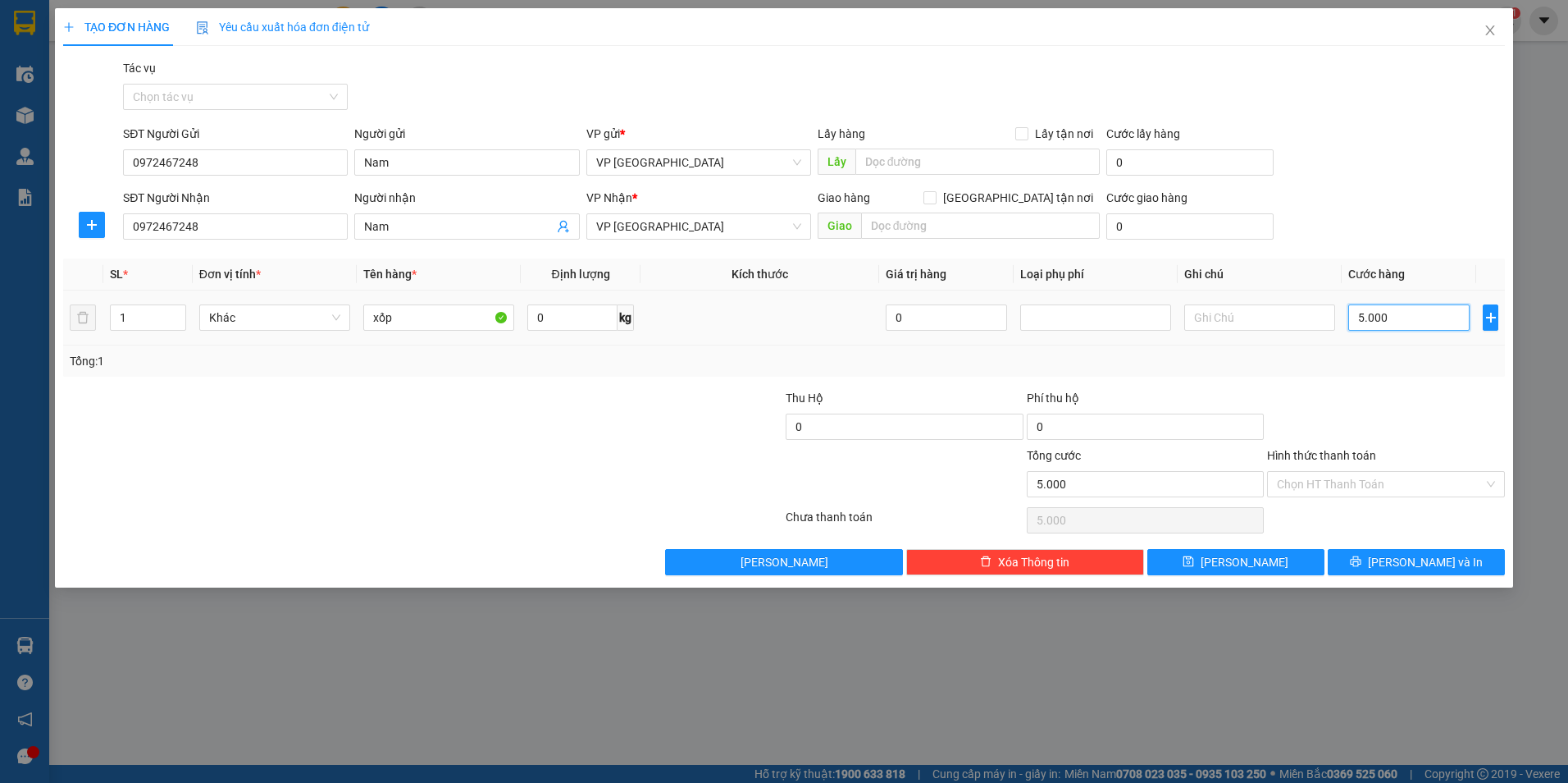
type input "50.000"
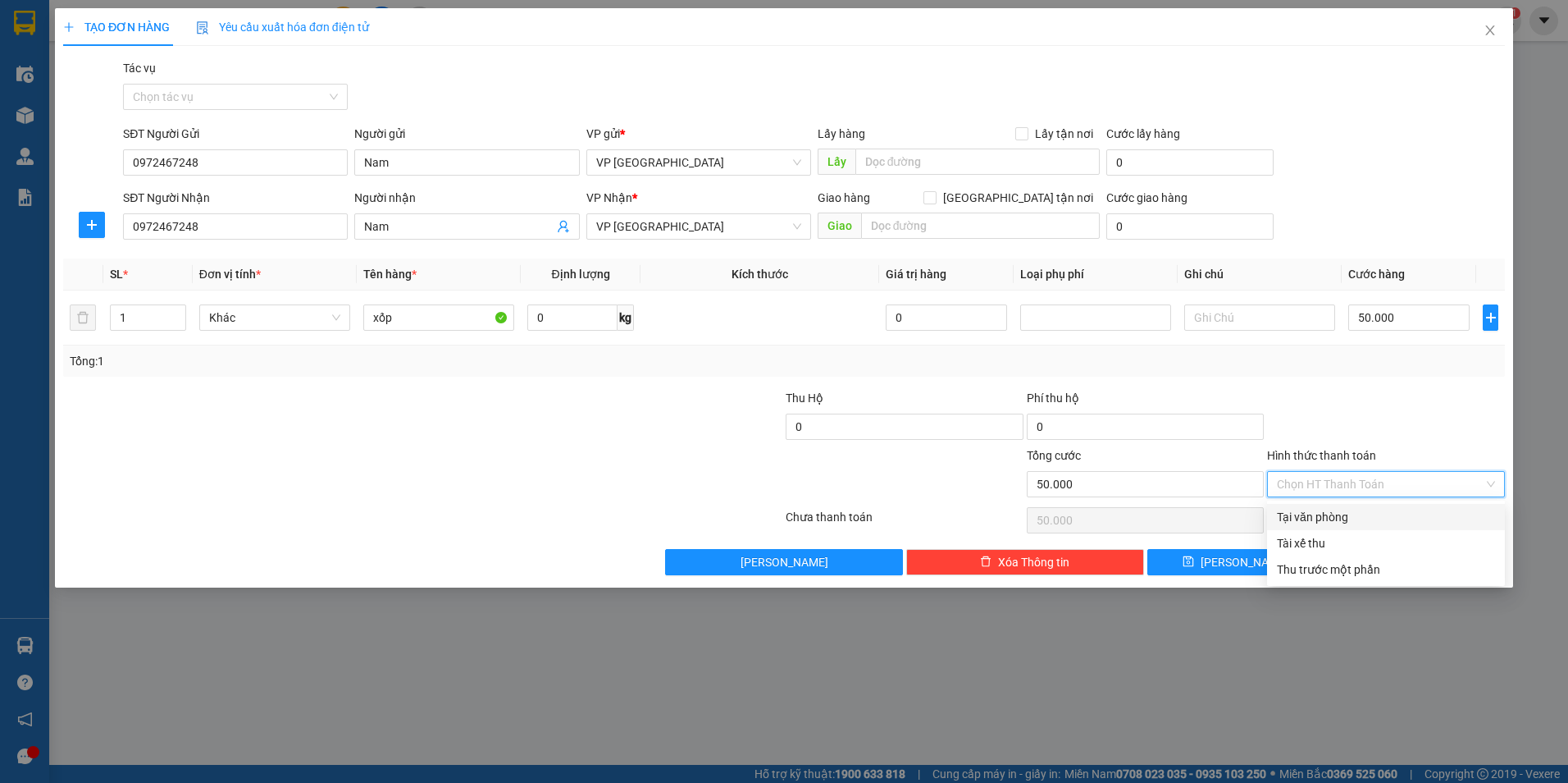
click at [1385, 485] on input "Hình thức thanh toán" at bounding box center [1380, 483] width 206 height 25
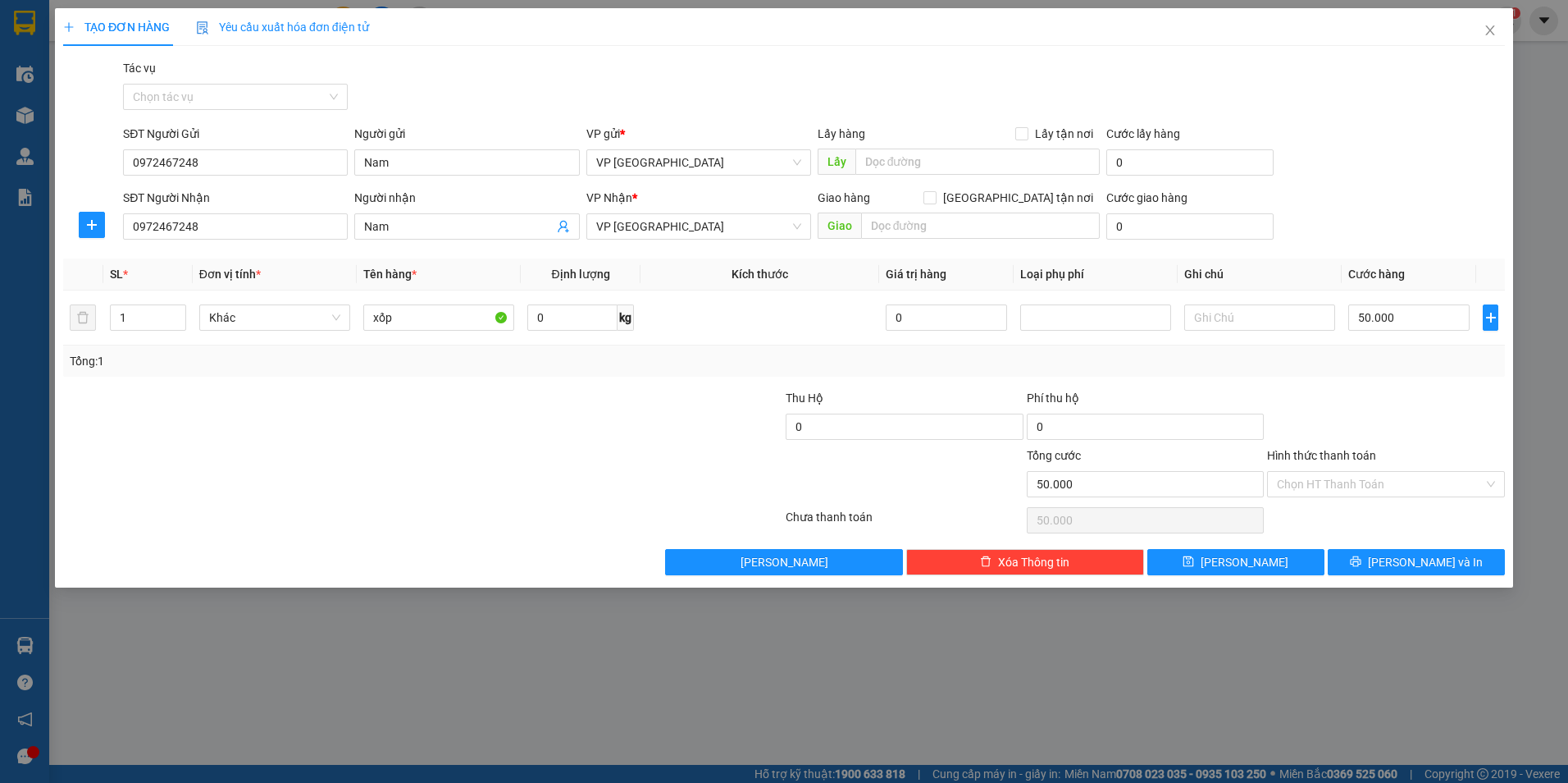
click at [1297, 618] on div "TẠO ĐƠN HÀNG Yêu cầu xuất hóa đơn điện tử Transit Pickup Surcharge Ids Transit …" at bounding box center [784, 391] width 1568 height 783
click at [1398, 572] on button "[PERSON_NAME] và In" at bounding box center [1416, 562] width 178 height 26
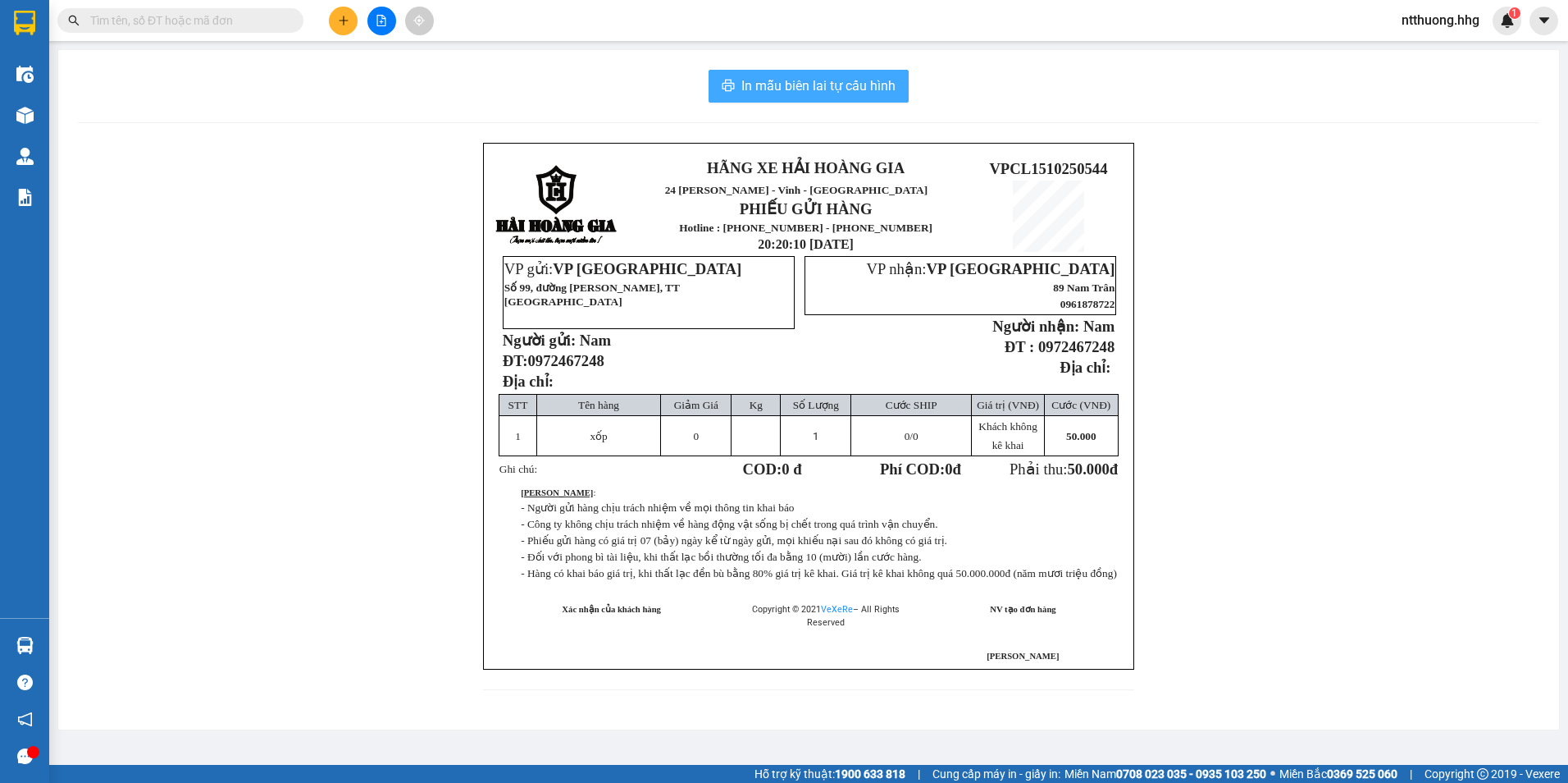
click at [873, 90] on span "In mẫu biên lai tự cấu hình" at bounding box center [817, 85] width 154 height 21
